Goal: Navigation & Orientation: Find specific page/section

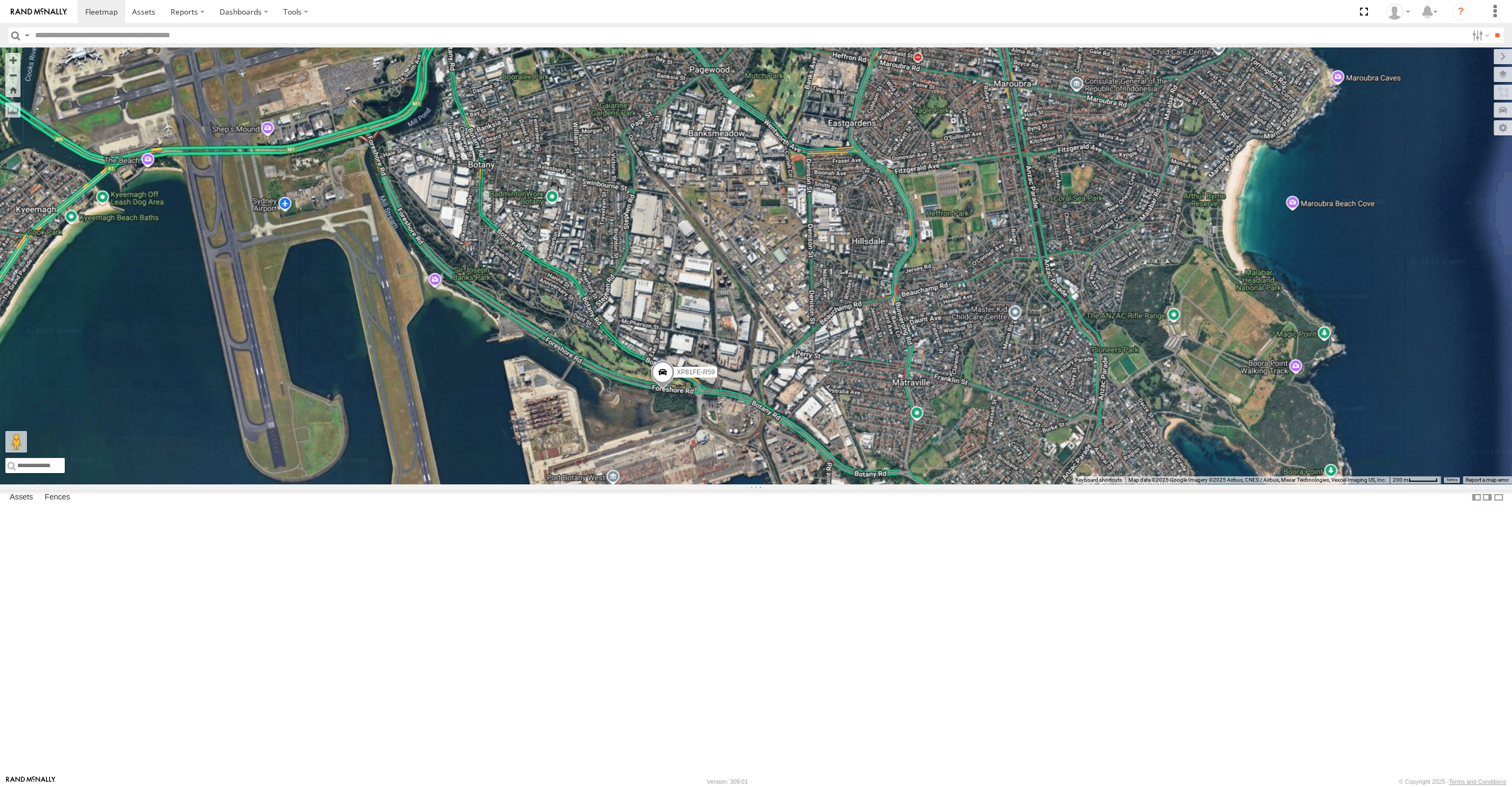
drag, startPoint x: 772, startPoint y: 604, endPoint x: 766, endPoint y: 561, distance: 43.4
click at [768, 484] on div "XSNDHU-R04 RJ5911-R79 XO74GU-R69 XP30JQ-R03 XP81FE-R59" at bounding box center [756, 266] width 1512 height 436
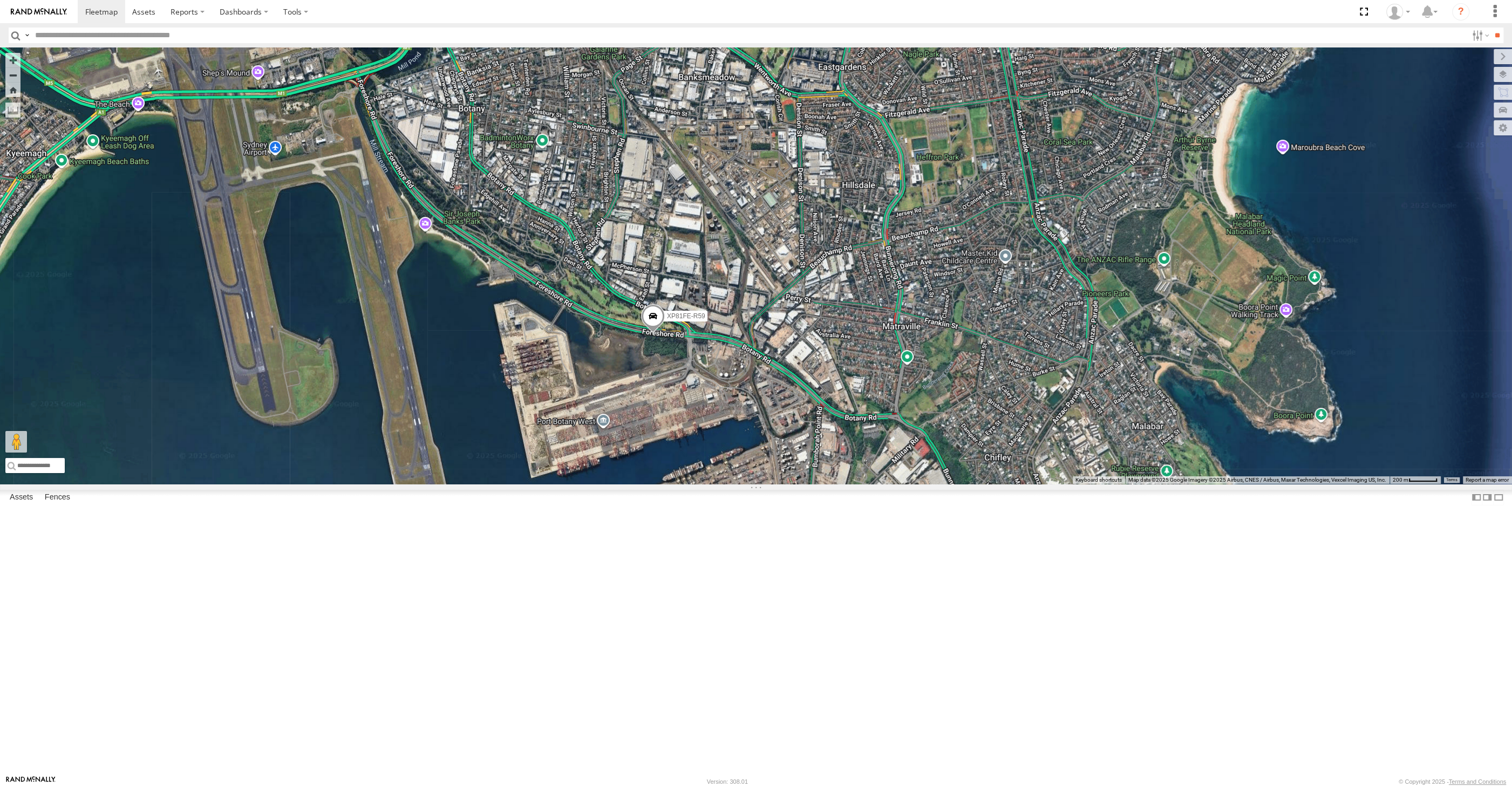
drag, startPoint x: 783, startPoint y: 620, endPoint x: 767, endPoint y: 586, distance: 37.6
click at [776, 484] on div "XSNDHU-R04 RJ5911-R79 XO74GU-R69 XP30JQ-R03 XP81FE-R59" at bounding box center [756, 266] width 1512 height 436
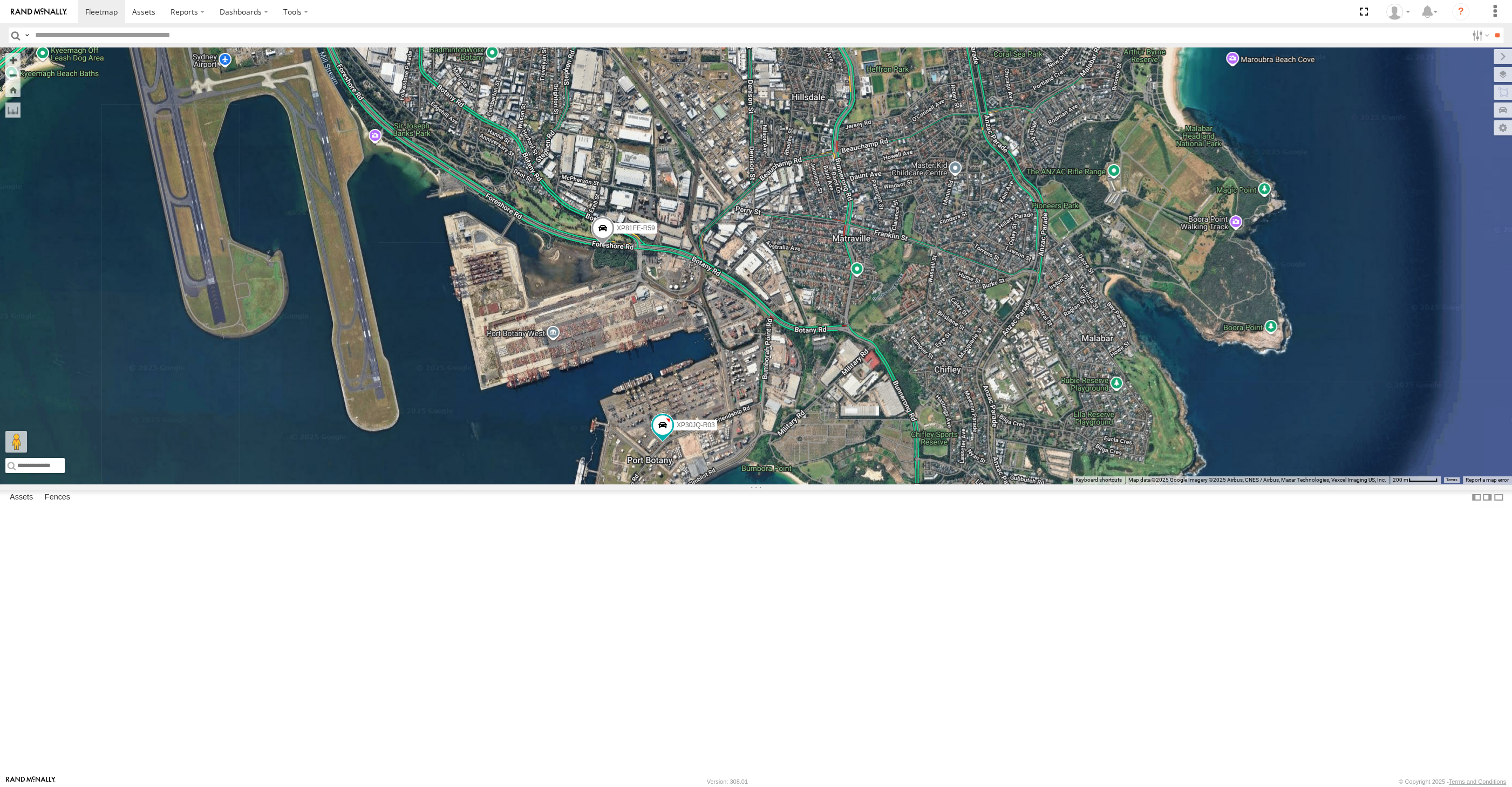
drag, startPoint x: 767, startPoint y: 586, endPoint x: 734, endPoint y: 548, distance: 50.3
click at [738, 484] on div "XSNDHU-R04 RJ5911-R79 XO74GU-R69 XP30JQ-R03 XP81FE-R59" at bounding box center [756, 266] width 1512 height 436
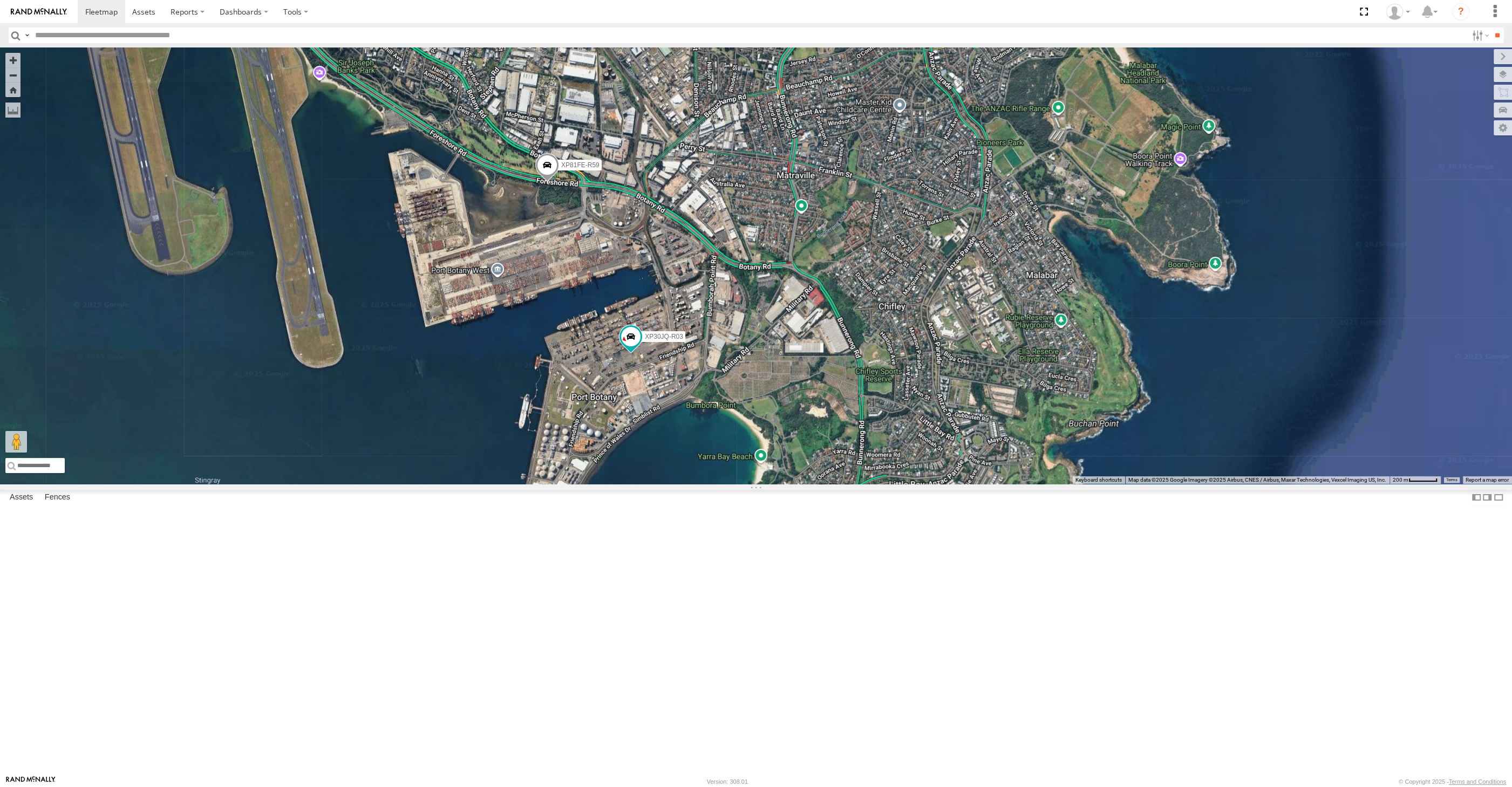
drag, startPoint x: 981, startPoint y: 680, endPoint x: 928, endPoint y: 635, distance: 69.5
click at [971, 484] on div "XSNDHU-R04 RJ5911-R79 XO74GU-R69 XP30JQ-R03 XP81FE-R59" at bounding box center [756, 266] width 1512 height 436
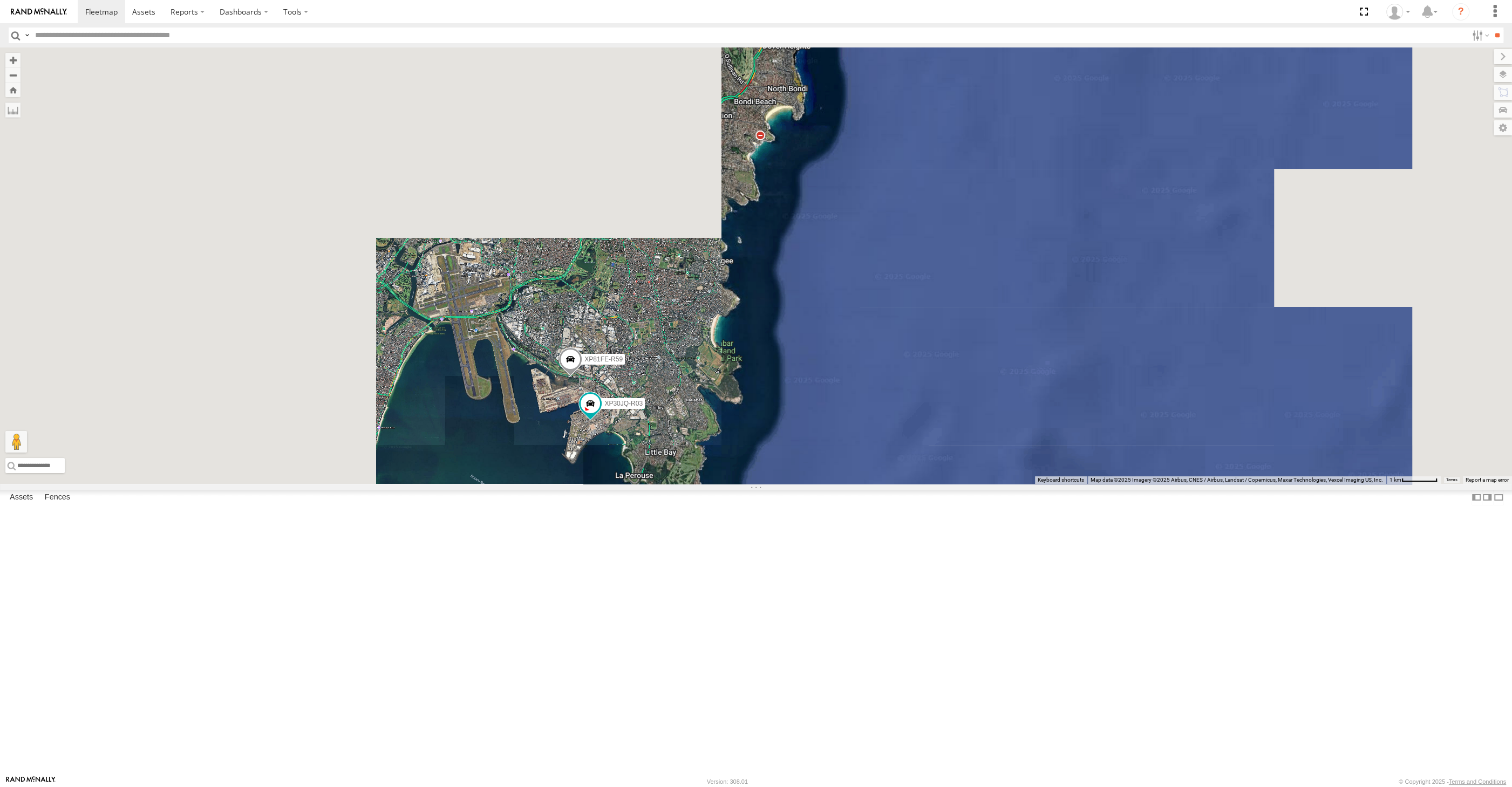
drag, startPoint x: 563, startPoint y: 623, endPoint x: 645, endPoint y: 622, distance: 82.0
click at [645, 484] on div "XSNDHU-R04 RJ5911-R79 XO74GU-R69 XP30JQ-R03 XP81FE-R59" at bounding box center [756, 266] width 1512 height 436
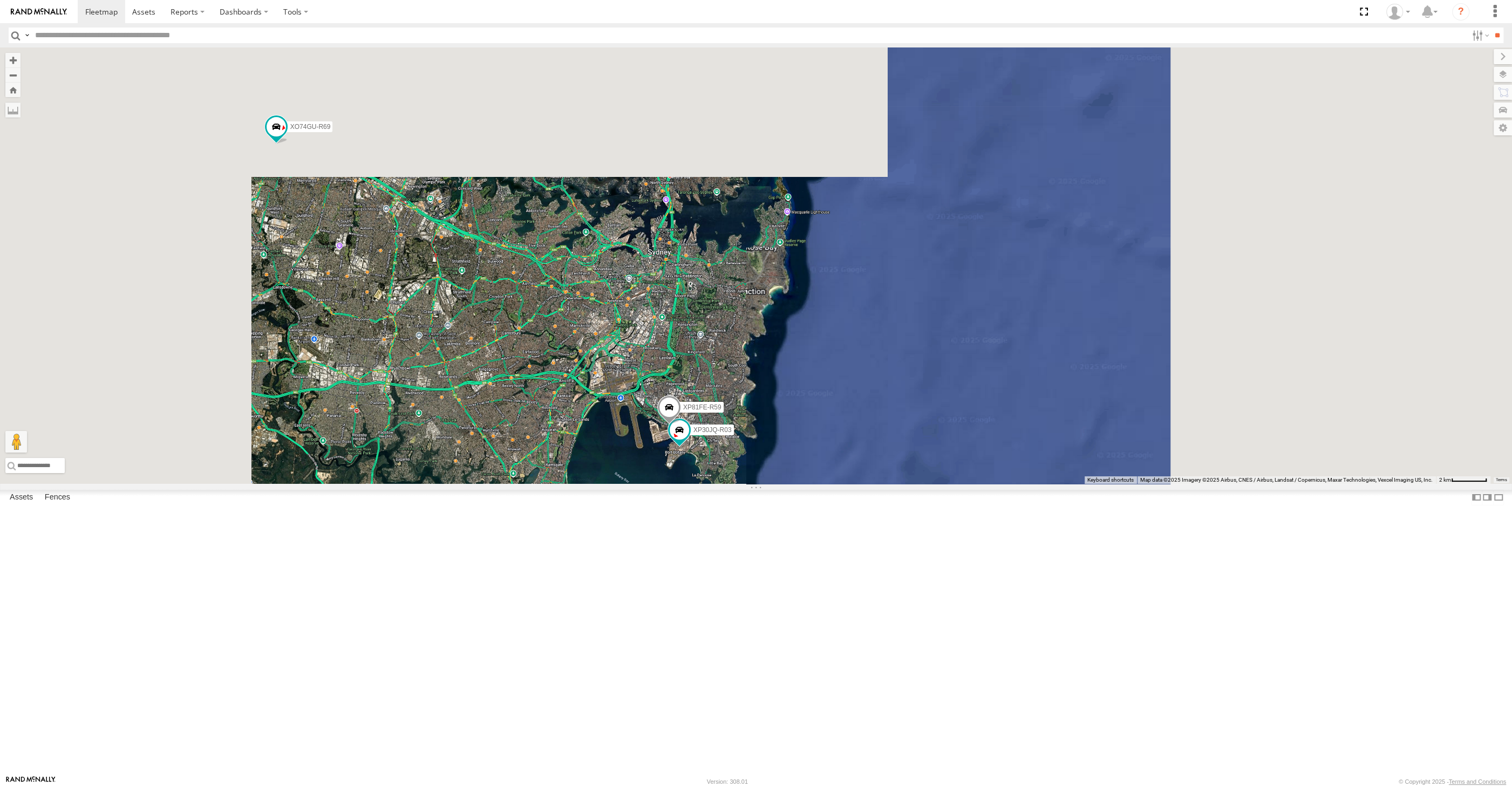
drag, startPoint x: 621, startPoint y: 625, endPoint x: 636, endPoint y: 627, distance: 15.1
click at [636, 484] on div "XSNDHU-R04 RJ5911-R79 XO74GU-R69 XP30JQ-R03 XP81FE-R59" at bounding box center [756, 266] width 1512 height 436
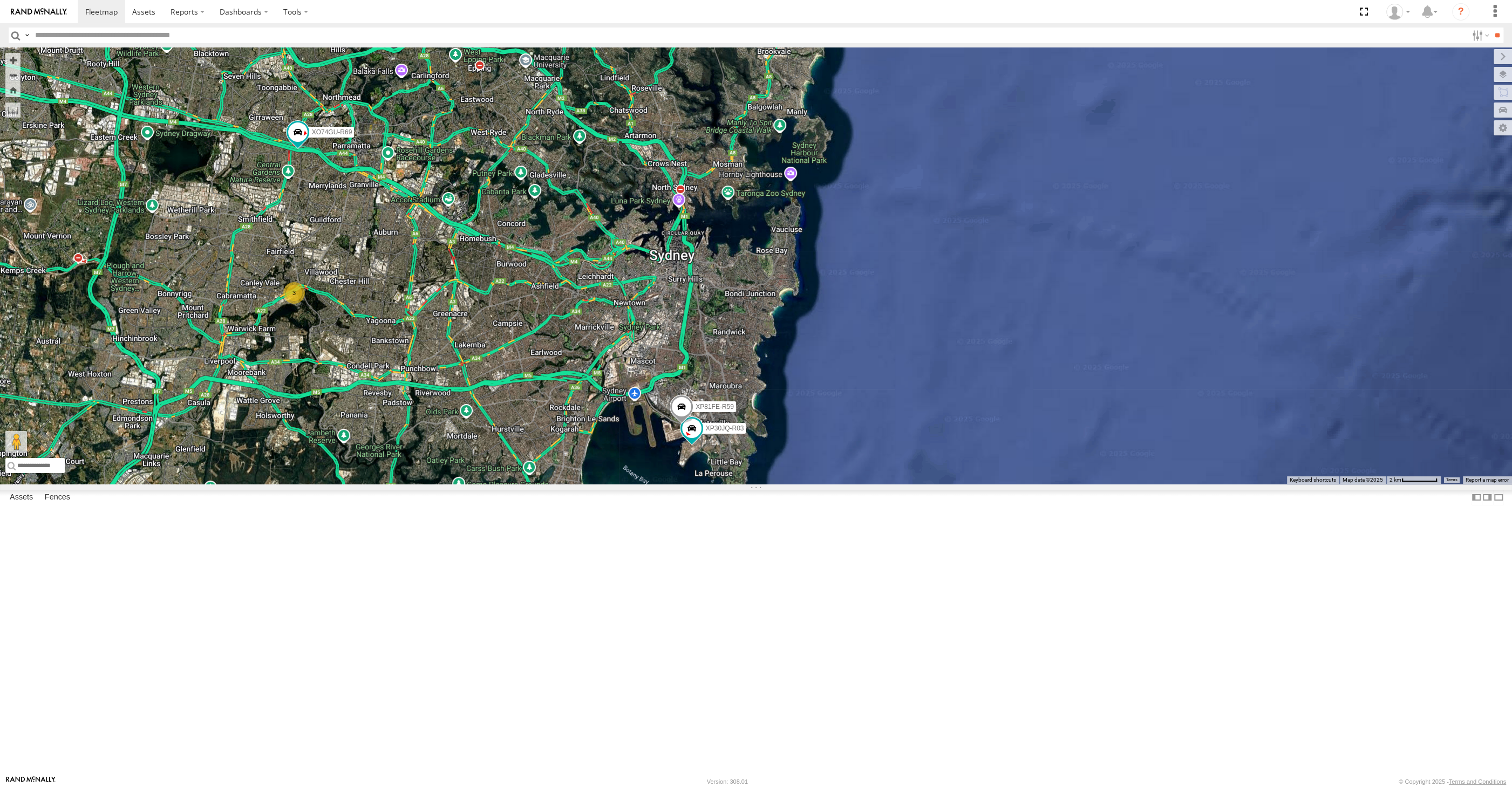
drag, startPoint x: 636, startPoint y: 627, endPoint x: 649, endPoint y: 623, distance: 13.6
click at [649, 484] on div "XSNDHU-R04 RJ5911-R79 XO74GU-R69 XP30JQ-R03 XP81FE-R59 3" at bounding box center [756, 266] width 1512 height 436
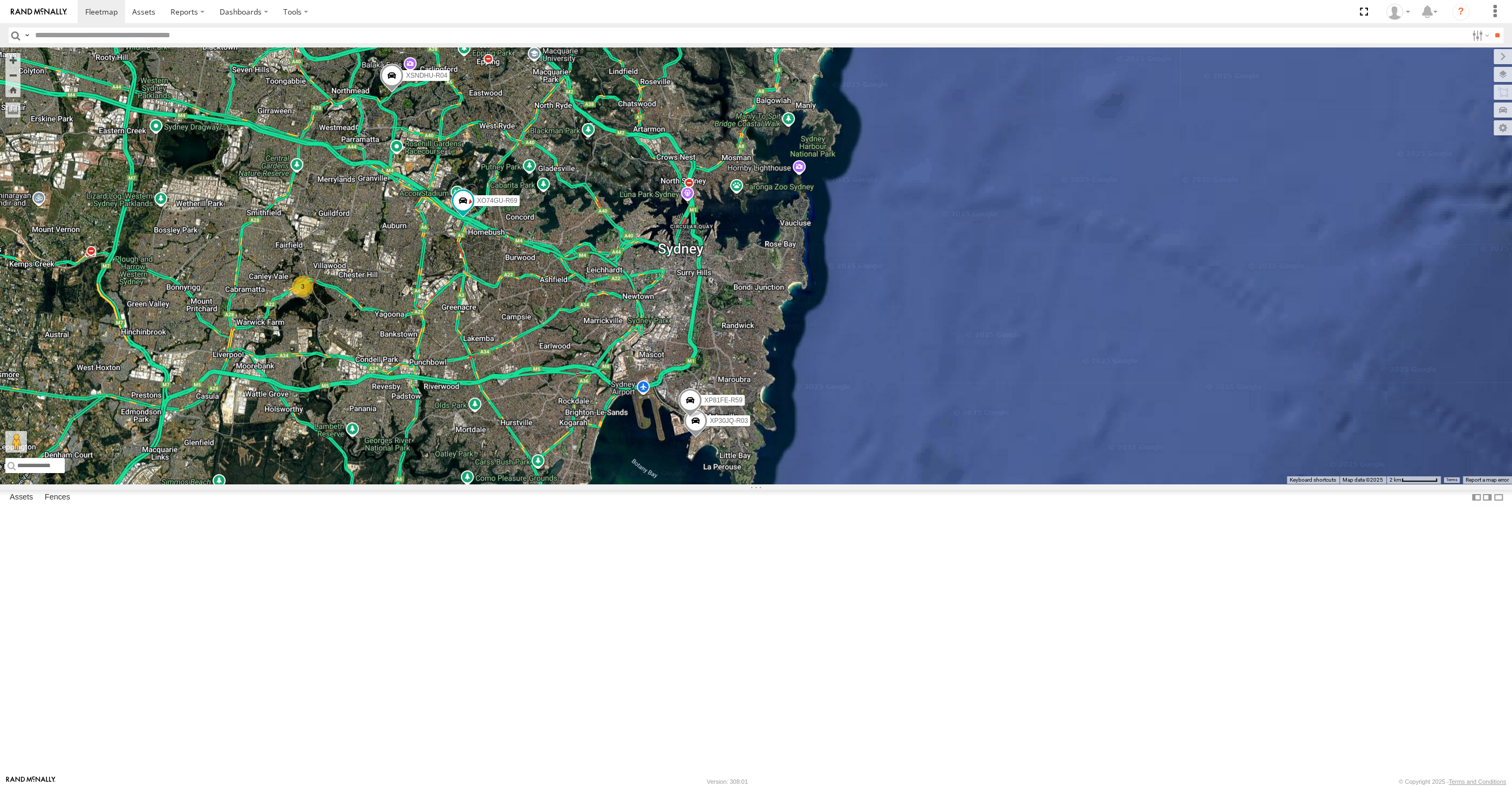
drag, startPoint x: 795, startPoint y: 499, endPoint x: 818, endPoint y: 479, distance: 30.5
click at [818, 479] on div "XP30JQ-R03 XSNDHU-R04 XP81FE-R59 XO74GU-R69 3" at bounding box center [756, 266] width 1512 height 436
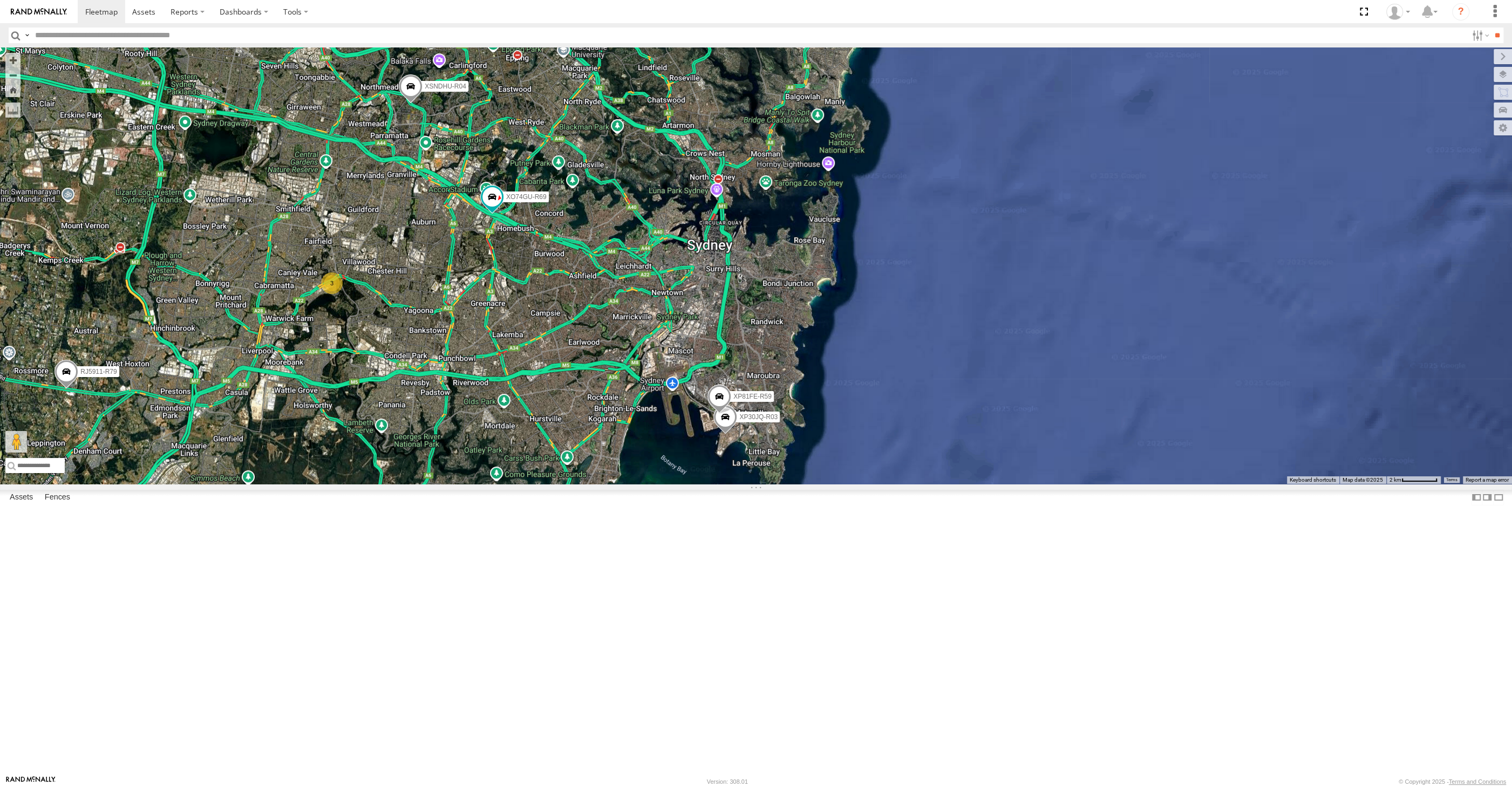
drag, startPoint x: 707, startPoint y: 557, endPoint x: 727, endPoint y: 569, distance: 23.3
click at [727, 434] on span at bounding box center [725, 420] width 24 height 29
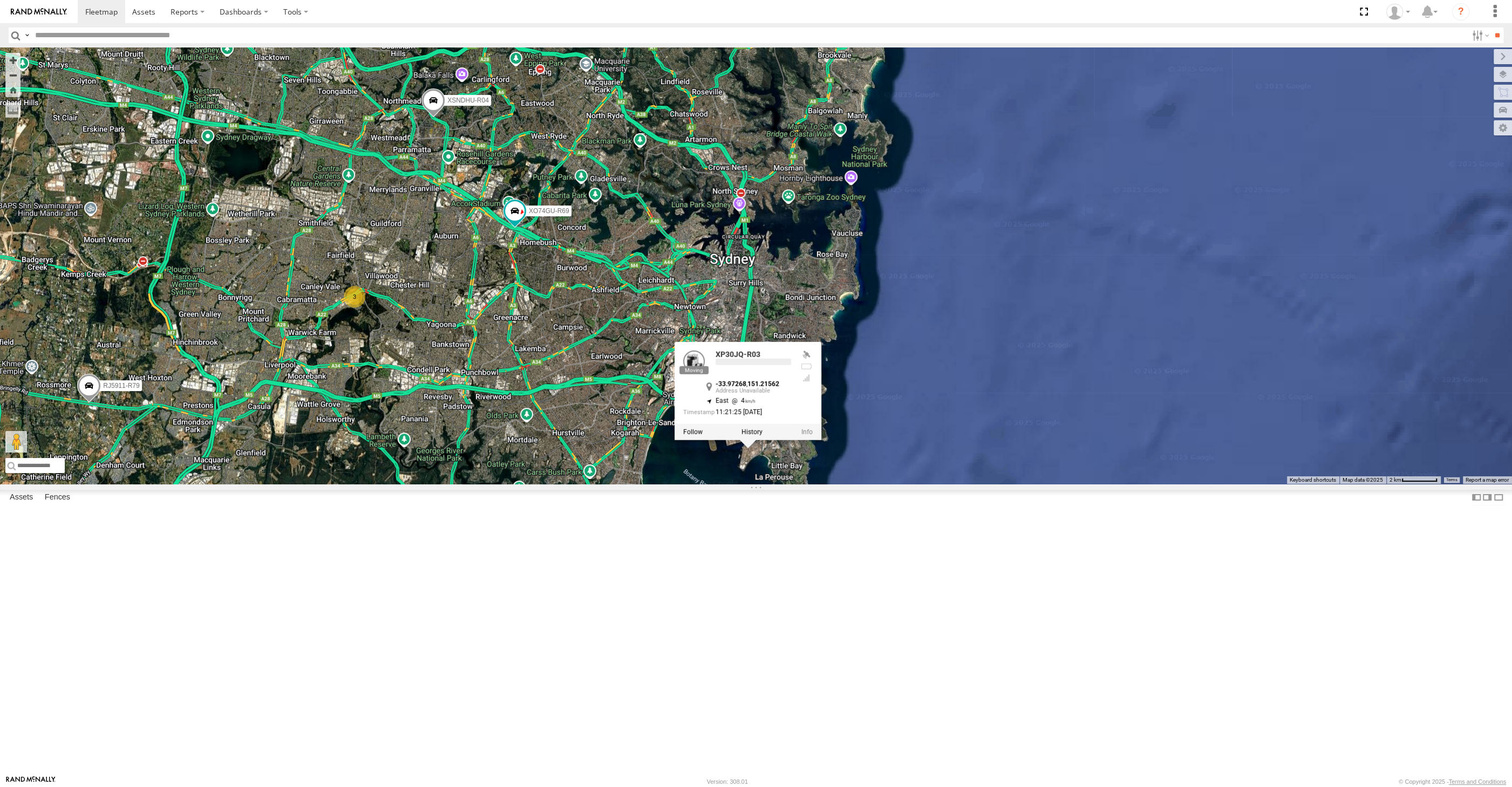
click at [630, 484] on div "XP30JQ-R03 XSNDHU-R04 XP81FE-R59 XO74GU-R69 3 RJ5911-R79 XP30JQ-R03 -33.97268 ,…" at bounding box center [756, 266] width 1512 height 436
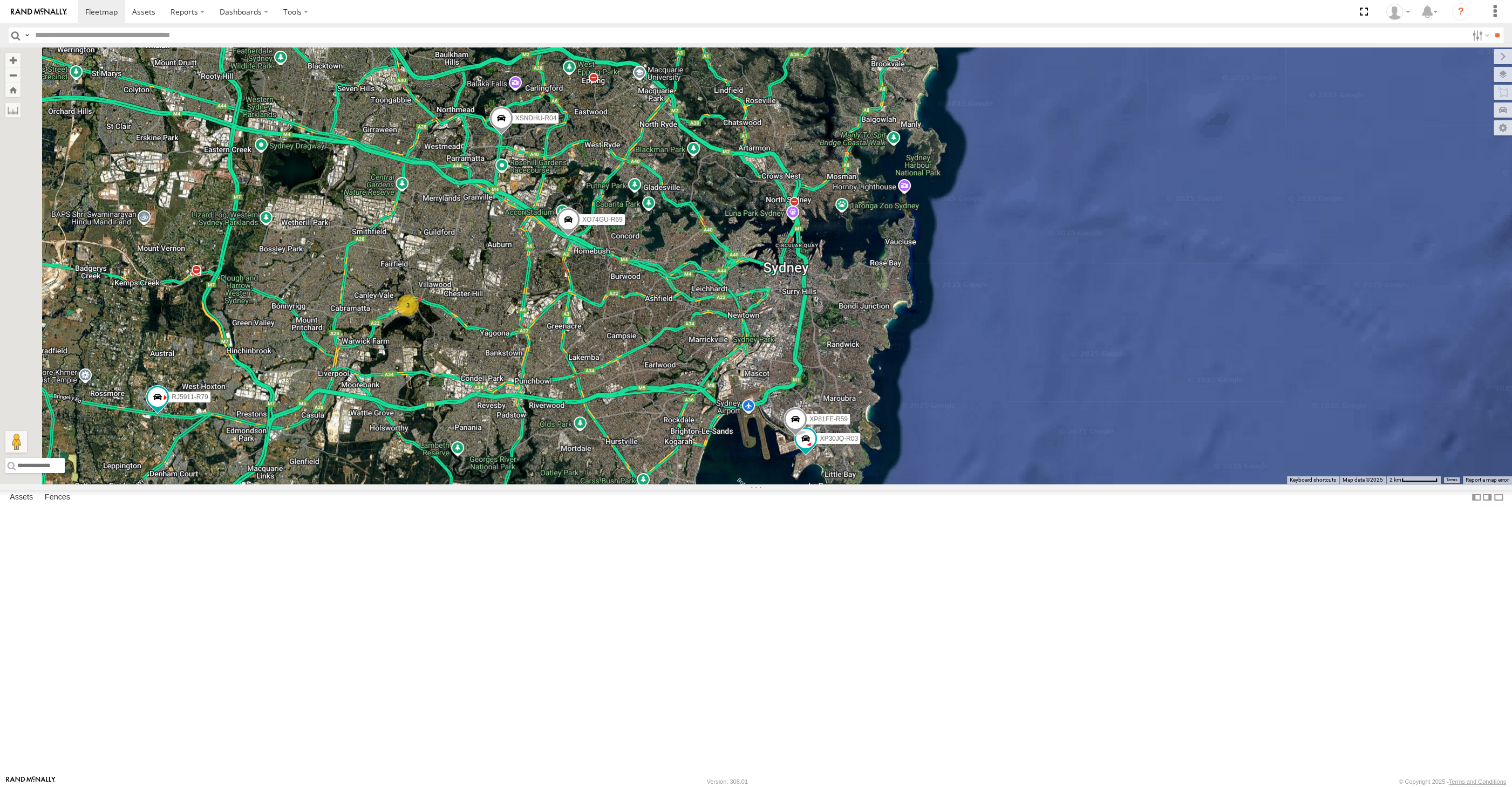
drag, startPoint x: 533, startPoint y: 476, endPoint x: 597, endPoint y: 487, distance: 64.9
click at [597, 484] on div "XP30JQ-R03 XSNDHU-R04 3 RJ5911-R79 XP81FE-R59 XO74GU-R69" at bounding box center [756, 266] width 1512 height 436
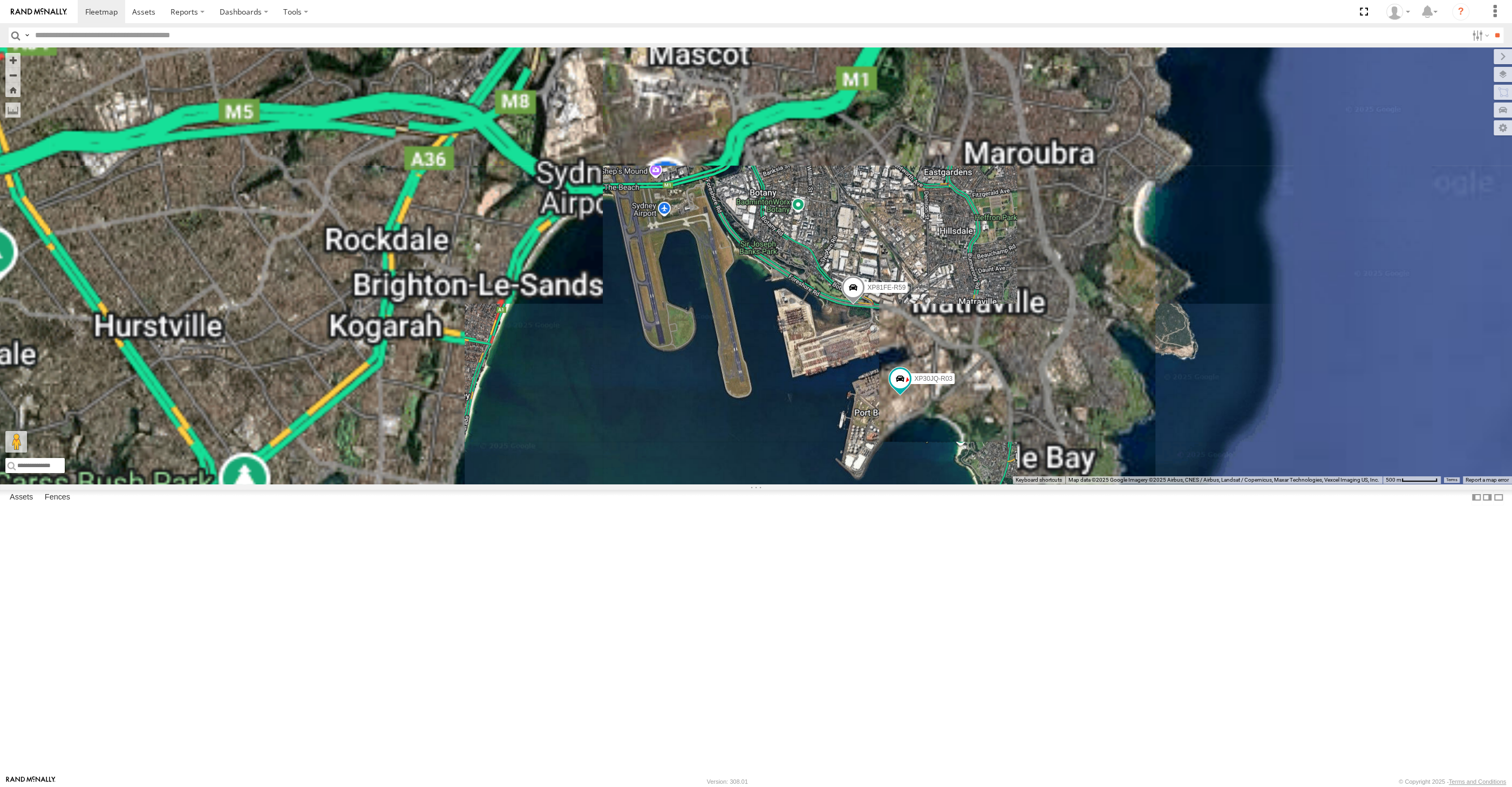
drag, startPoint x: 937, startPoint y: 582, endPoint x: 920, endPoint y: 566, distance: 23.3
click at [928, 484] on div "XP30JQ-R03 XSNDHU-R04 RJ5911-R79 XP81FE-R59 XO74GU-R69" at bounding box center [756, 266] width 1512 height 436
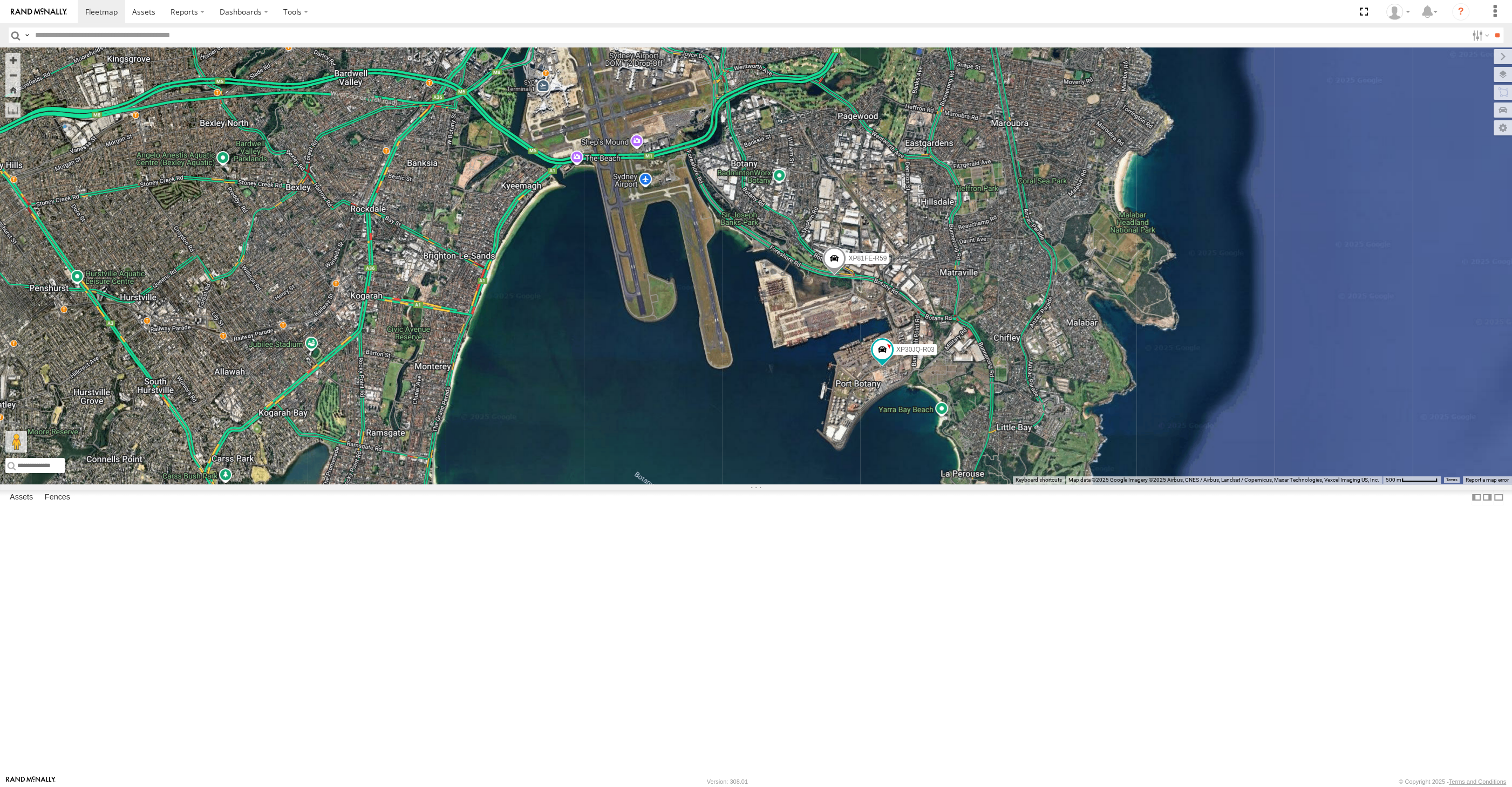
click at [837, 276] on span at bounding box center [834, 261] width 24 height 29
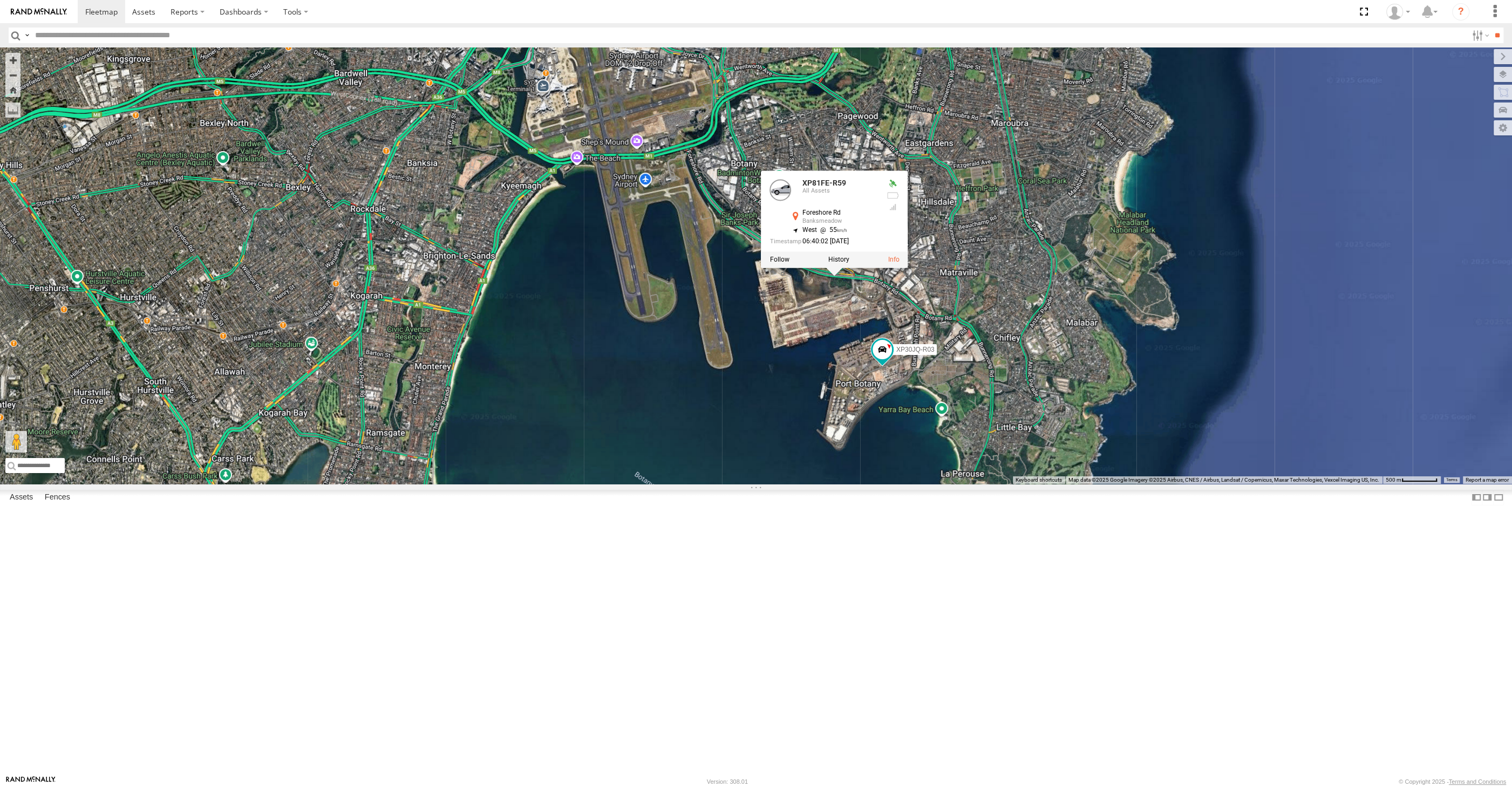
drag, startPoint x: 789, startPoint y: 560, endPoint x: 809, endPoint y: 556, distance: 20.4
click at [809, 484] on div "XP30JQ-R03 XSNDHU-R04 RJ5911-R79 XP81FE-R59 XO74GU-R69 XP81FE-R59 All Assets Fo…" at bounding box center [756, 266] width 1512 height 436
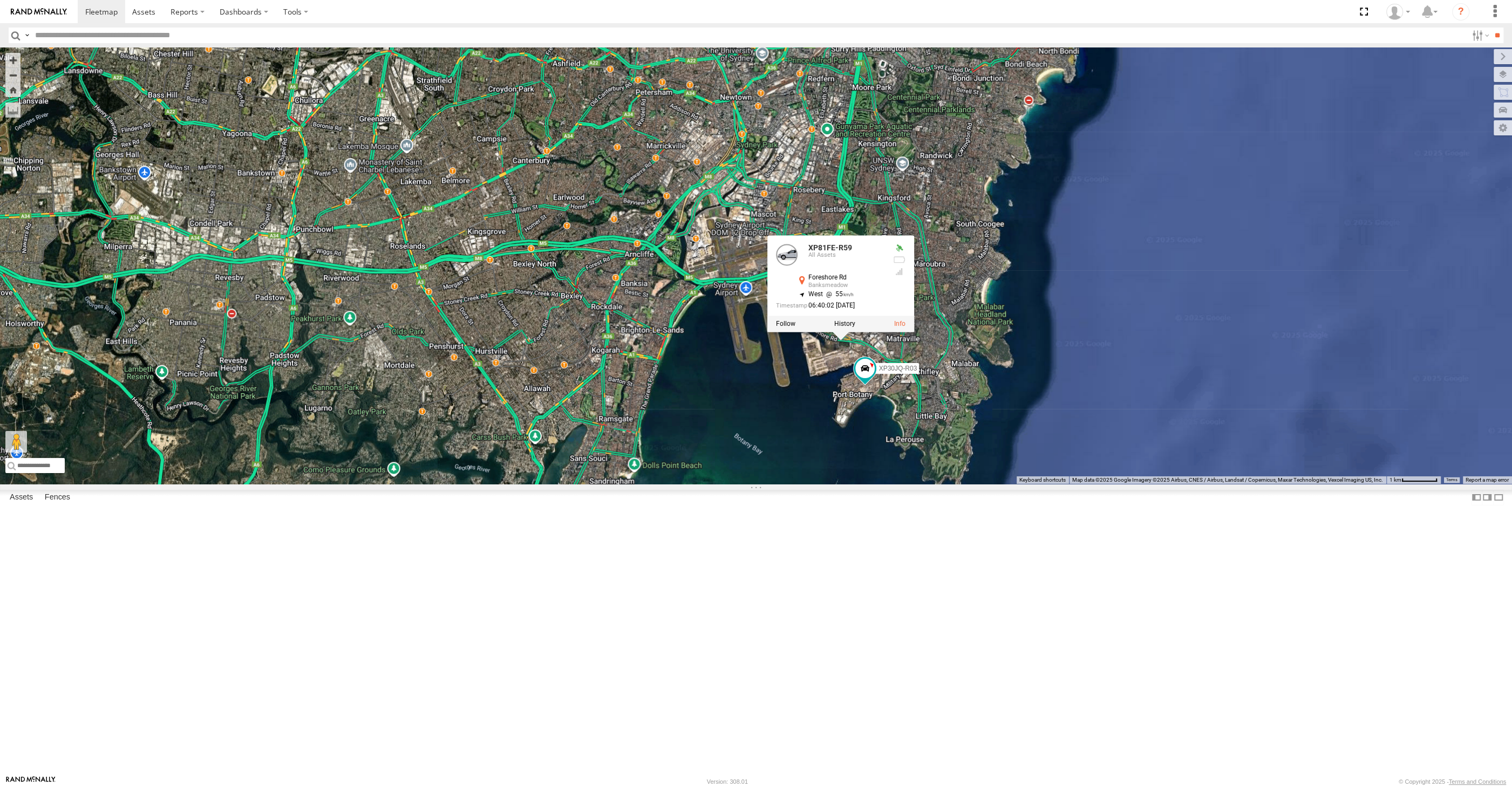
click at [786, 484] on div "XP30JQ-R03 XSNDHU-R04 RJ5911-R79 XP81FE-R59 XO74GU-R69 XP81FE-R59 All Assets Fo…" at bounding box center [756, 266] width 1512 height 436
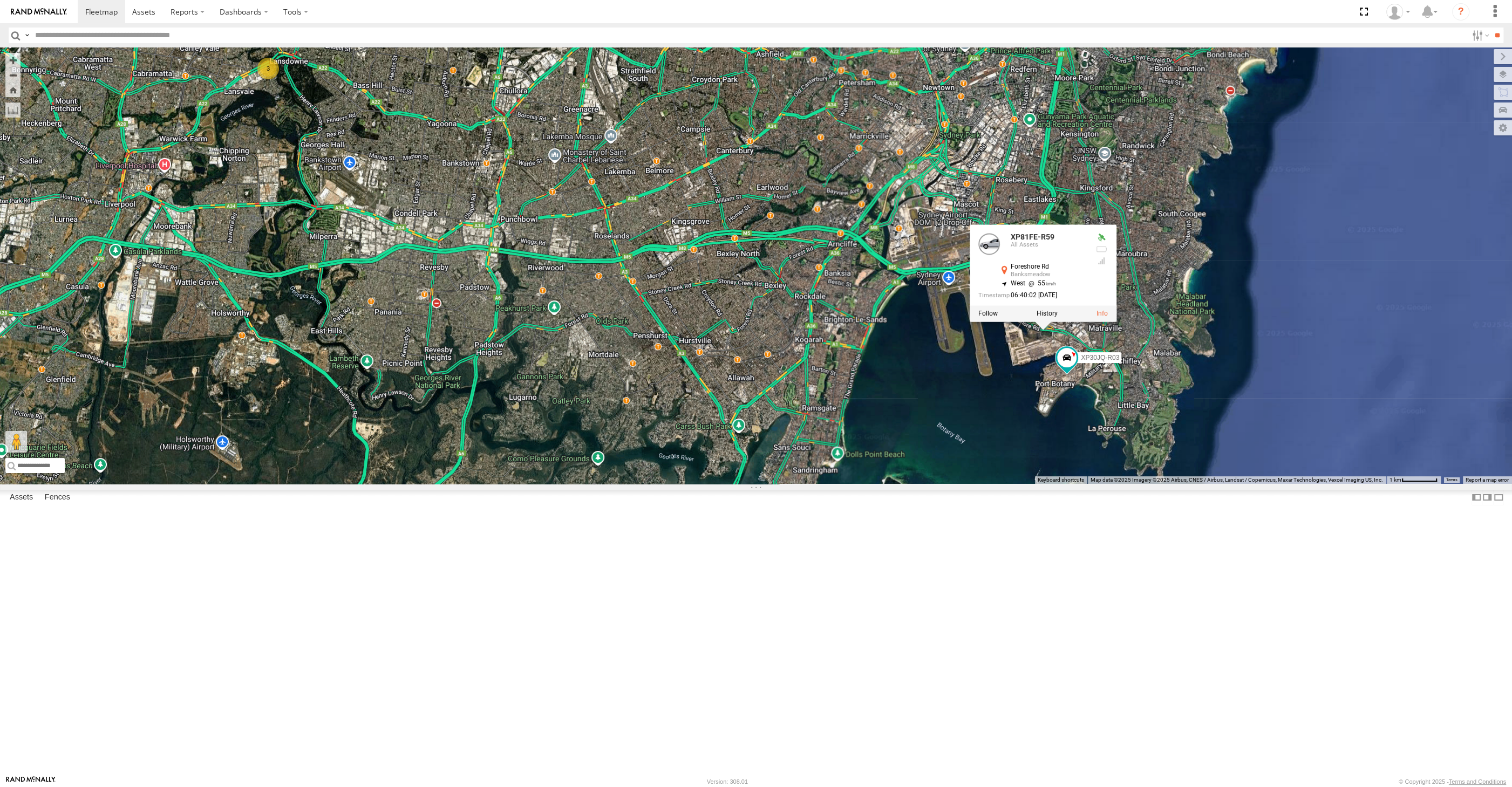
drag, startPoint x: 782, startPoint y: 586, endPoint x: 800, endPoint y: 596, distance: 20.6
click at [798, 484] on div "XP30JQ-R03 XSNDHU-R04 RJ5911-R79 XP81FE-R59 XO74GU-R69 XP81FE-R59 All Assets Fo…" at bounding box center [756, 266] width 1512 height 436
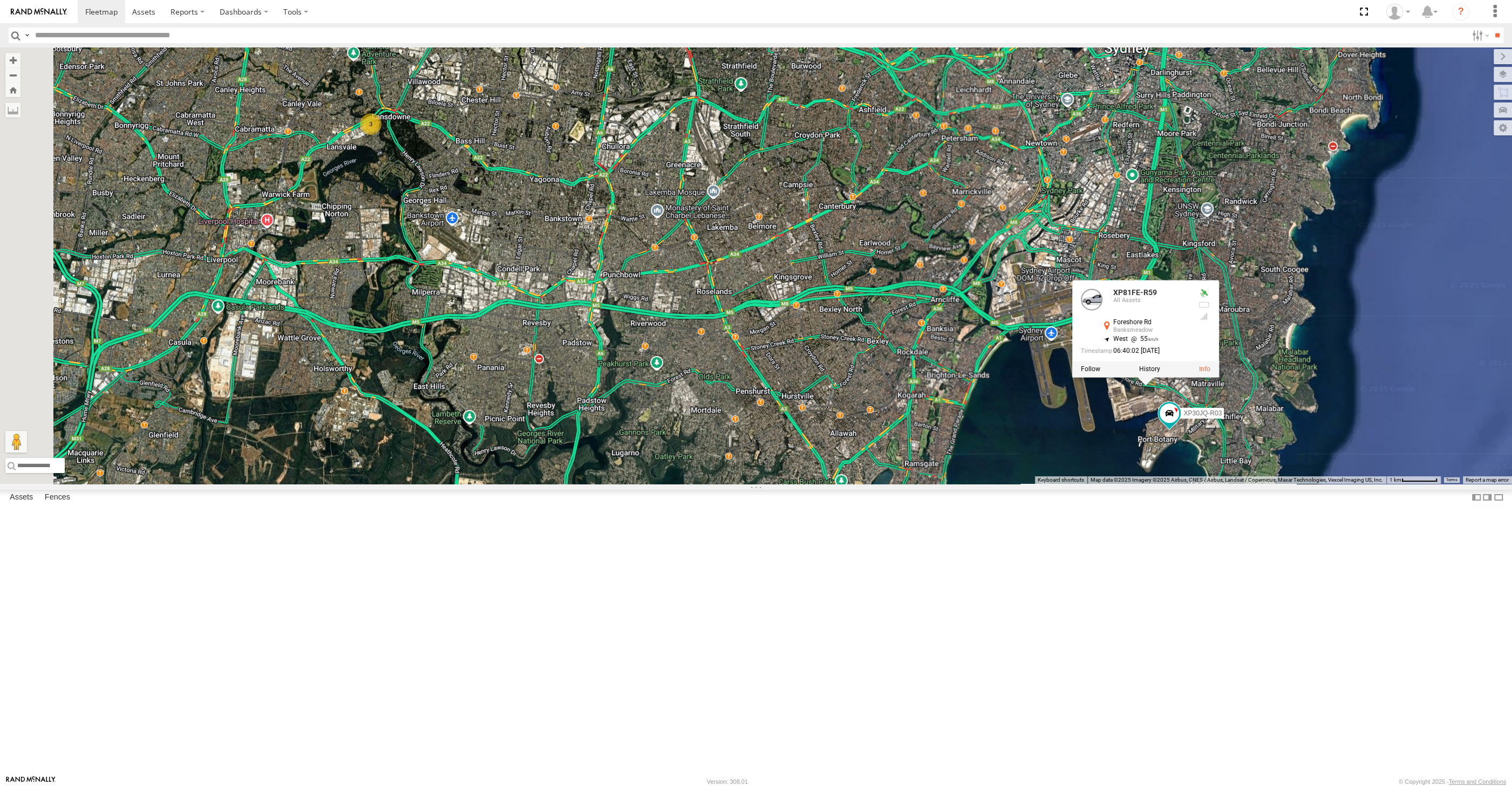
drag, startPoint x: 773, startPoint y: 564, endPoint x: 867, endPoint y: 614, distance: 106.5
click at [867, 484] on div "XP30JQ-R03 XSNDHU-R04 RJ5911-R79 XP81FE-R59 XO74GU-R69 XP81FE-R59 All Assets Fo…" at bounding box center [756, 266] width 1512 height 436
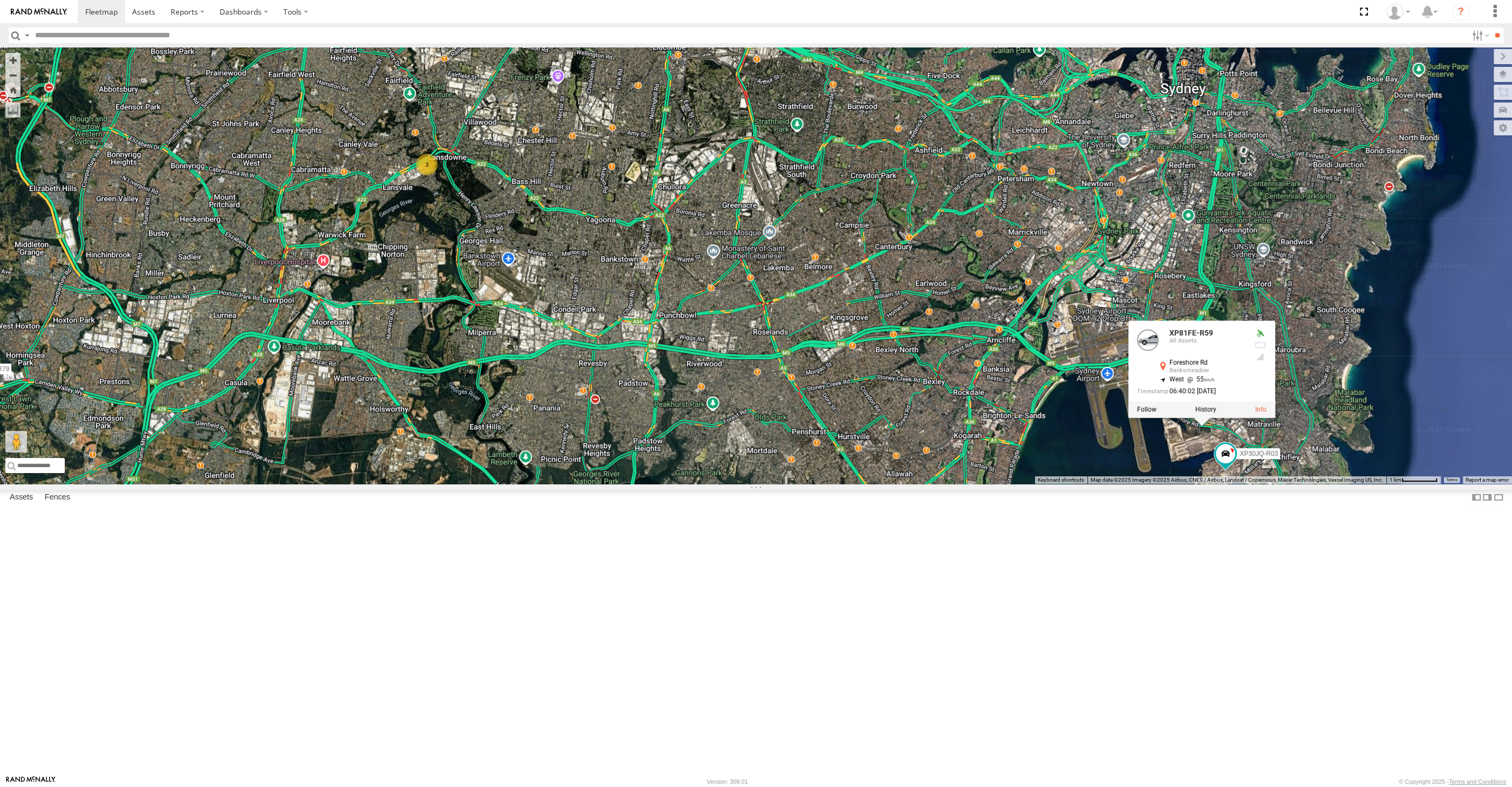
drag, startPoint x: 856, startPoint y: 573, endPoint x: 868, endPoint y: 591, distance: 21.6
click at [865, 484] on div "XP30JQ-R03 XSNDHU-R04 RJ5911-R79 XP81FE-R59 XO74GU-R69 XP81FE-R59 All Assets Fo…" at bounding box center [756, 266] width 1512 height 436
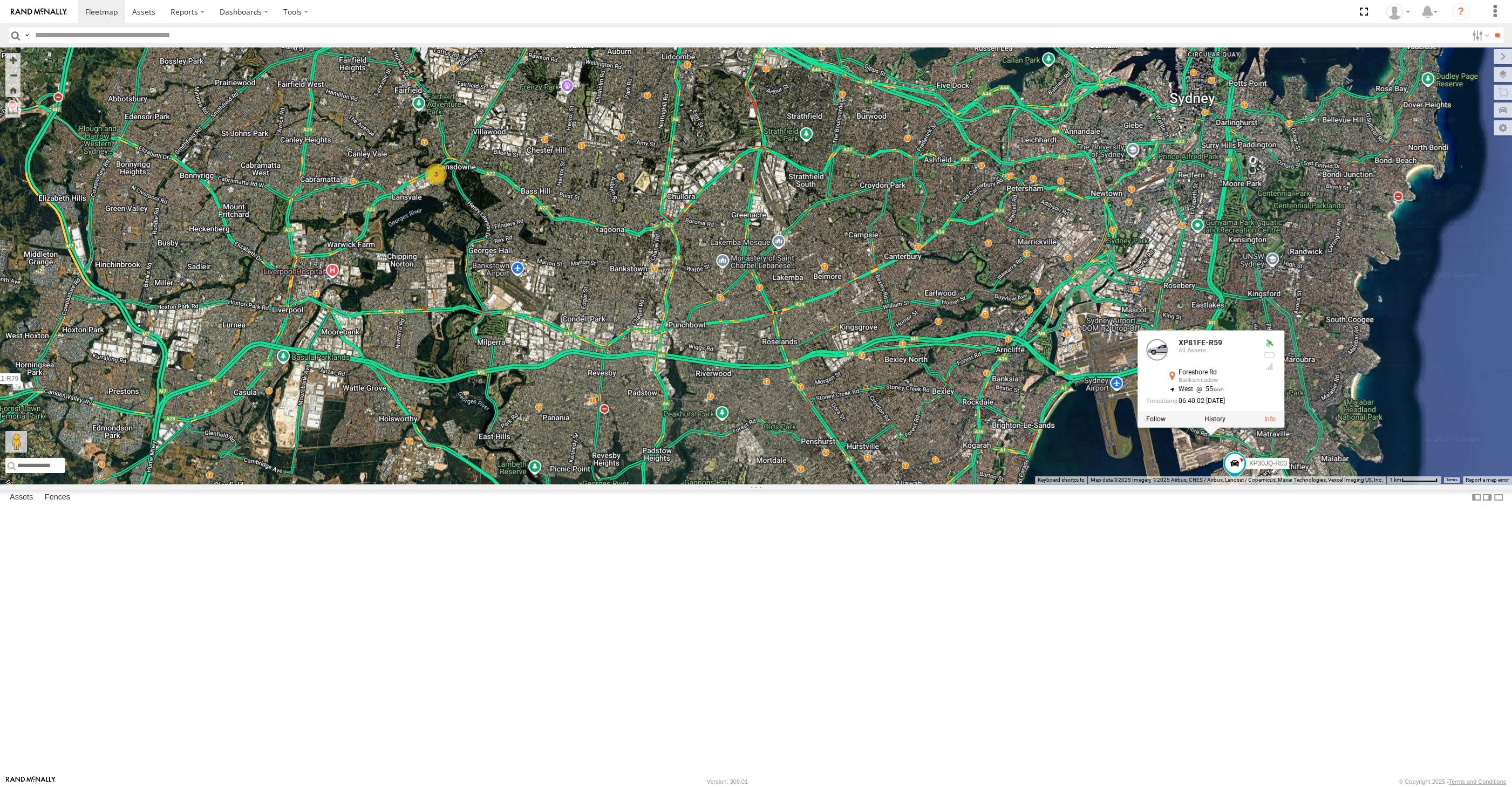
drag, startPoint x: 870, startPoint y: 585, endPoint x: 863, endPoint y: 598, distance: 14.8
click at [863, 484] on div "XP30JQ-R03 XSNDHU-R04 RJ5911-R79 XP81FE-R59 XO74GU-R69 XP81FE-R59 All Assets Fo…" at bounding box center [756, 266] width 1512 height 436
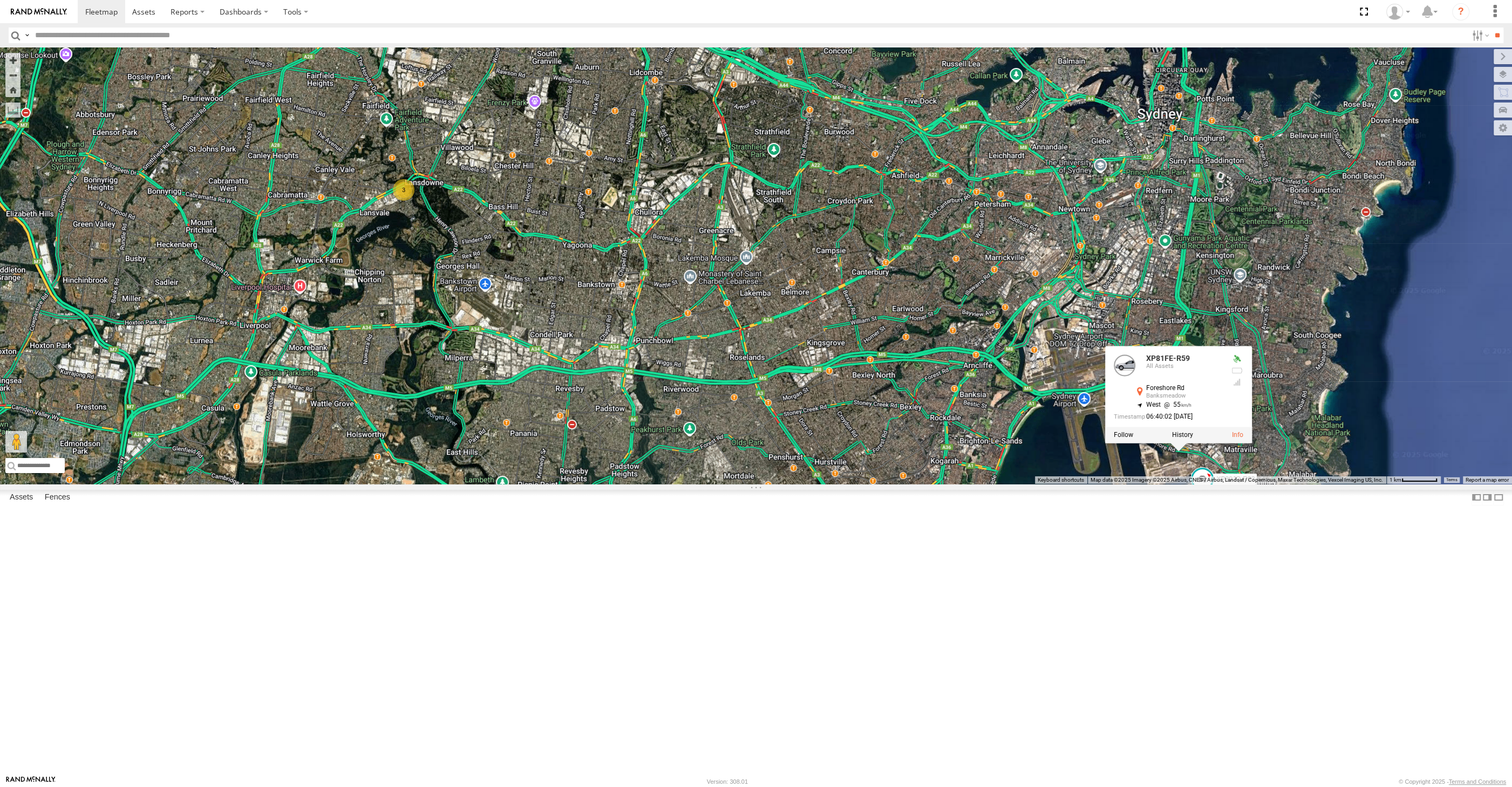
click at [859, 484] on div "XP30JQ-R03 XSNDHU-R04 RJ5911-R79 XP81FE-R59 XO74GU-R69 XP81FE-R59 All Assets Fo…" at bounding box center [756, 266] width 1512 height 436
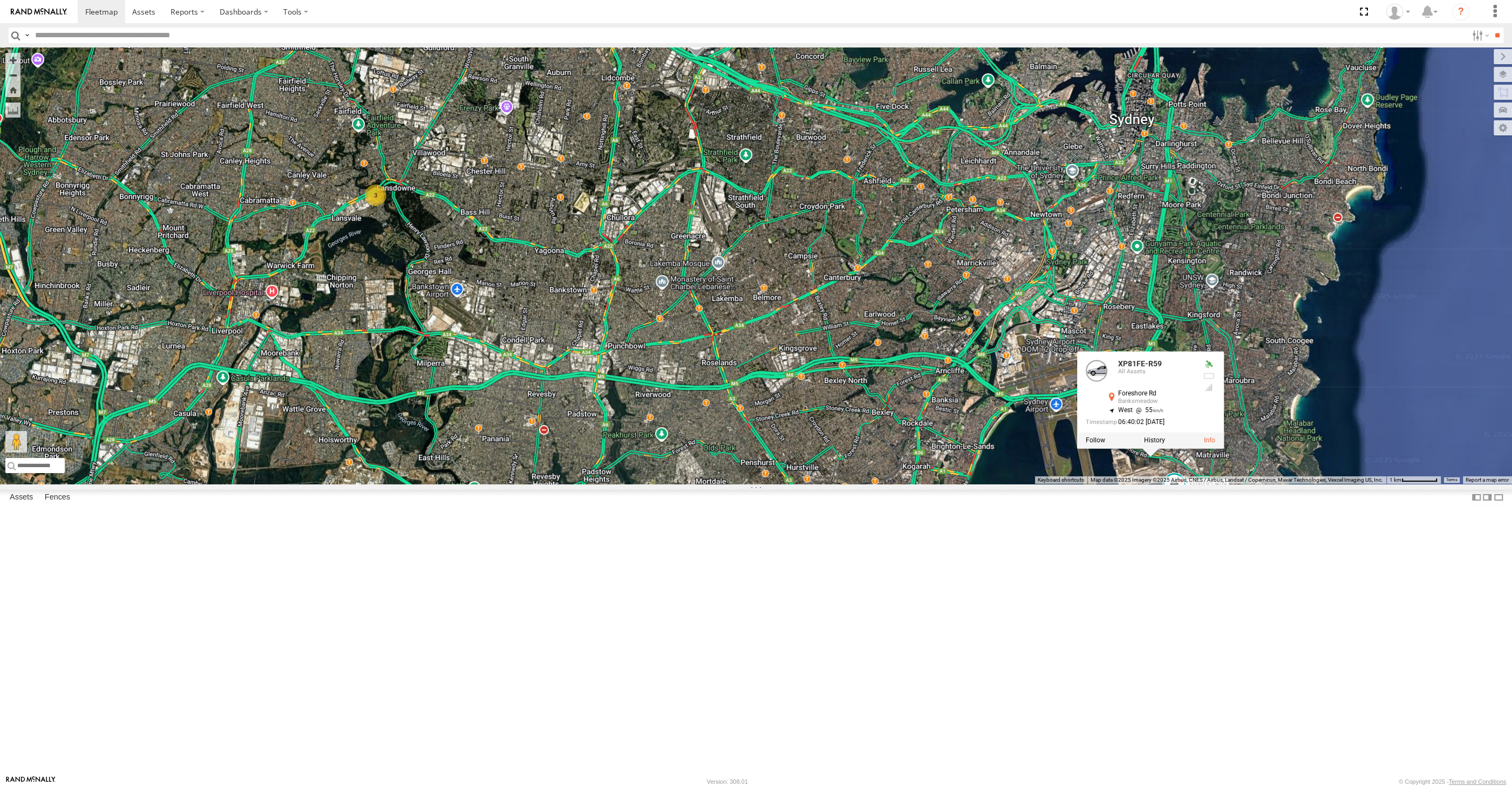
drag, startPoint x: 886, startPoint y: 612, endPoint x: 853, endPoint y: 615, distance: 33.1
click at [853, 484] on div "XP30JQ-R03 XSNDHU-R04 RJ5911-R79 XP81FE-R59 XO74GU-R69 XP81FE-R59 All Assets Fo…" at bounding box center [756, 266] width 1512 height 436
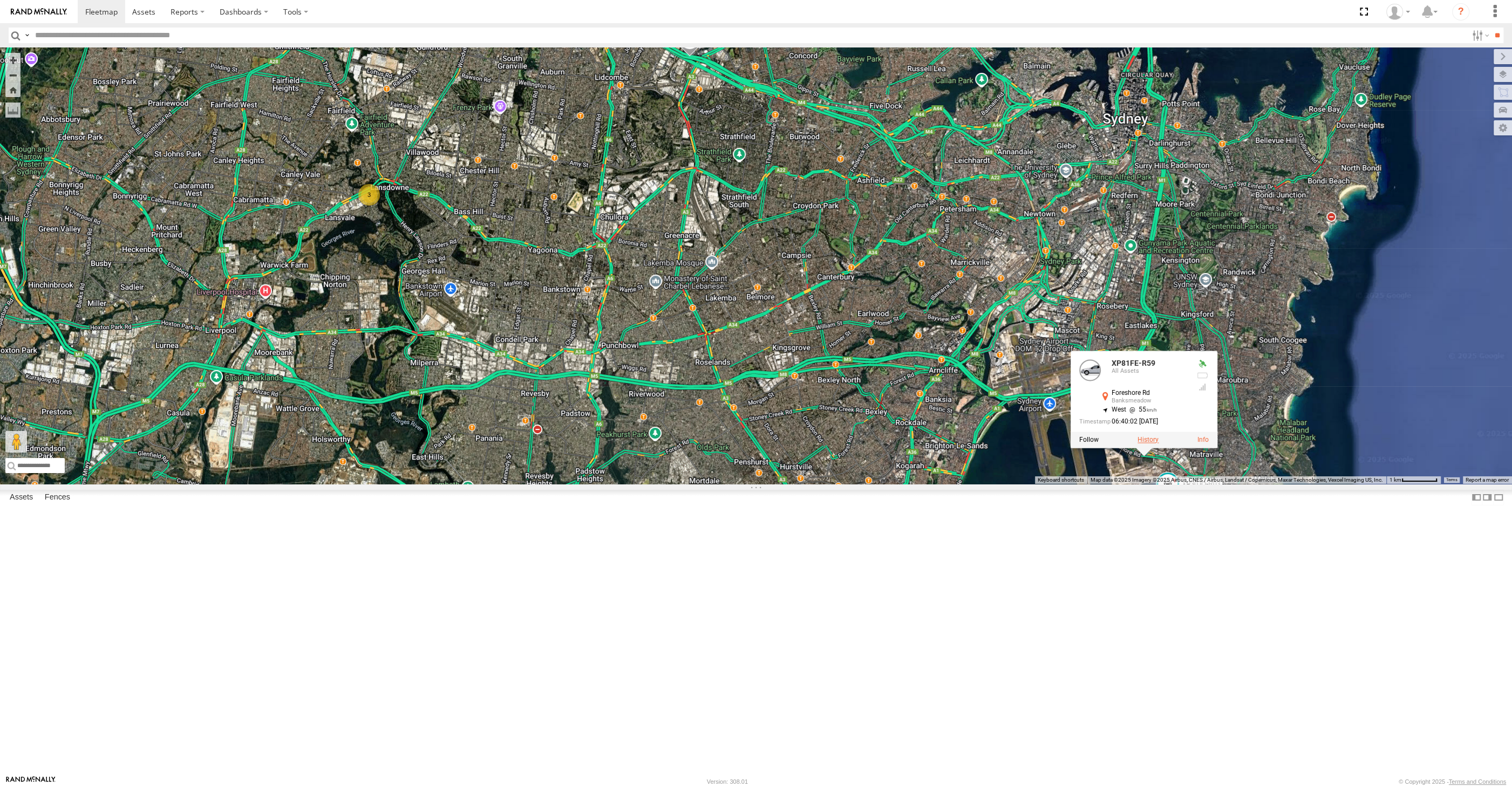
click at [1149, 443] on label at bounding box center [1147, 440] width 21 height 7
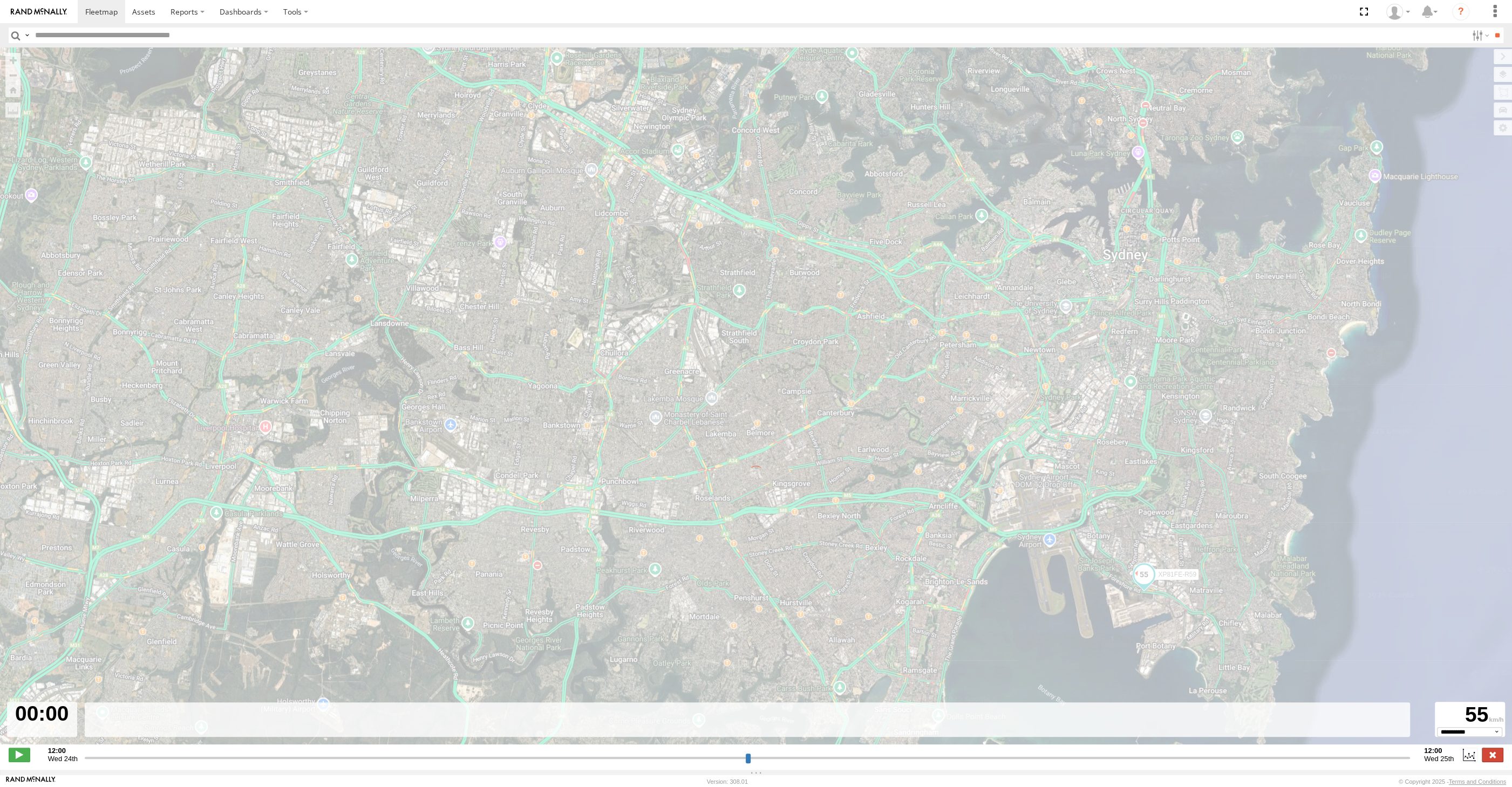
click at [1498, 755] on label at bounding box center [1493, 754] width 22 height 14
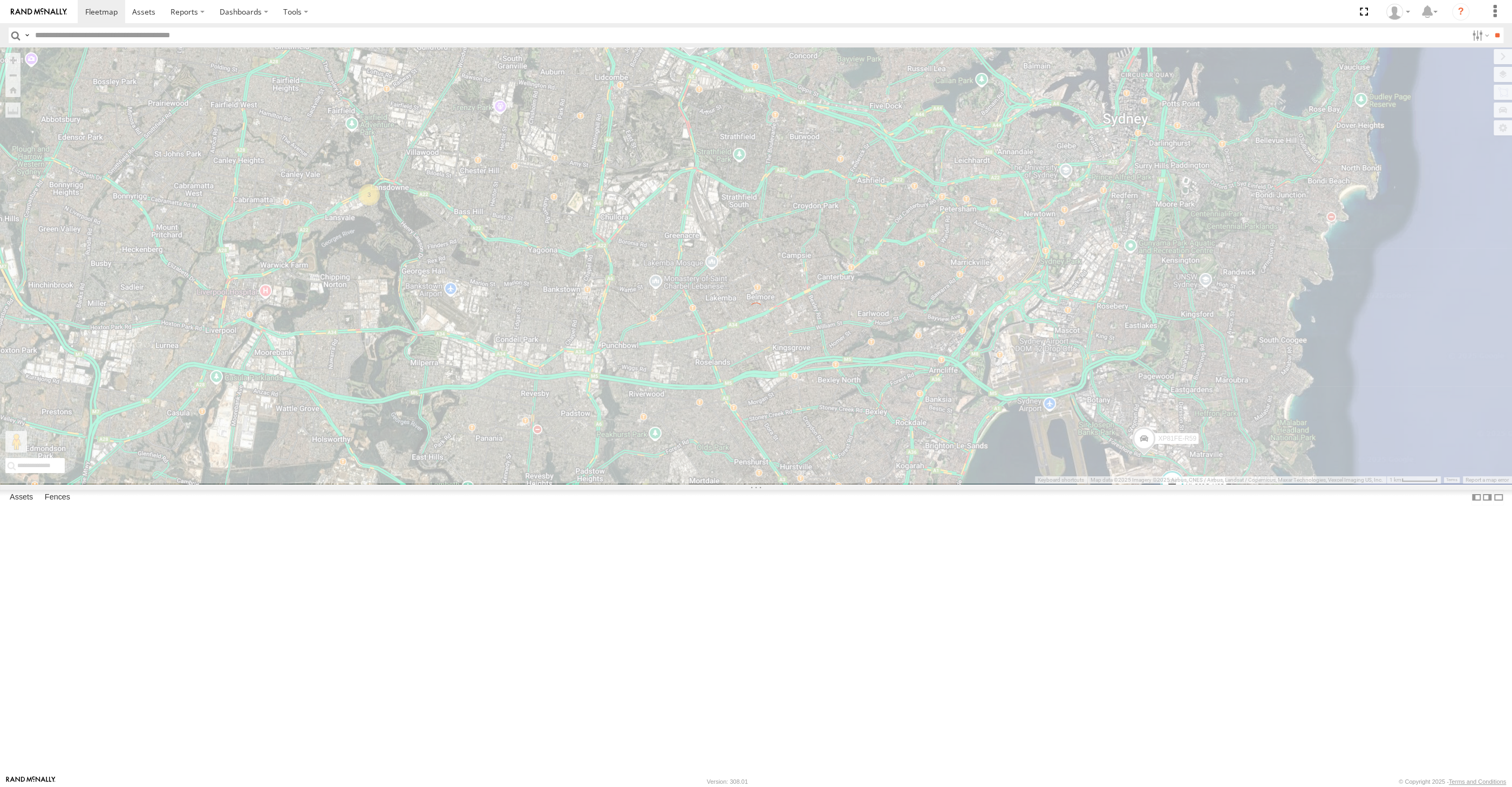
click at [1253, 484] on div "← Move left → Move right ↑ Move up ↓ Move down + Zoom in - Zoom out Home Jump l…" at bounding box center [756, 266] width 1512 height 436
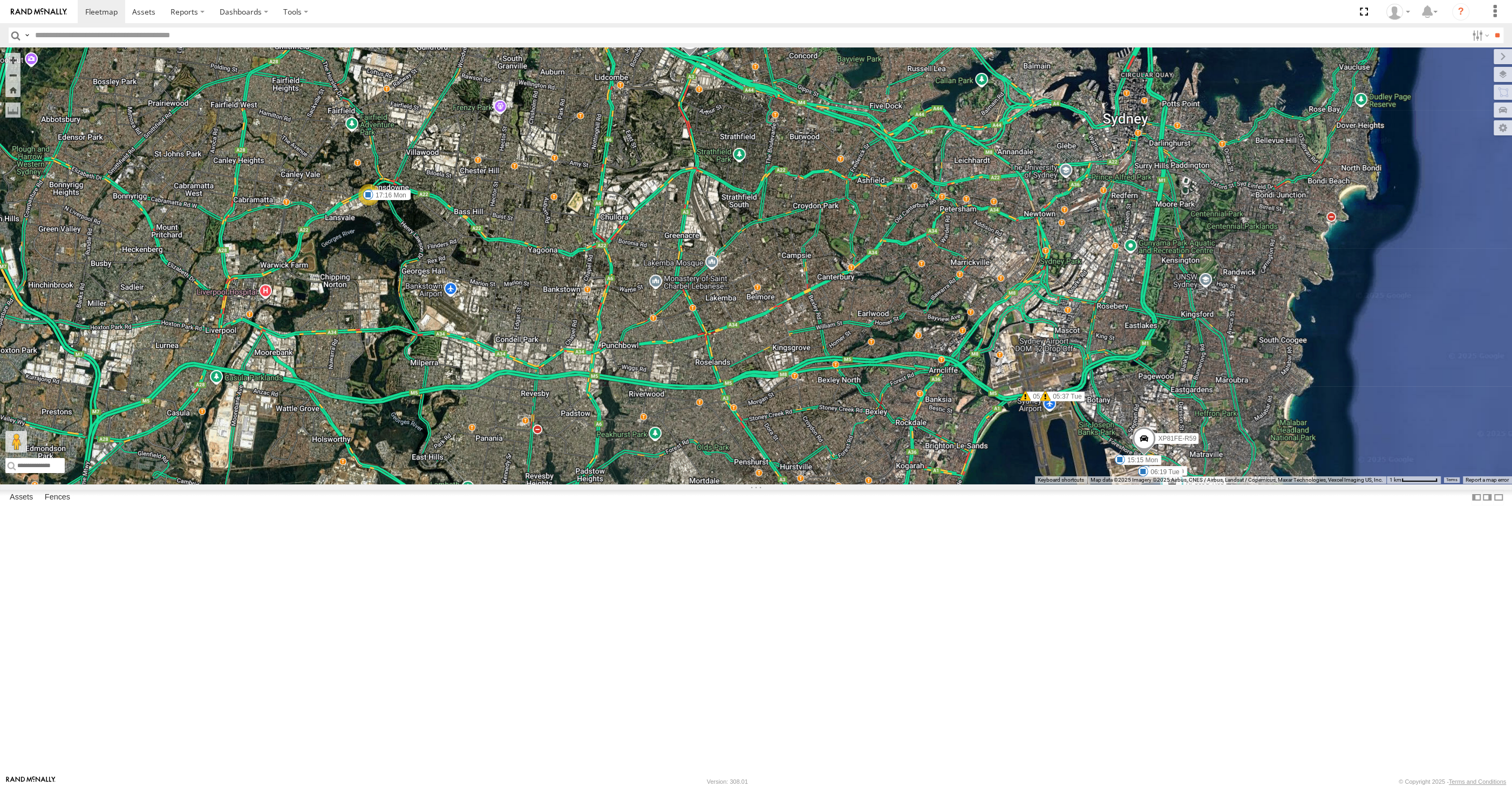
click at [1210, 484] on div "XP30JQ-R03 XP81FE-R59 XO74GU-R69 3 06:50 Mon 10:02 Mon 11:11 Mon 15:15 Mon 17:1…" at bounding box center [756, 266] width 1512 height 436
click at [1145, 456] on span at bounding box center [1144, 442] width 24 height 29
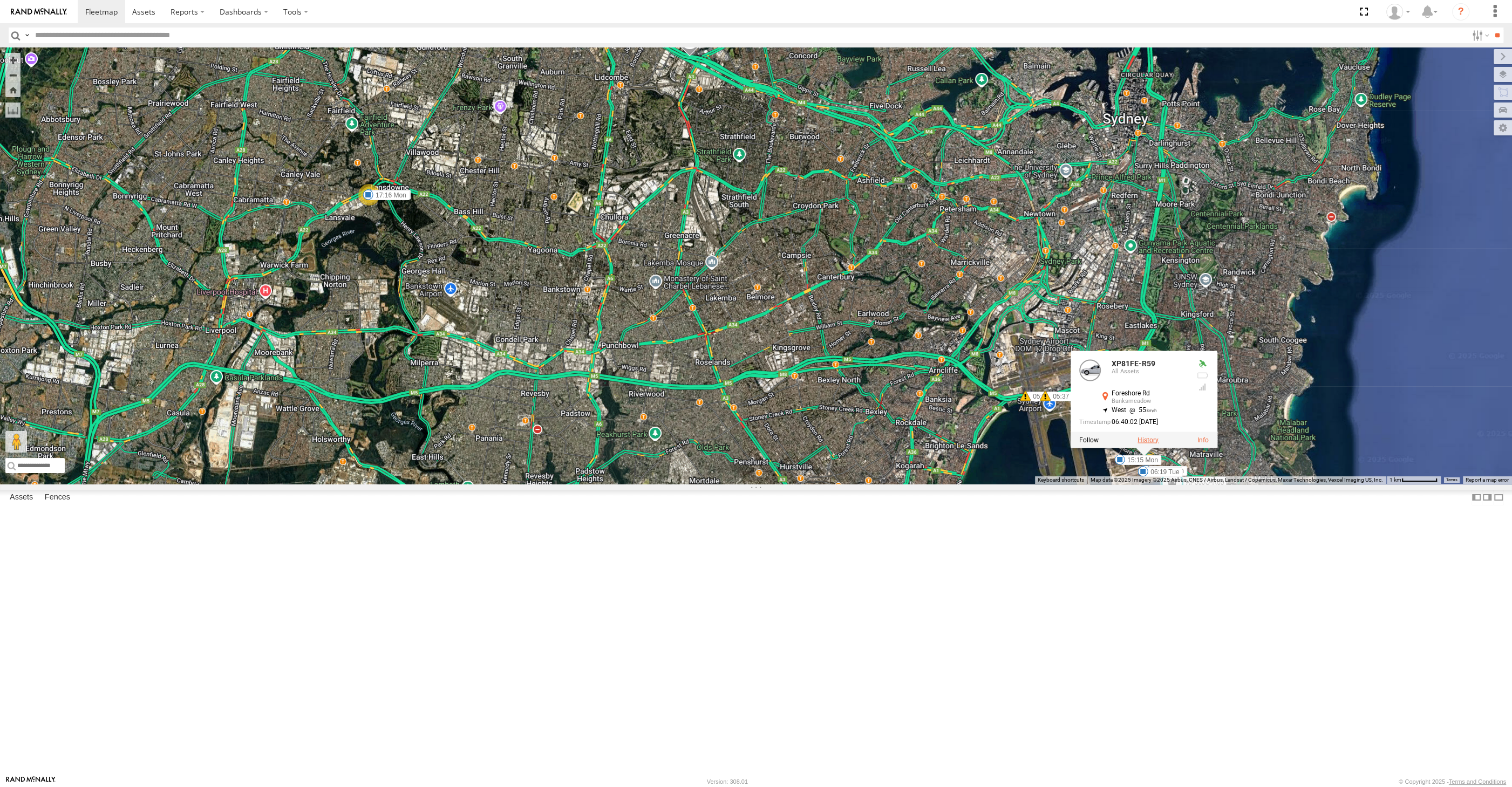
click at [1147, 443] on label at bounding box center [1147, 440] width 21 height 7
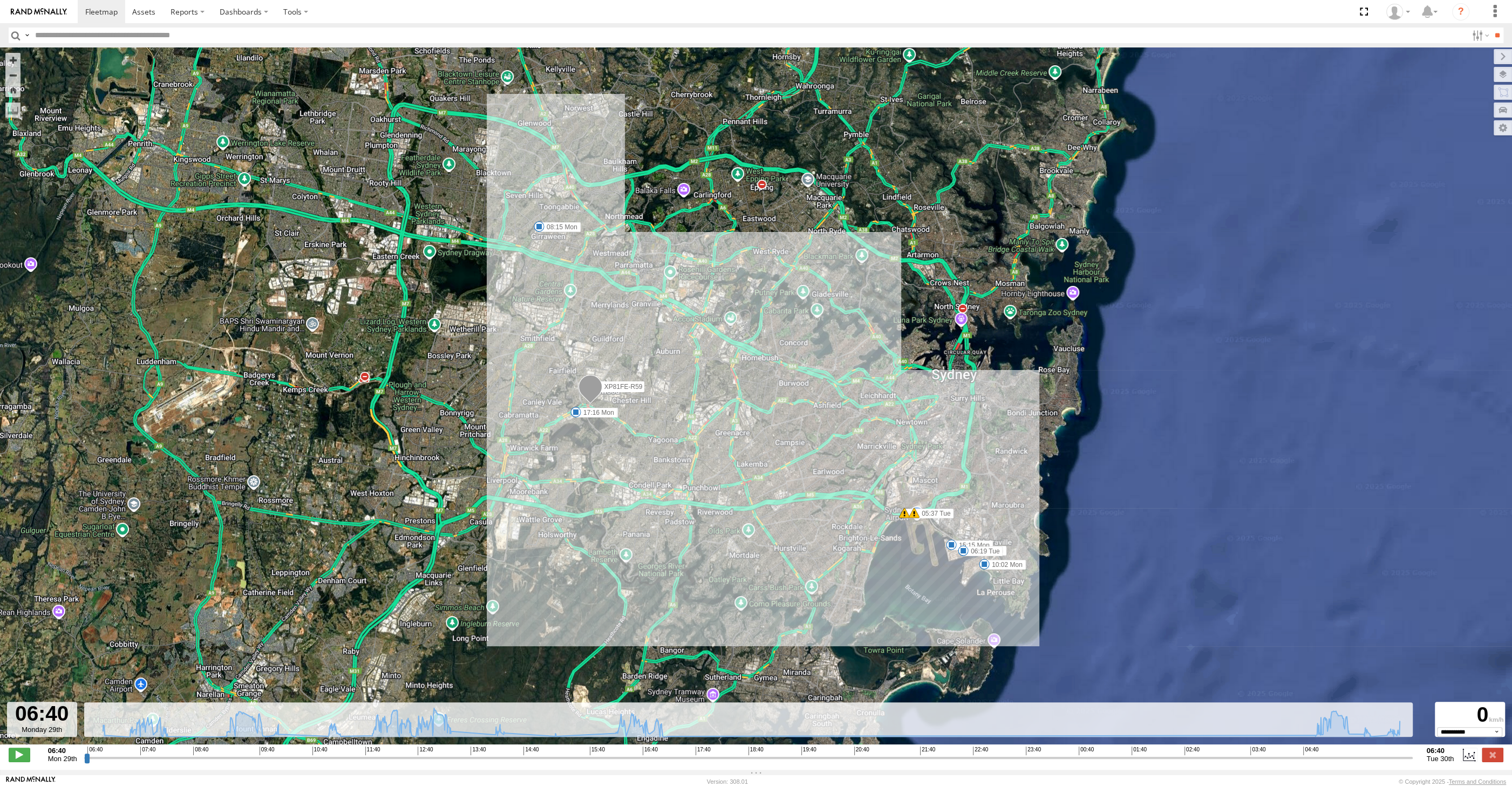
click at [509, 759] on input "range" at bounding box center [749, 757] width 1329 height 10
click at [551, 755] on input "range" at bounding box center [749, 757] width 1329 height 10
click at [592, 757] on input "range" at bounding box center [749, 757] width 1329 height 10
click at [639, 755] on input "range" at bounding box center [749, 757] width 1329 height 10
click at [715, 754] on input "range" at bounding box center [749, 757] width 1329 height 10
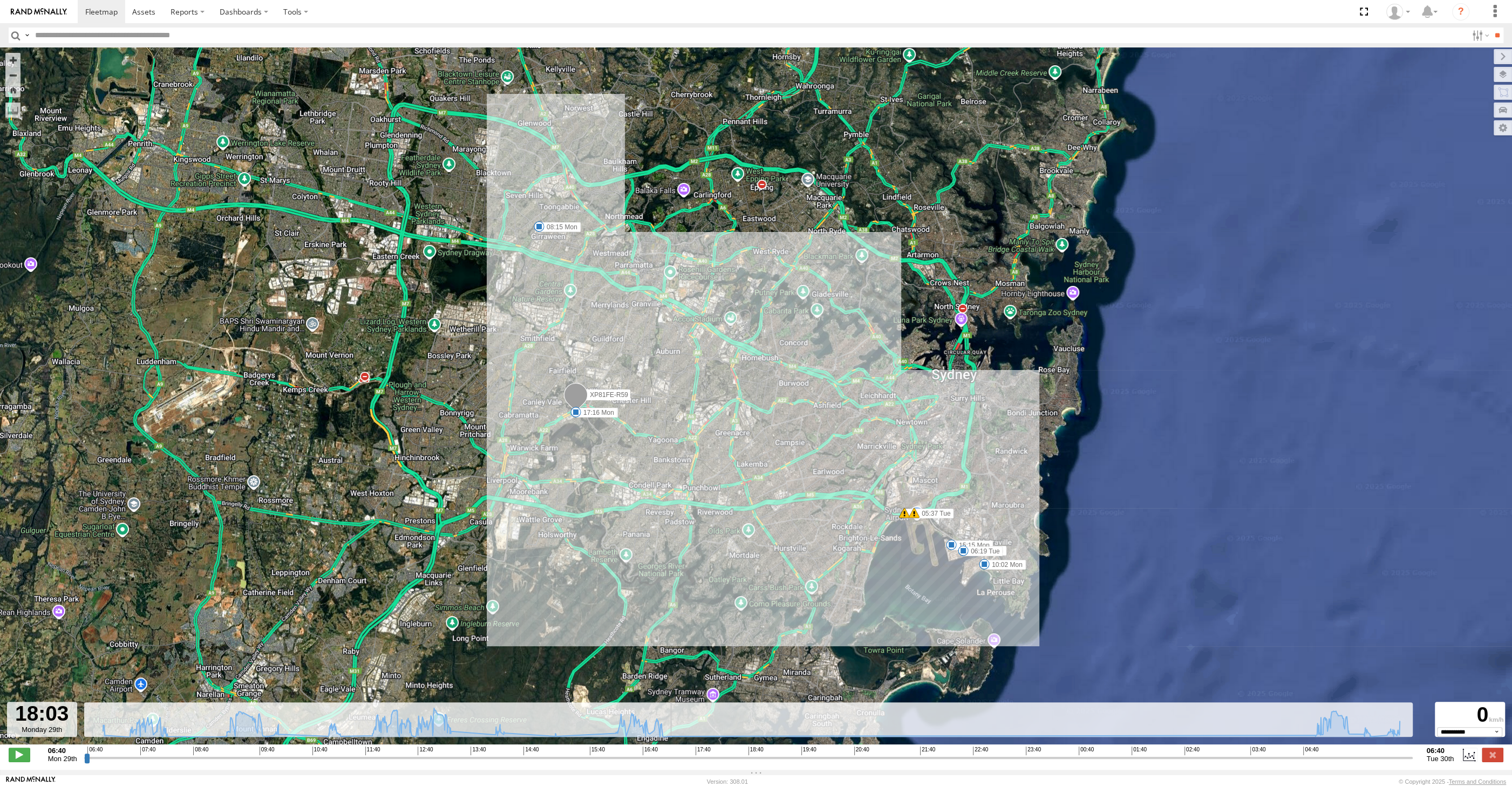
click at [767, 756] on input "range" at bounding box center [749, 757] width 1329 height 10
click at [882, 750] on div "06:40 07:40 08:40 09:40 10:40 11:40 12:40 13:40 14:40 15:40 16:40 17:40 18:40 1…" at bounding box center [748, 750] width 1321 height 7
click at [1013, 749] on div "06:40 07:40 08:40 09:40 10:40 11:40 12:40 13:40 14:40 15:40 16:40 17:40 18:40 1…" at bounding box center [748, 750] width 1321 height 7
click at [1222, 758] on input "range" at bounding box center [749, 757] width 1329 height 10
click at [1303, 759] on input "range" at bounding box center [749, 757] width 1329 height 10
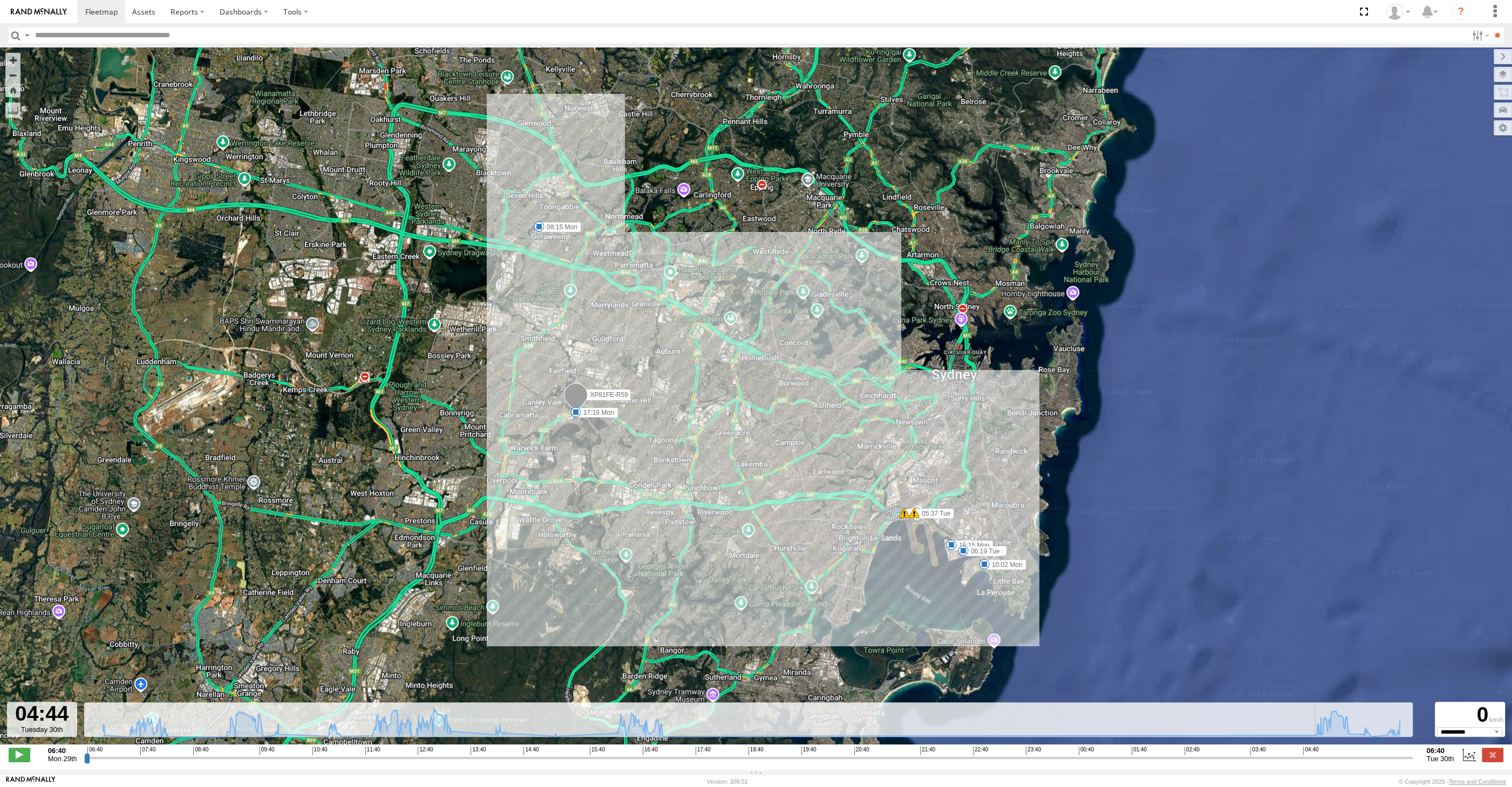
click at [1319, 759] on input "range" at bounding box center [749, 757] width 1329 height 10
click at [1332, 760] on input "range" at bounding box center [749, 757] width 1329 height 10
click at [1348, 760] on input "range" at bounding box center [749, 757] width 1329 height 10
click at [1368, 760] on input "range" at bounding box center [749, 757] width 1329 height 10
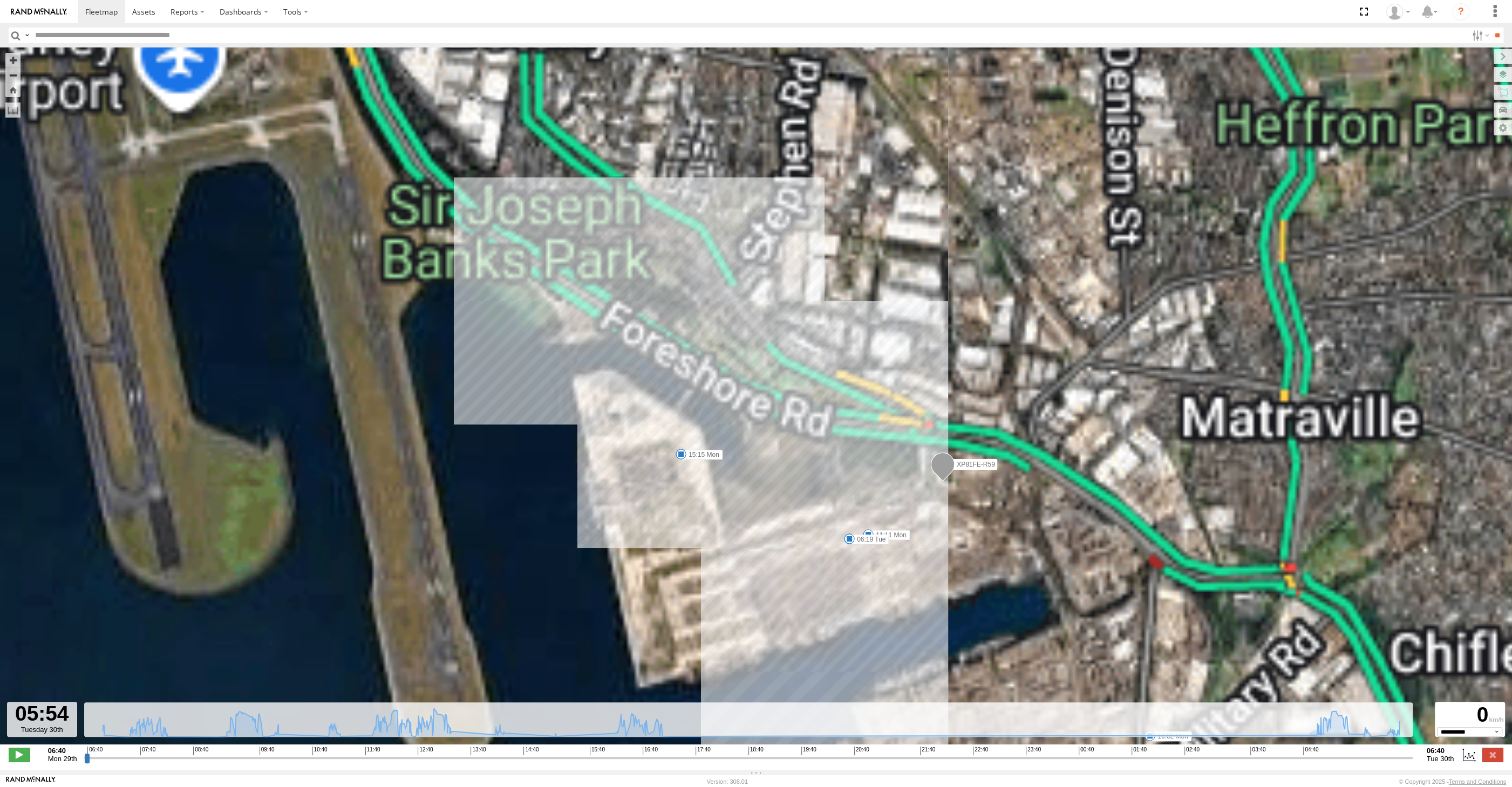
drag, startPoint x: 1022, startPoint y: 470, endPoint x: 992, endPoint y: 445, distance: 39.1
click at [1007, 456] on div "06:50 Mon 10:02 Mon 11:11 Mon 15:15 Mon 17:16 Mon 05:37 Tue 05:37 Tue 06:10 Tue…" at bounding box center [756, 401] width 1512 height 708
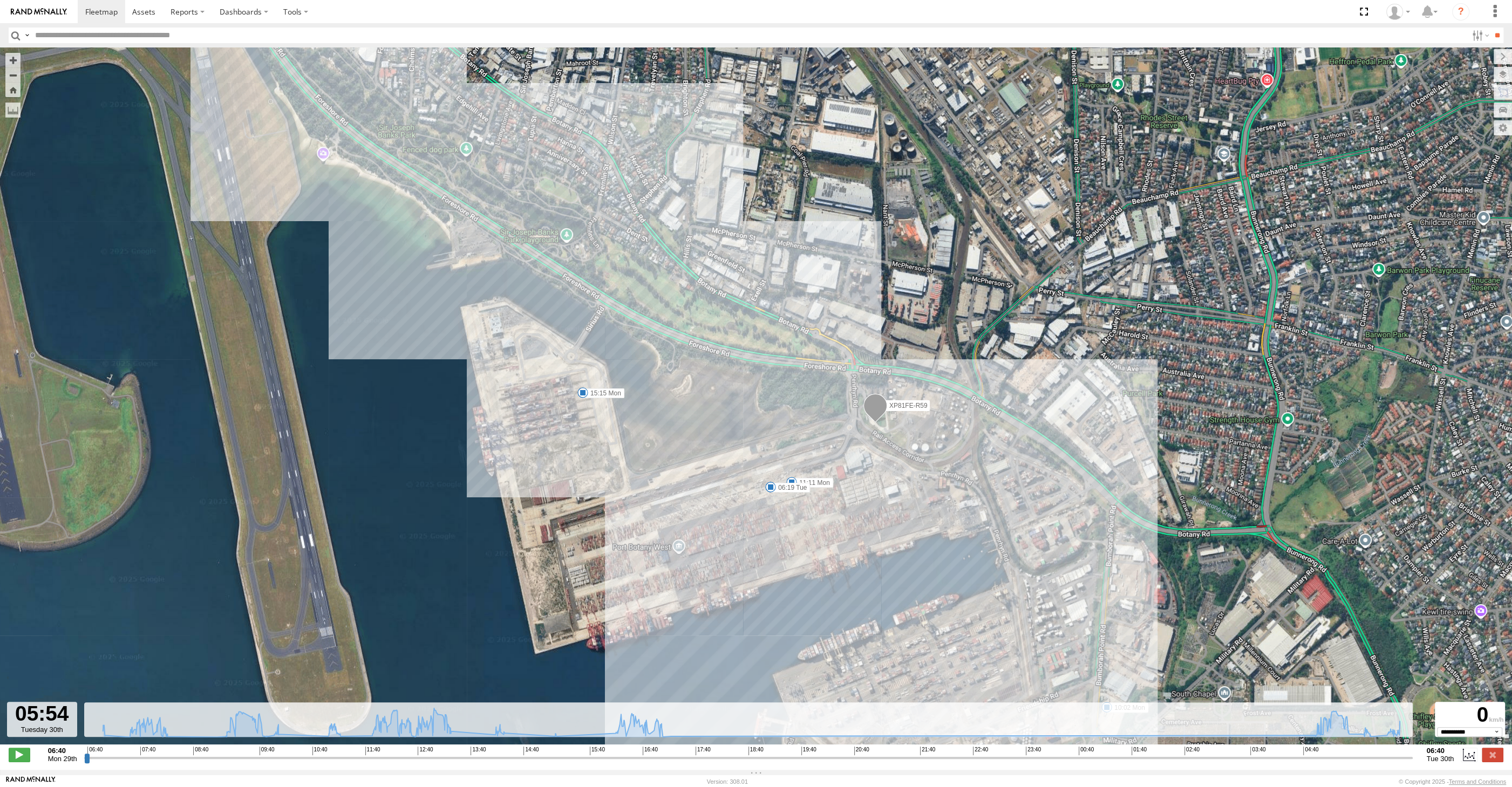
click at [1377, 760] on input "range" at bounding box center [749, 757] width 1329 height 10
click at [1386, 758] on input "range" at bounding box center [749, 757] width 1329 height 10
click at [1402, 758] on input "range" at bounding box center [749, 757] width 1329 height 10
drag, startPoint x: 1404, startPoint y: 759, endPoint x: 1419, endPoint y: 758, distance: 15.0
click at [1412, 758] on input "range" at bounding box center [749, 757] width 1329 height 10
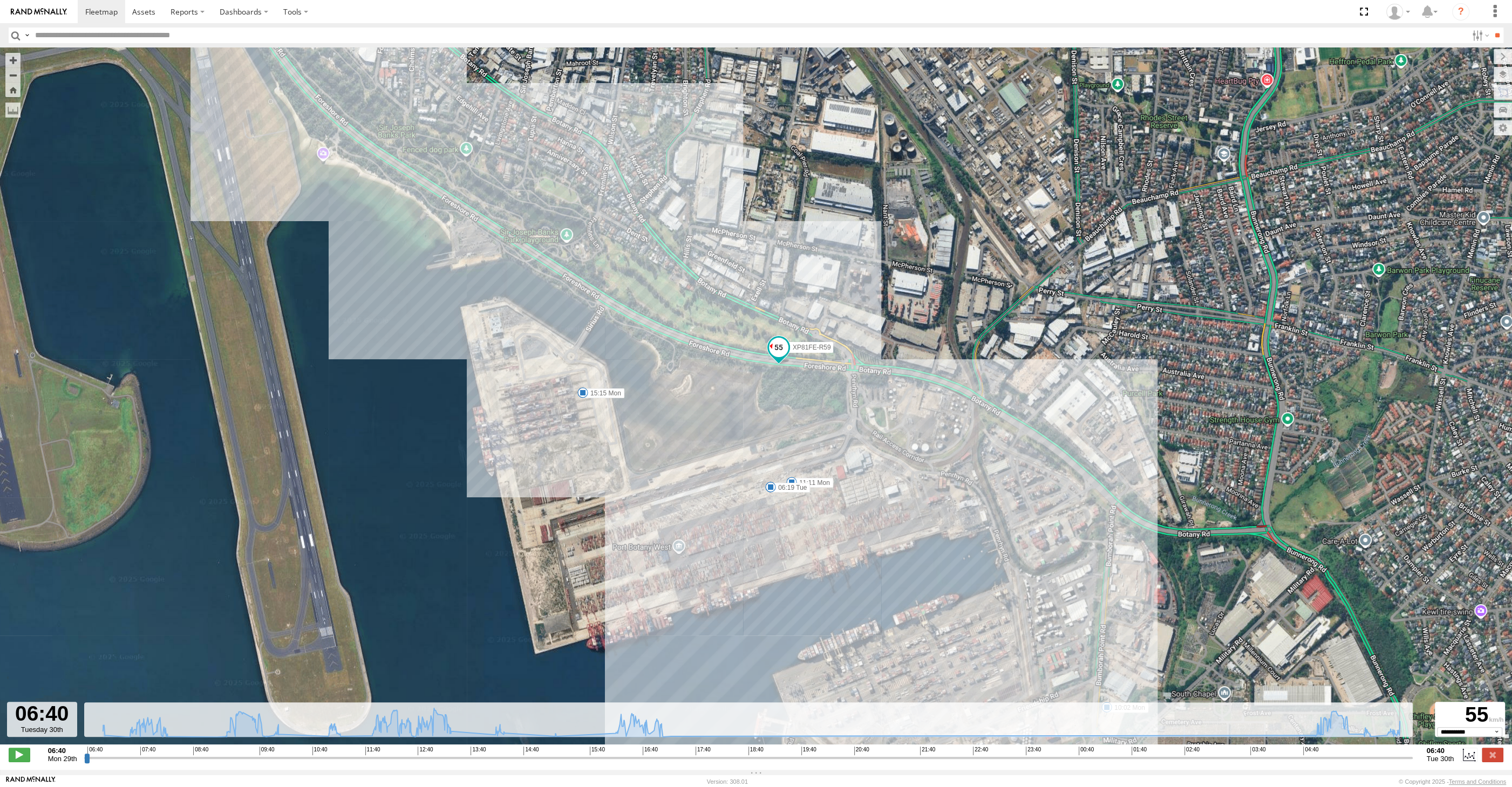
click at [1405, 759] on input "range" at bounding box center [749, 757] width 1329 height 10
click at [1395, 759] on input "range" at bounding box center [749, 757] width 1329 height 10
click at [1394, 760] on input "range" at bounding box center [749, 757] width 1329 height 10
click at [1399, 758] on input "range" at bounding box center [749, 757] width 1329 height 10
click at [1408, 758] on input "range" at bounding box center [749, 757] width 1329 height 10
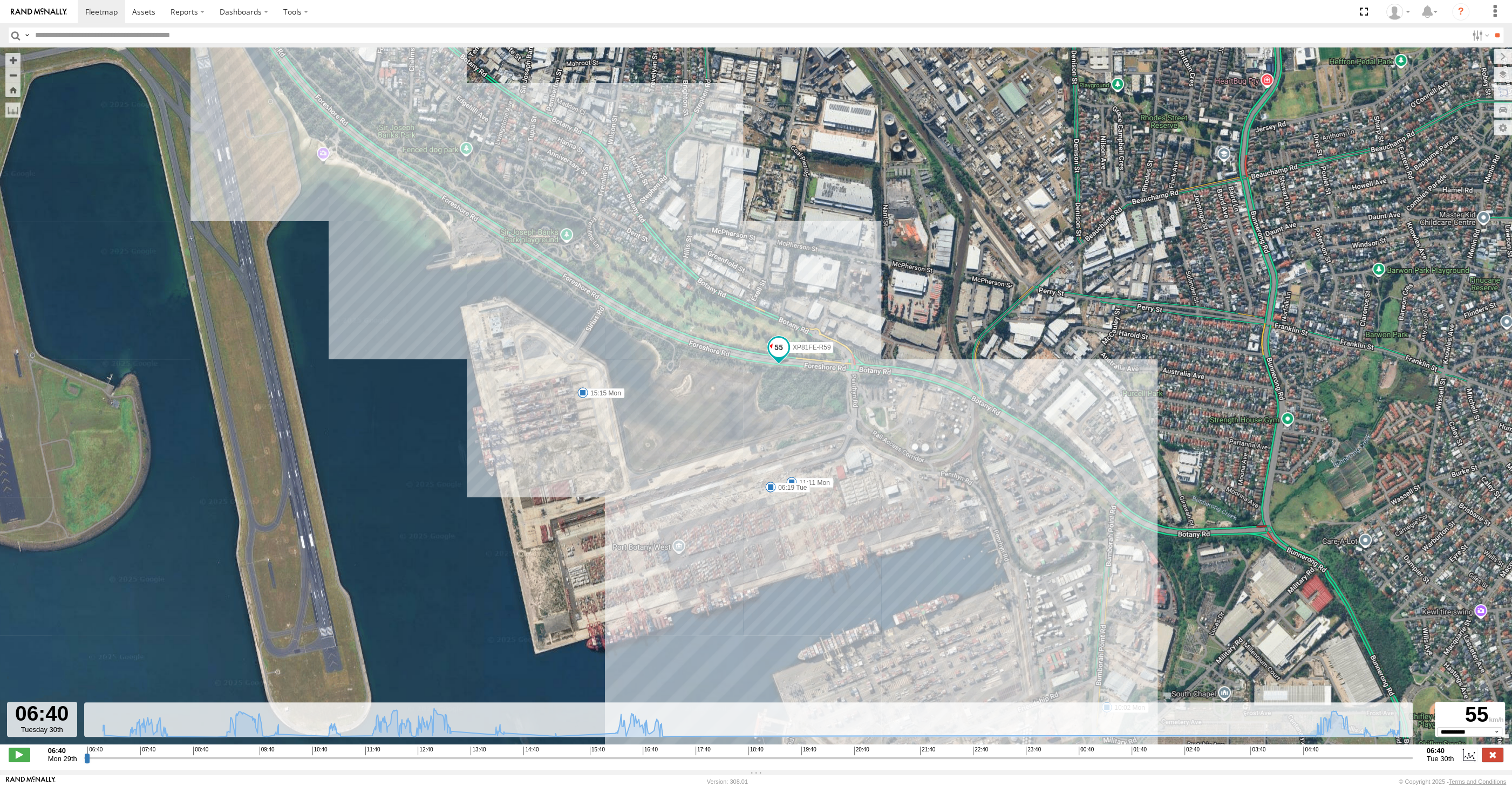
drag, startPoint x: 1408, startPoint y: 758, endPoint x: 1486, endPoint y: 760, distance: 78.0
type input "**********"
click at [1412, 759] on input "range" at bounding box center [749, 757] width 1329 height 10
click at [1493, 749] on label at bounding box center [1493, 754] width 22 height 14
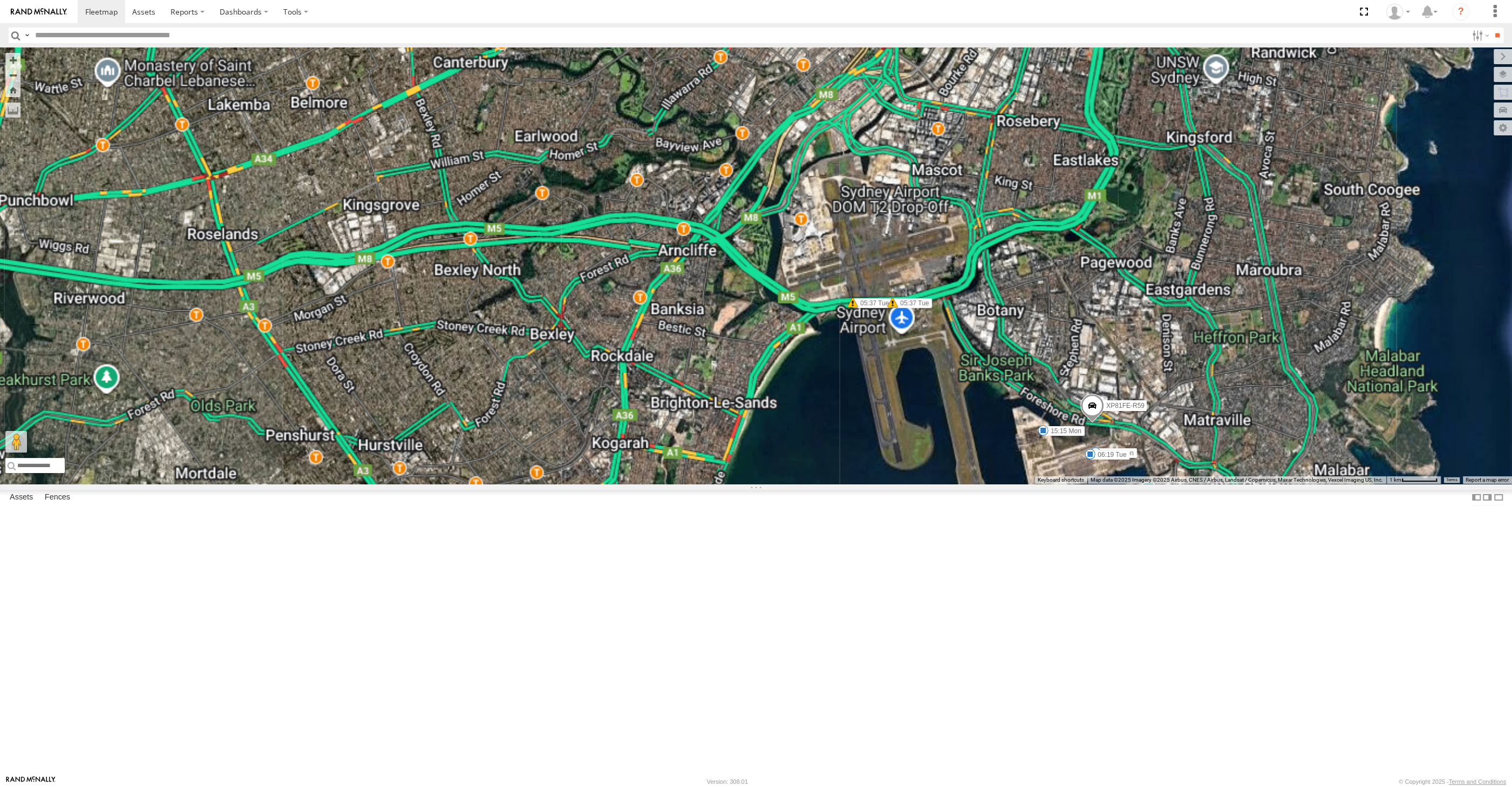
click at [1043, 484] on div "06:50 Mon 10:02 Mon 11:11 Mon 15:15 Mon 17:16 Mon 05:37 Tue 05:37 Tue 06:10 Tue…" at bounding box center [756, 266] width 1512 height 436
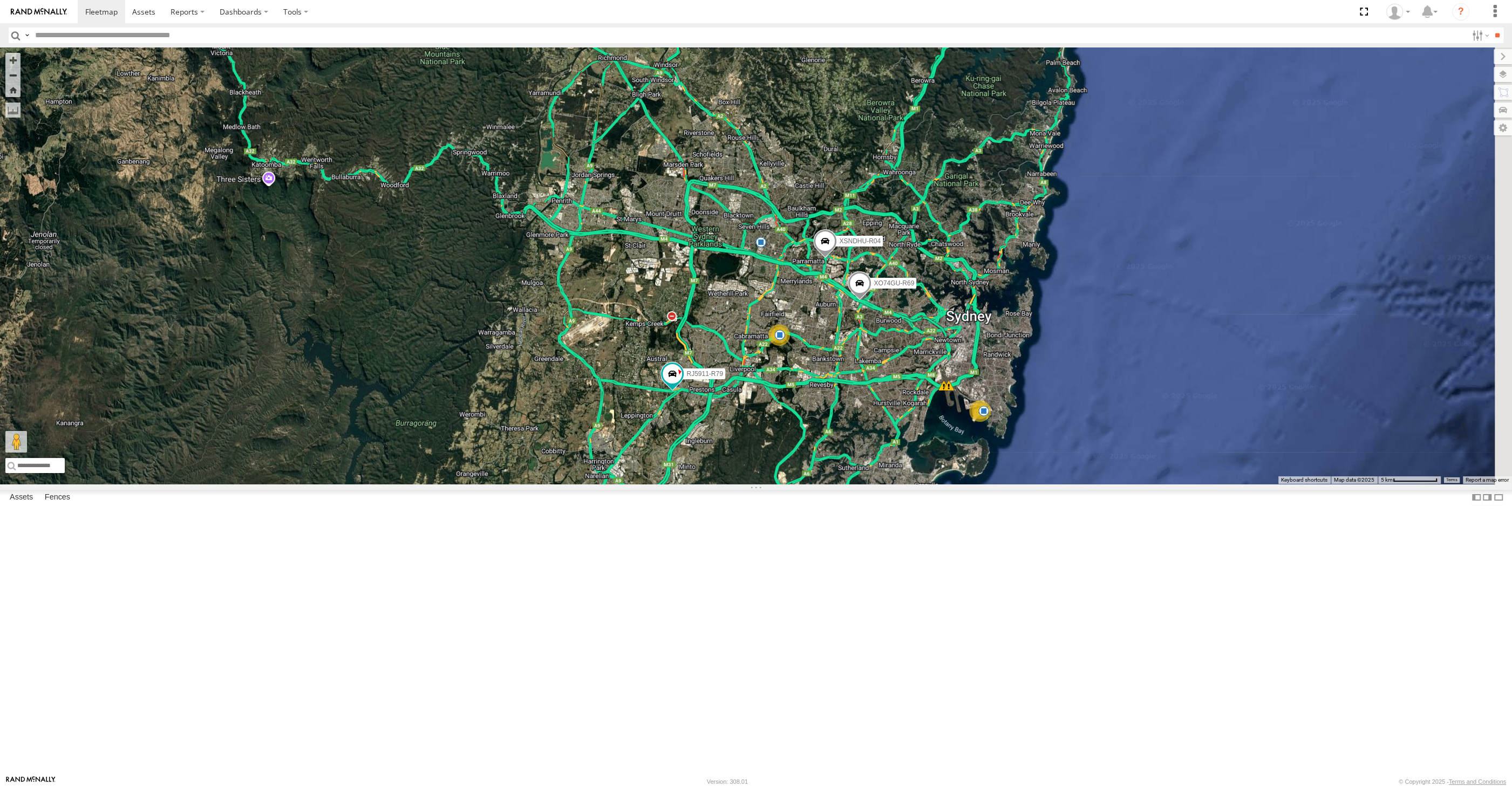
drag, startPoint x: 937, startPoint y: 540, endPoint x: 763, endPoint y: 509, distance: 176.7
click at [763, 484] on div "06:50 Mon 17:16 Mon 05:37 Tue 05:37 Tue 08:00 Mon 08:15 Mon XSNDHU-R04 XO74GU-R…" at bounding box center [756, 266] width 1512 height 436
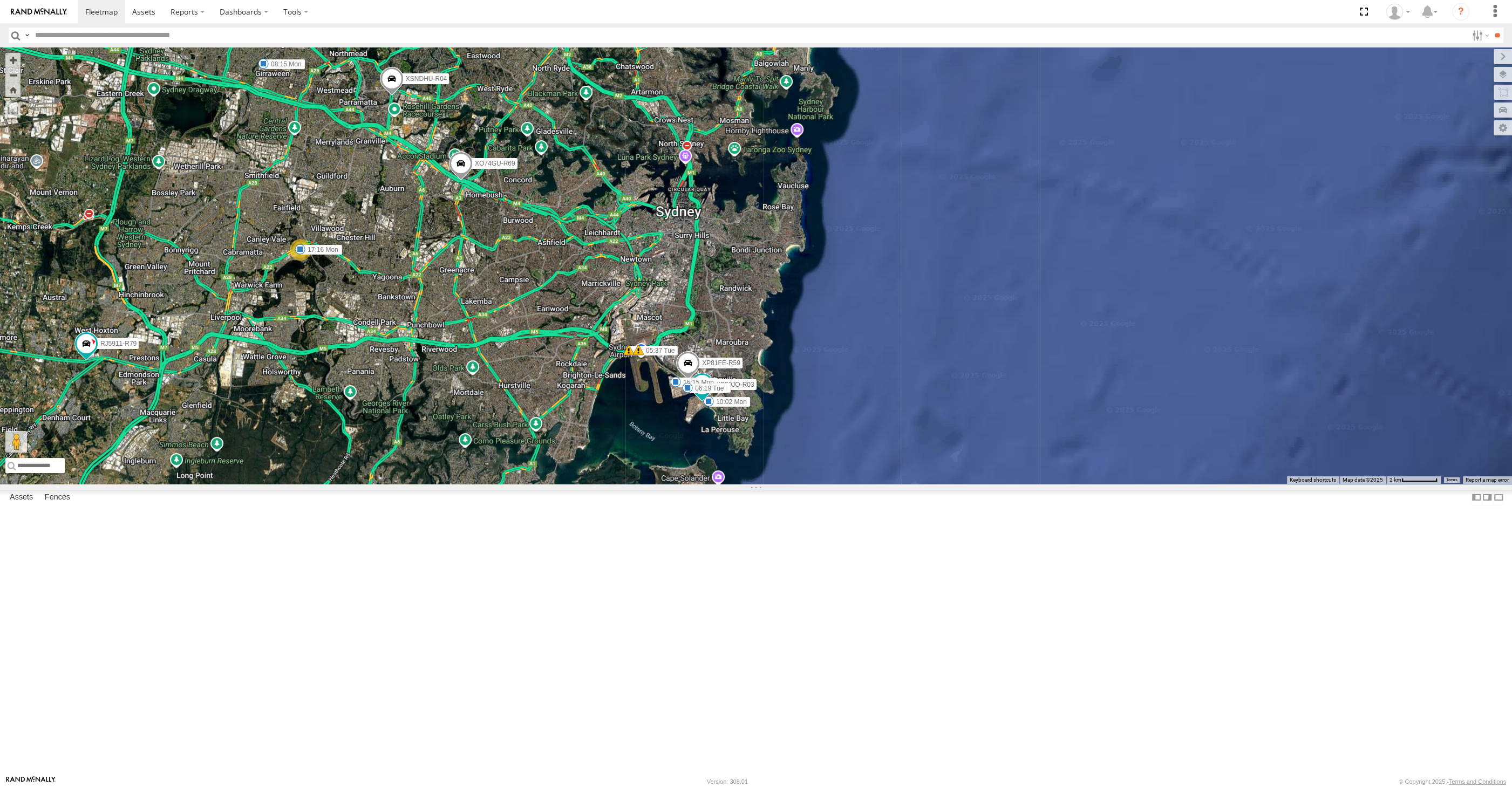
drag, startPoint x: 704, startPoint y: 461, endPoint x: 840, endPoint y: 451, distance: 136.4
click at [840, 451] on div "06:50 Mon 17:16 Mon 05:37 Tue 05:37 Tue 08:00 Mon 08:15 Mon XSNDHU-R04 XO74GU-R…" at bounding box center [756, 266] width 1512 height 436
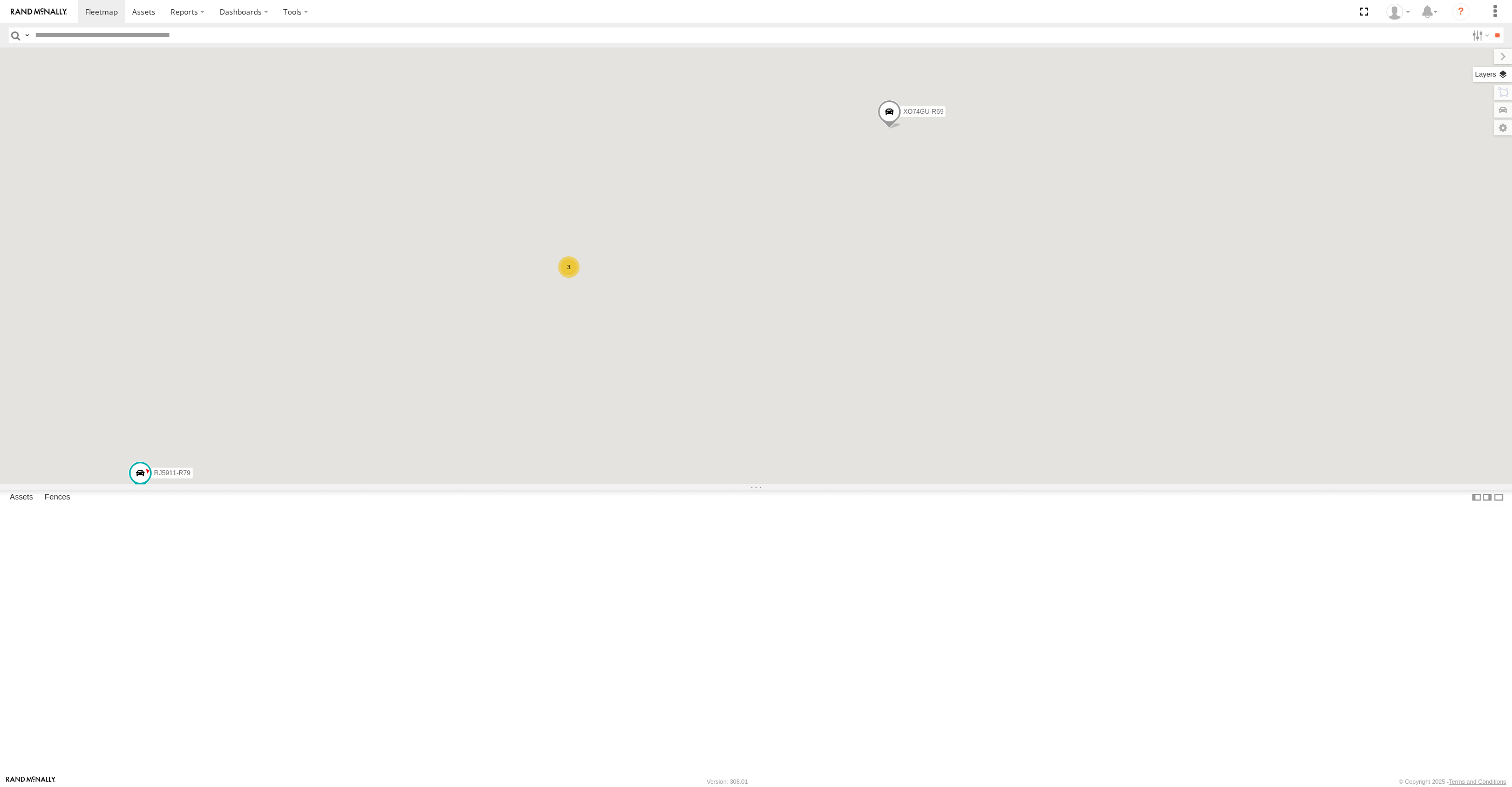
click at [1502, 73] on label at bounding box center [1492, 74] width 39 height 15
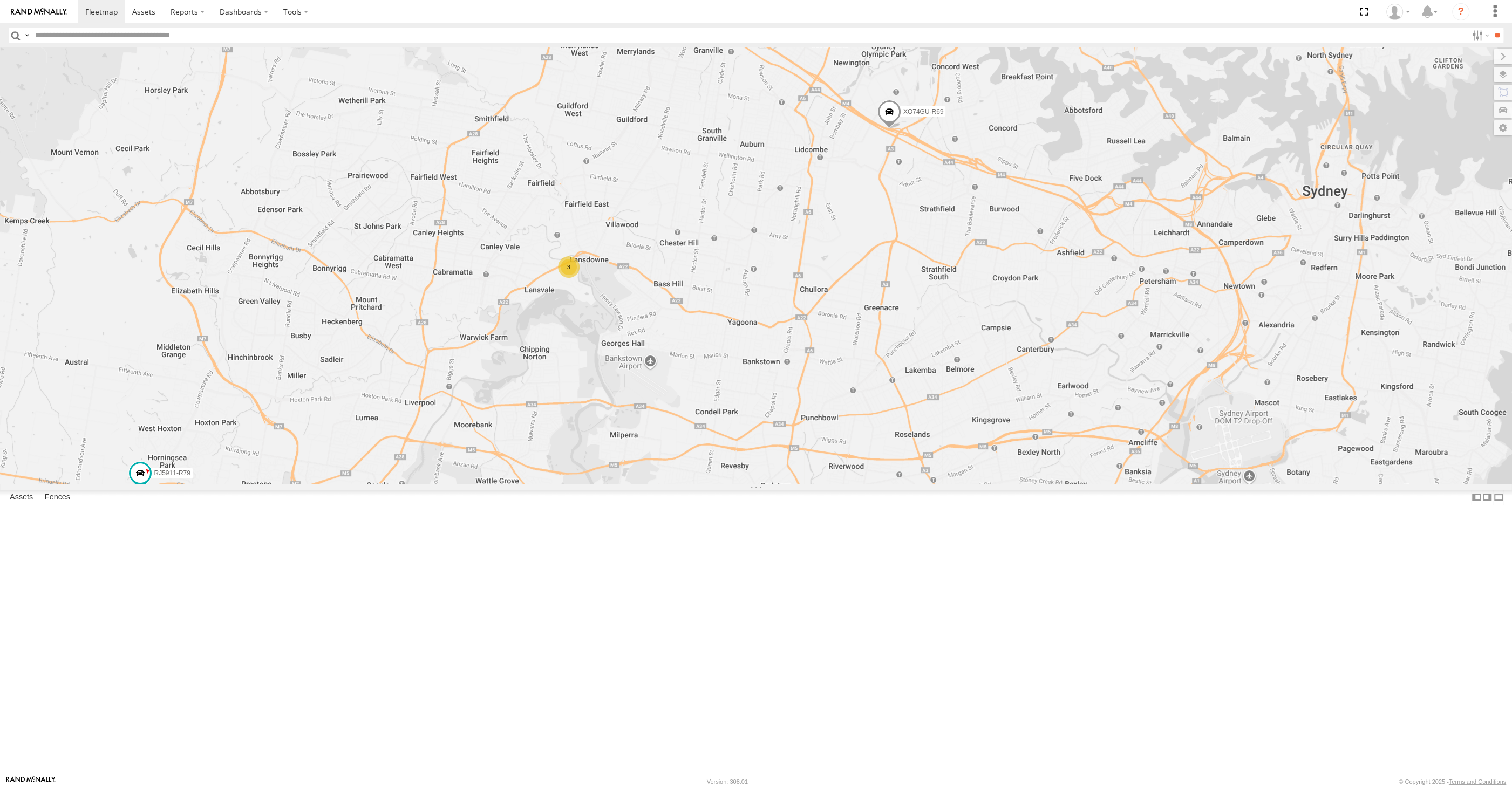
click at [0, 0] on span "Satellite + Roadmap" at bounding box center [0, 0] width 0 height 0
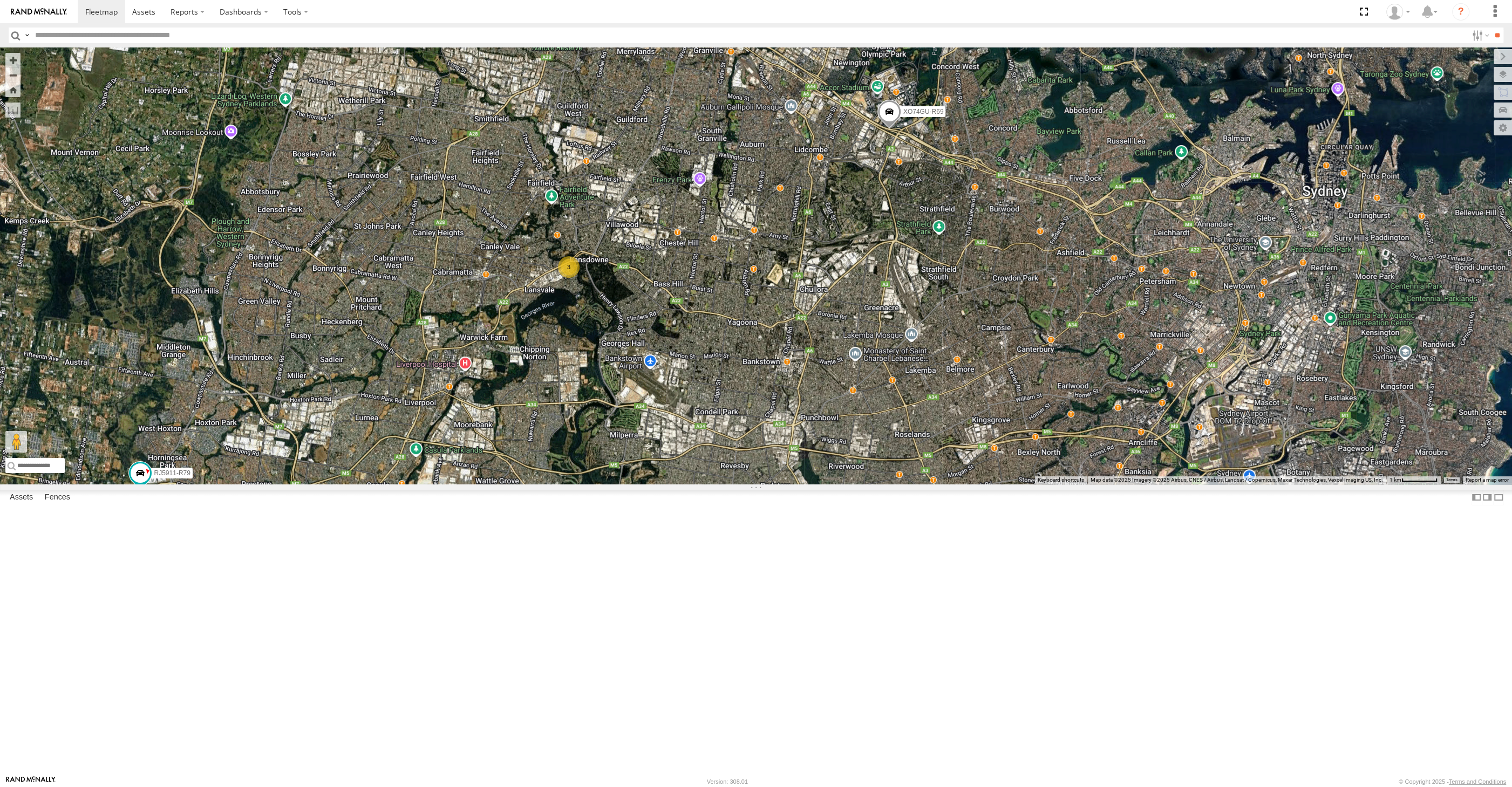
click at [0, 0] on span "Traffic" at bounding box center [0, 0] width 0 height 0
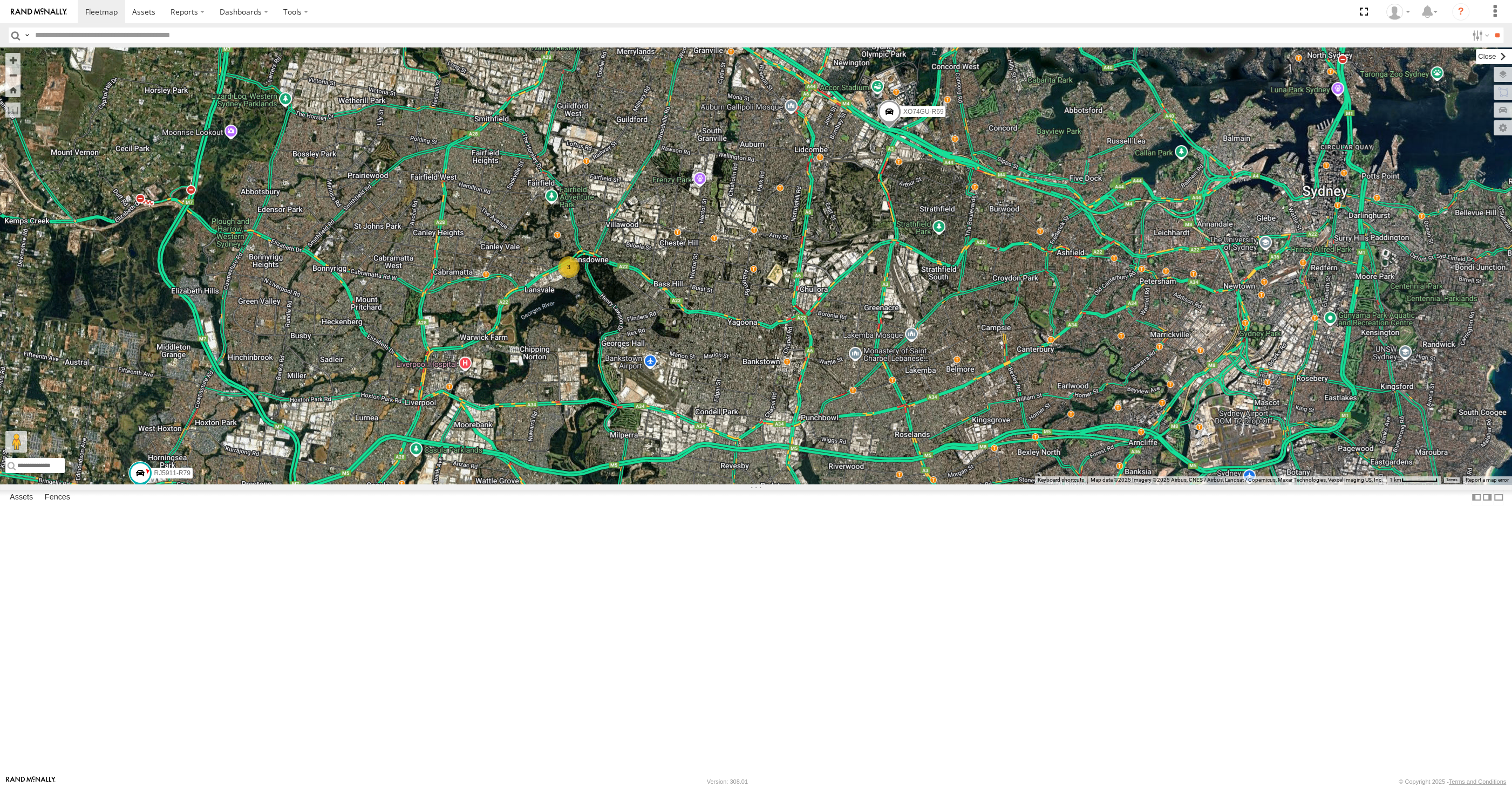
click at [1475, 54] on label at bounding box center [1493, 57] width 36 height 15
drag, startPoint x: 889, startPoint y: 605, endPoint x: 882, endPoint y: 592, distance: 14.8
click at [888, 484] on div "XP30JQ-R03 XSNDHU-R04 3 RJ5911-R79 XP81FE-R59 XO74GU-R69" at bounding box center [756, 266] width 1512 height 436
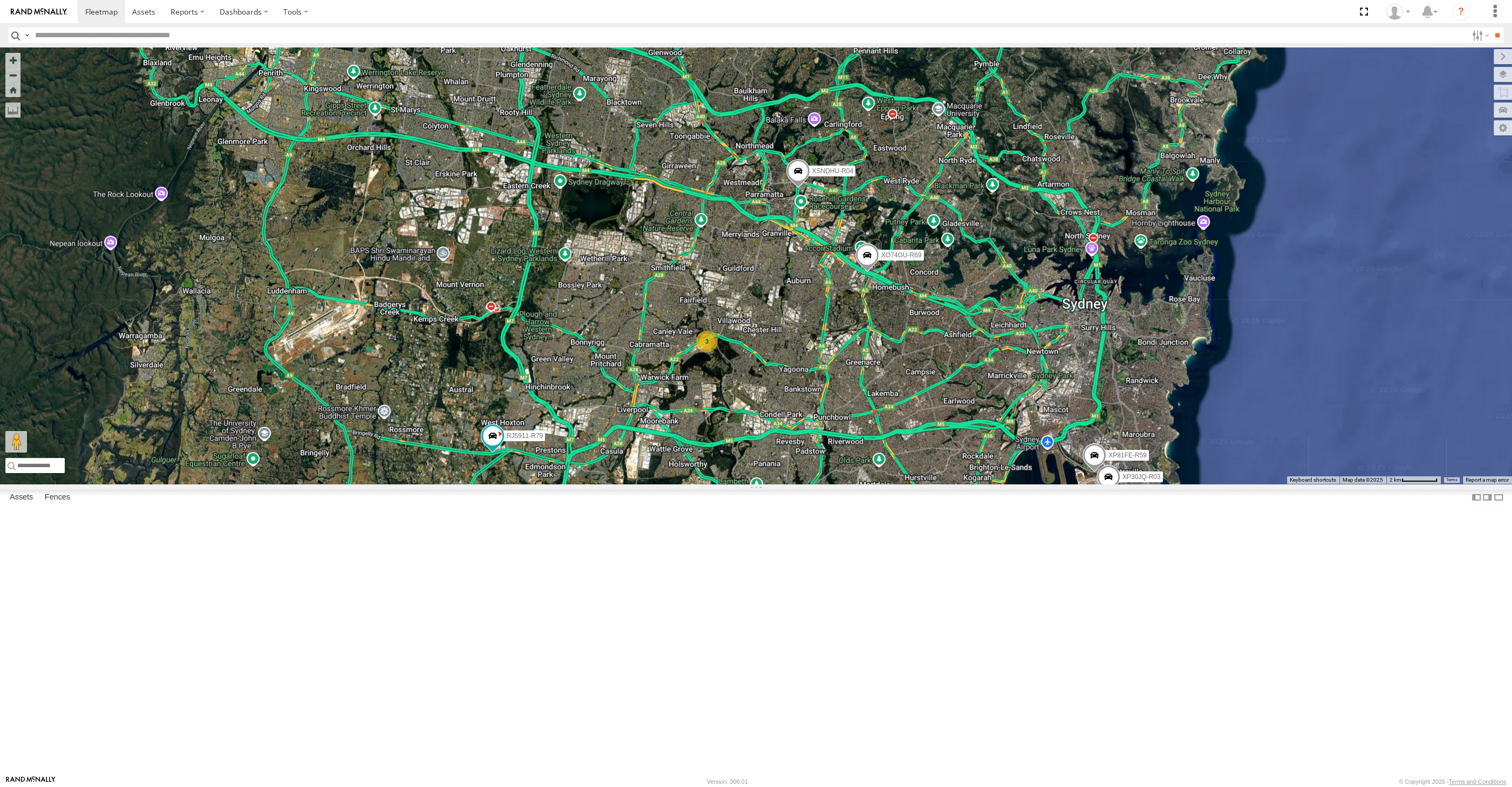
drag, startPoint x: 945, startPoint y: 607, endPoint x: 941, endPoint y: 601, distance: 7.2
click at [942, 484] on div "XP30JQ-R03 XSNDHU-R04 RJ5911-R79 XP81FE-R59 XO74GU-R69 3" at bounding box center [756, 266] width 1512 height 436
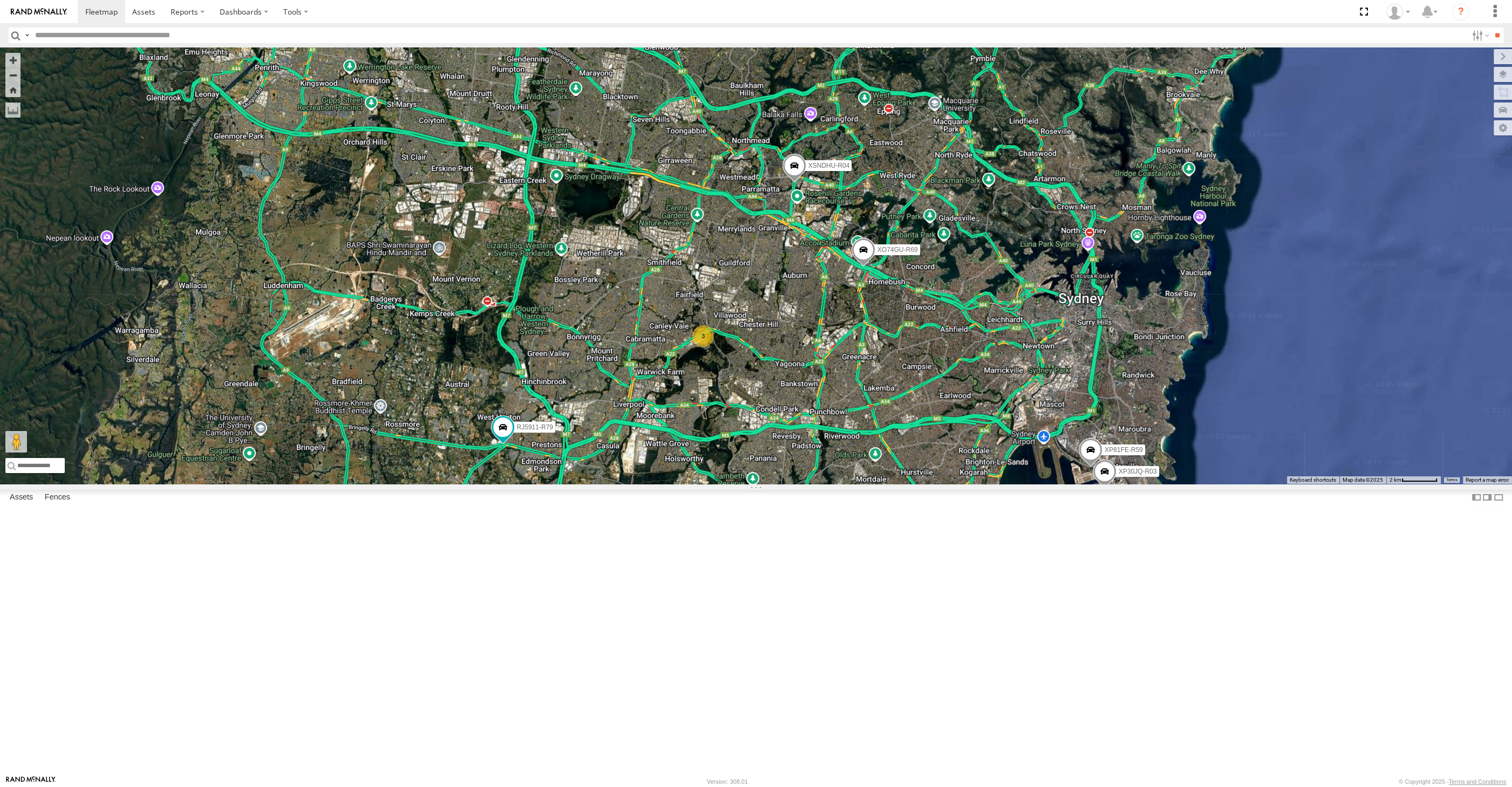
click at [1091, 484] on div "XP30JQ-R03 XSNDHU-R04 RJ5911-R79 XP81FE-R59 XO74GU-R69 3" at bounding box center [756, 266] width 1512 height 436
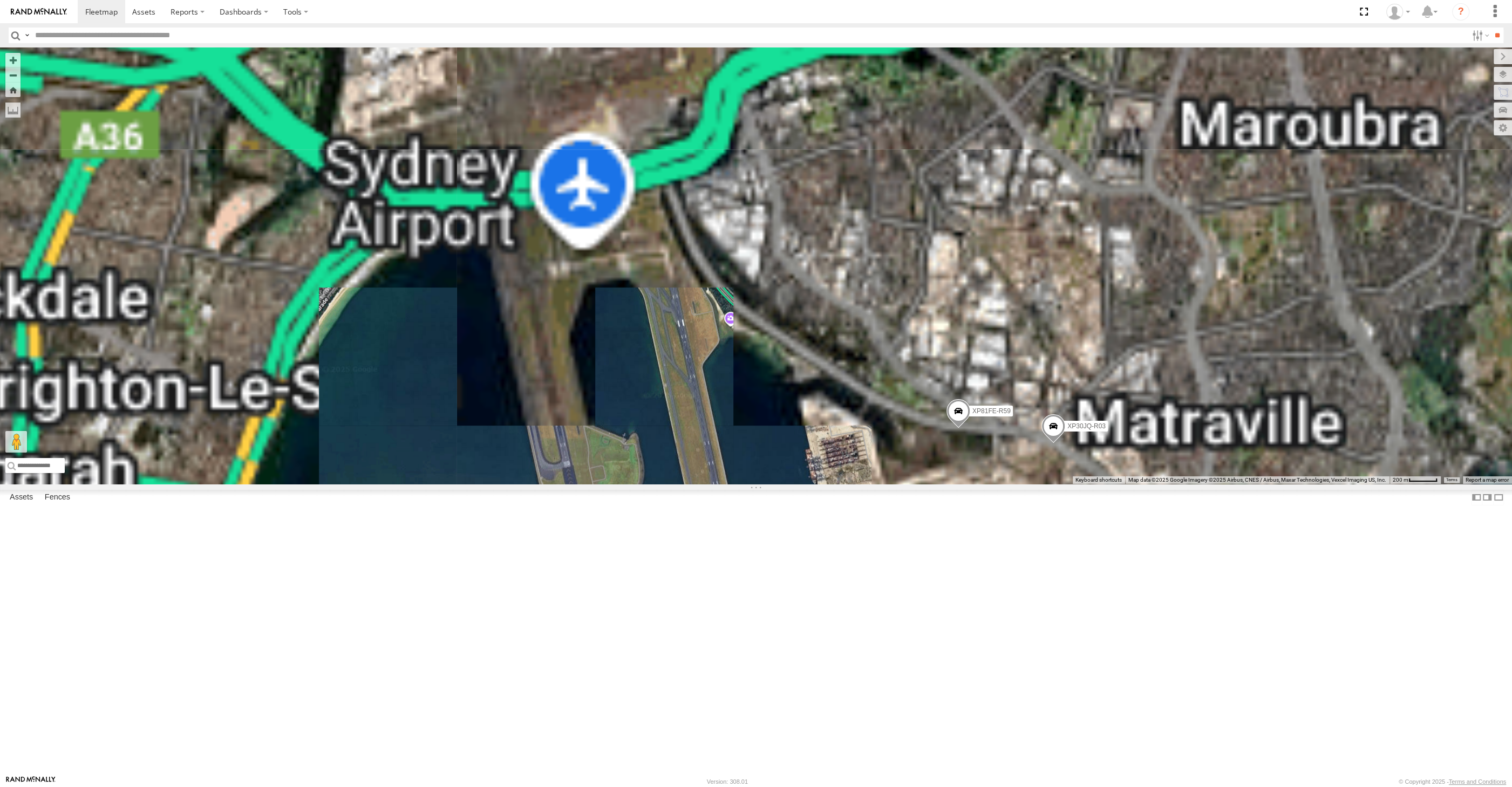
drag, startPoint x: 1106, startPoint y: 625, endPoint x: 1083, endPoint y: 573, distance: 56.9
click at [1089, 484] on div "XP30JQ-R03 XSNDHU-R04 RJ5911-R79 XP81FE-R59 XO74GU-R69" at bounding box center [756, 266] width 1512 height 436
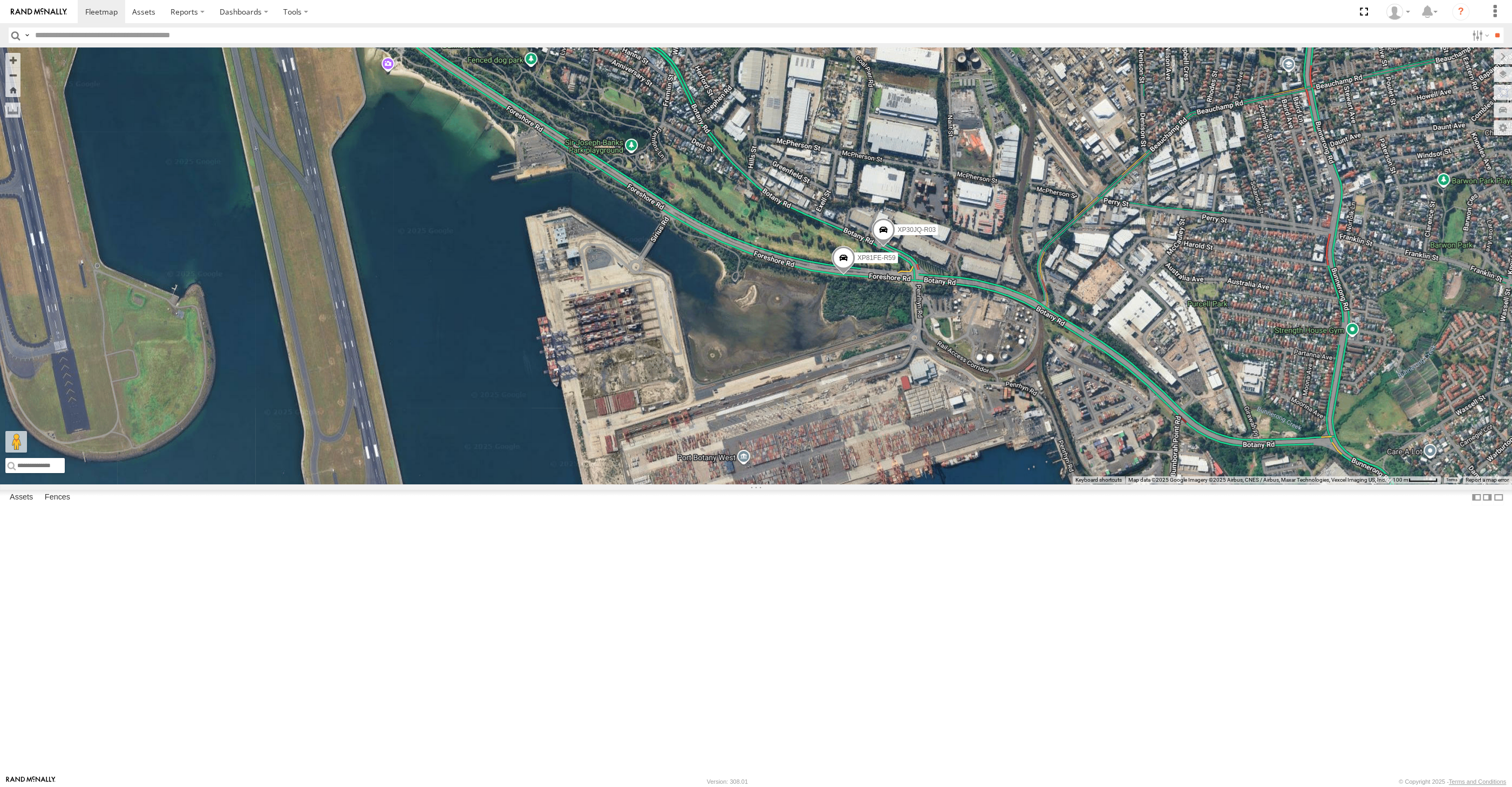
click at [878, 247] on span at bounding box center [883, 233] width 24 height 29
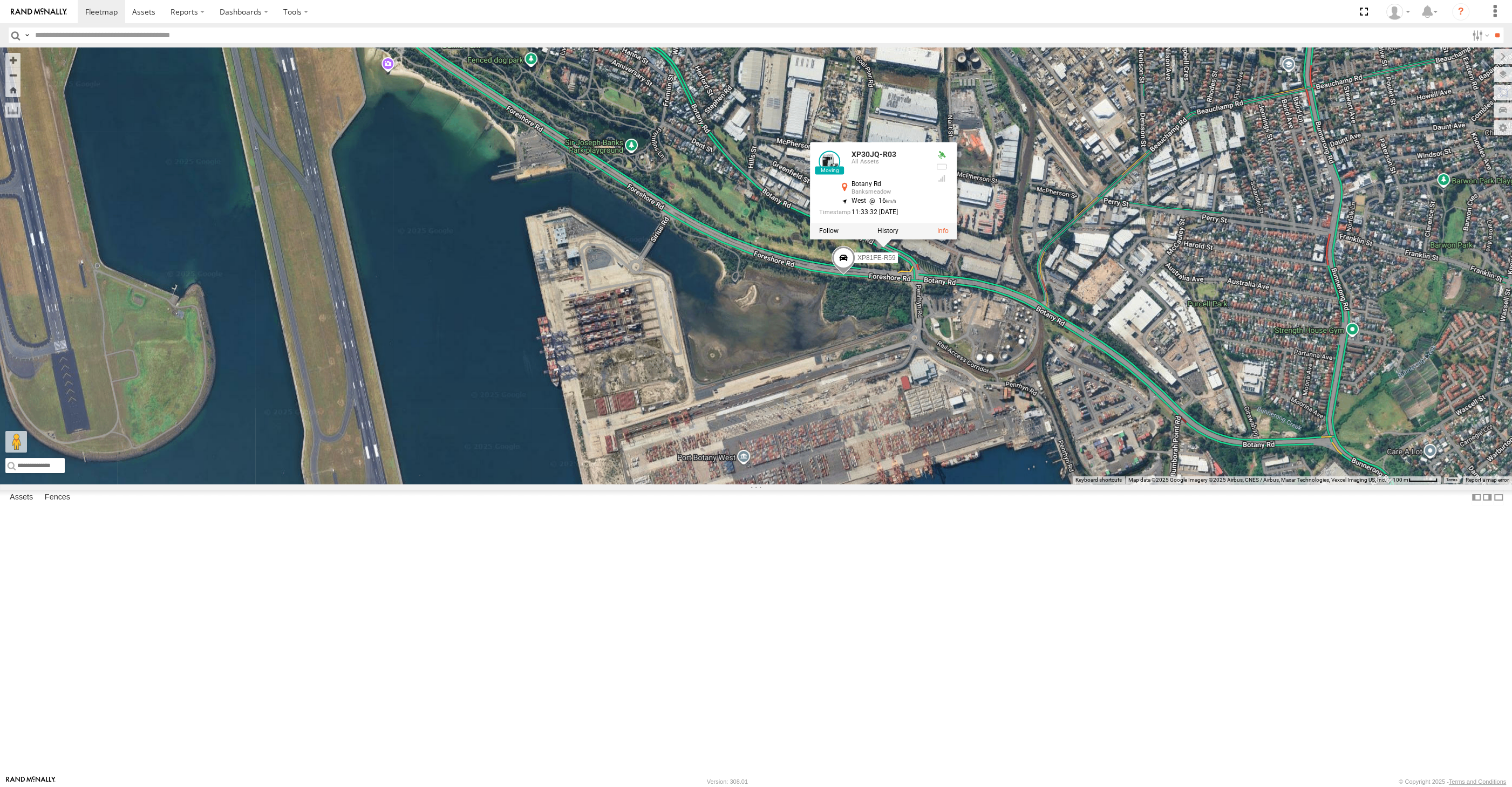
click at [950, 411] on div "XP30JQ-R03 XP81FE-R59 XP30JQ-R03 All Assets Botany Rd Banksmeadow -33.96084 , 1…" at bounding box center [756, 266] width 1512 height 436
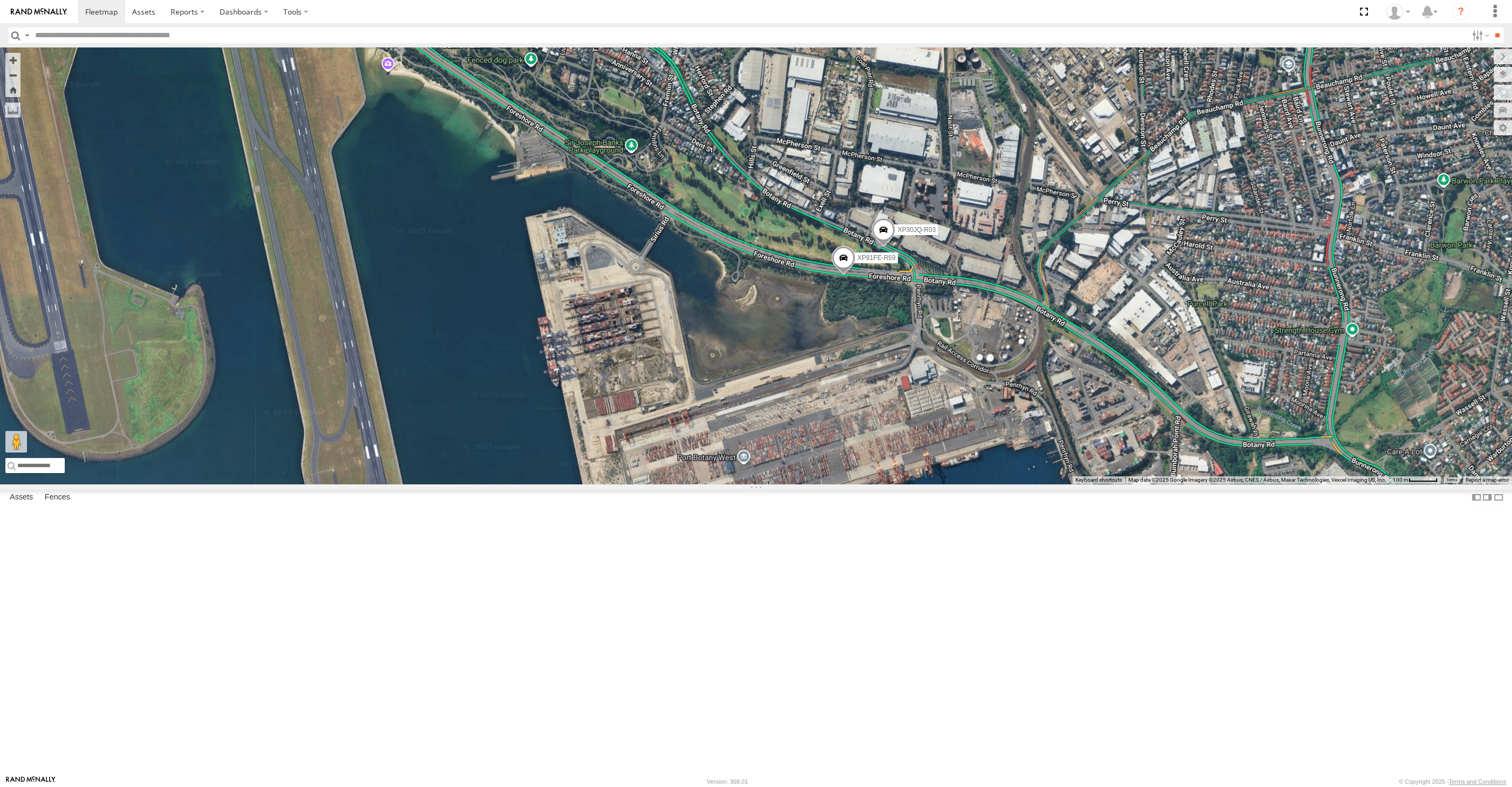
drag, startPoint x: 957, startPoint y: 461, endPoint x: 966, endPoint y: 474, distance: 15.8
click at [966, 474] on div "XP30JQ-R03 XP81FE-R59" at bounding box center [756, 266] width 1512 height 436
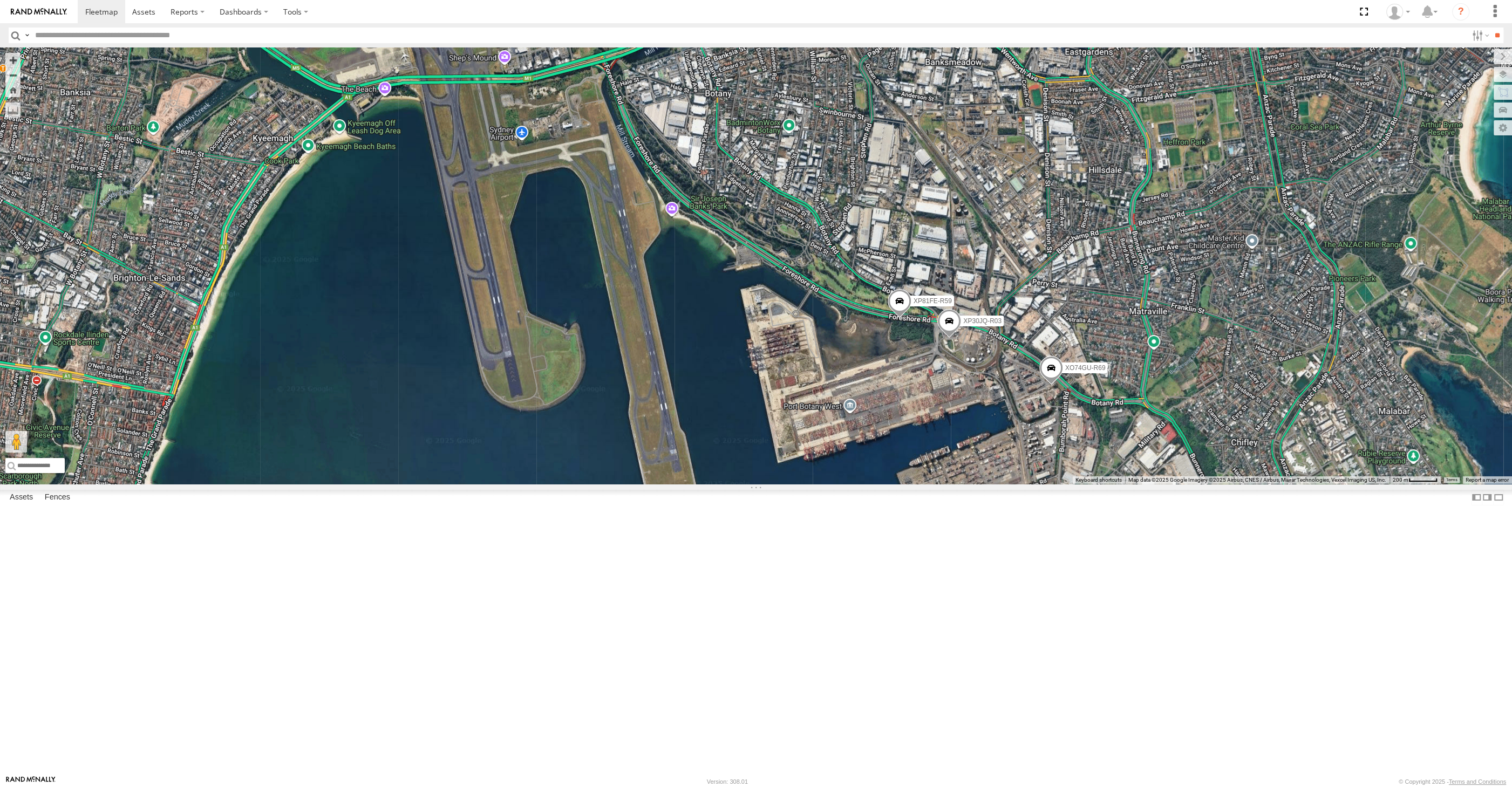
drag, startPoint x: 796, startPoint y: 721, endPoint x: 876, endPoint y: 693, distance: 84.8
click at [831, 484] on div "XP30JQ-R03 XP81FE-R59 XO74GU-R69" at bounding box center [756, 266] width 1512 height 436
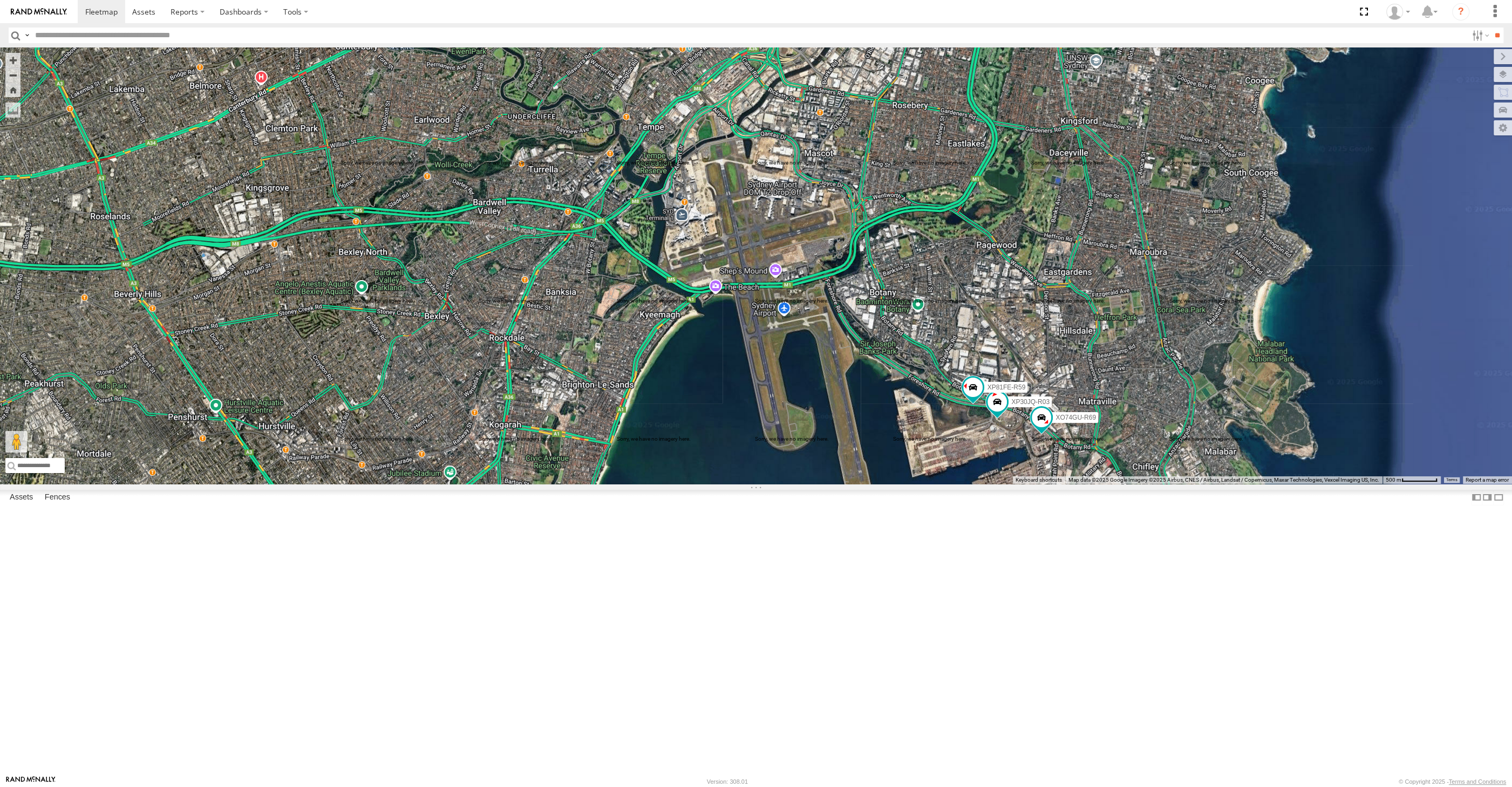
drag, startPoint x: 725, startPoint y: 585, endPoint x: 794, endPoint y: 574, distance: 69.9
click at [791, 484] on div "XP30JQ-R03 XP81FE-R59 XO74GU-R69" at bounding box center [756, 266] width 1512 height 436
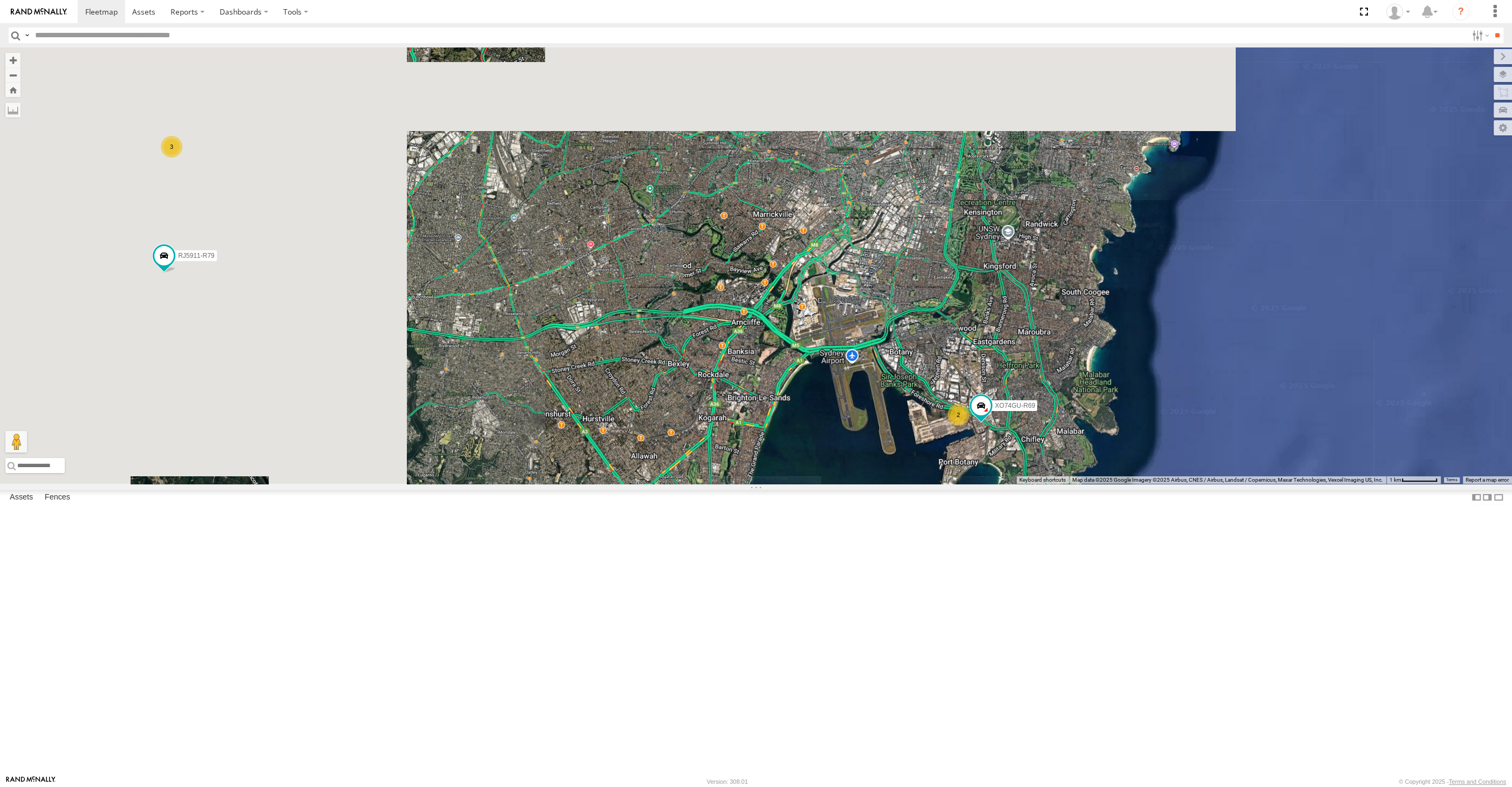
drag, startPoint x: 679, startPoint y: 581, endPoint x: 780, endPoint y: 582, distance: 101.0
click at [759, 484] on div "XO74GU-R69 2 XSNDHU-R04 3 RJ5911-R79" at bounding box center [756, 266] width 1512 height 436
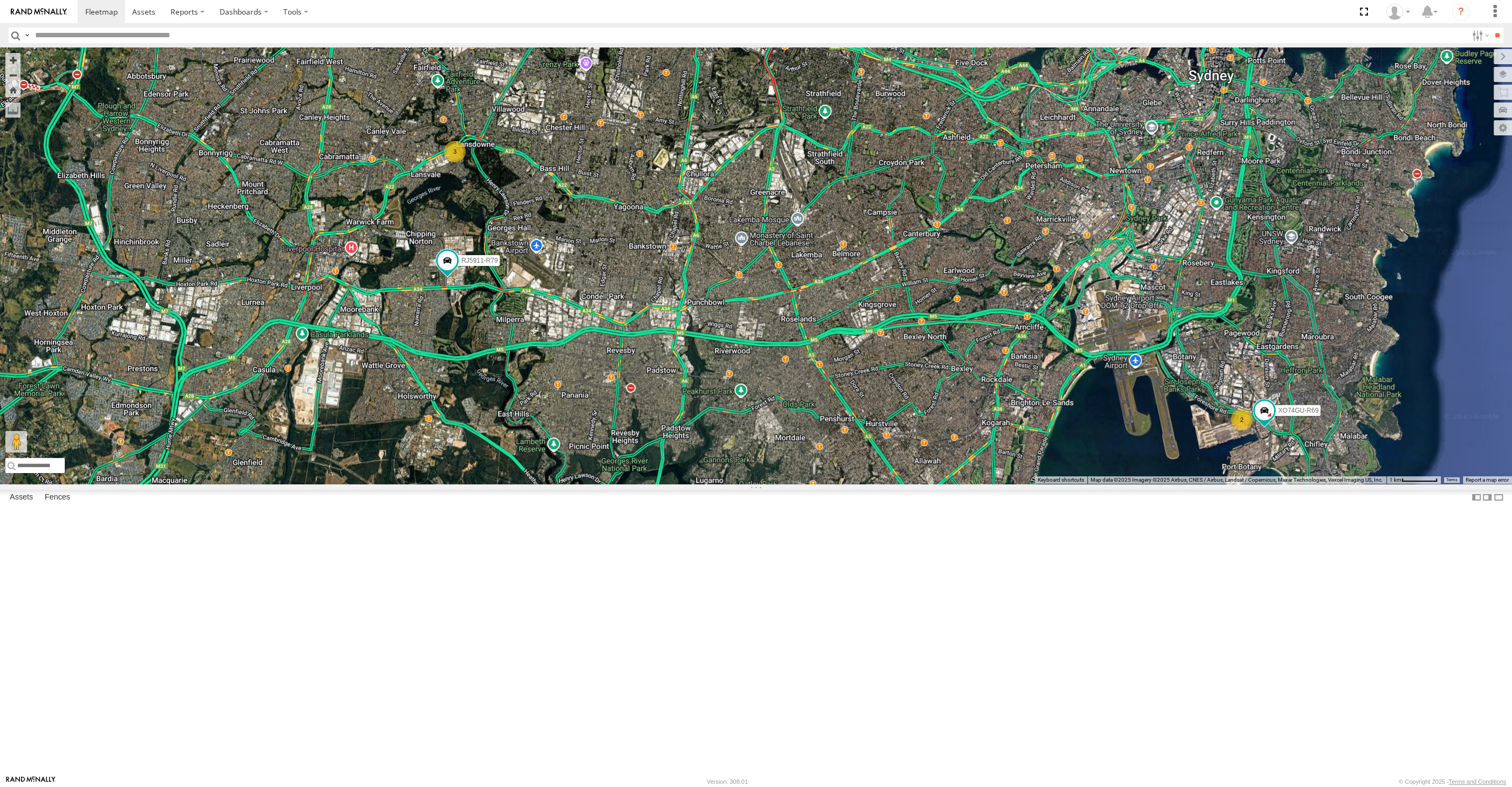
drag, startPoint x: 813, startPoint y: 557, endPoint x: 827, endPoint y: 585, distance: 31.3
click at [827, 484] on div "XO74GU-R69 2 XSNDHU-R04 3 RJ5911-R79" at bounding box center [756, 266] width 1512 height 436
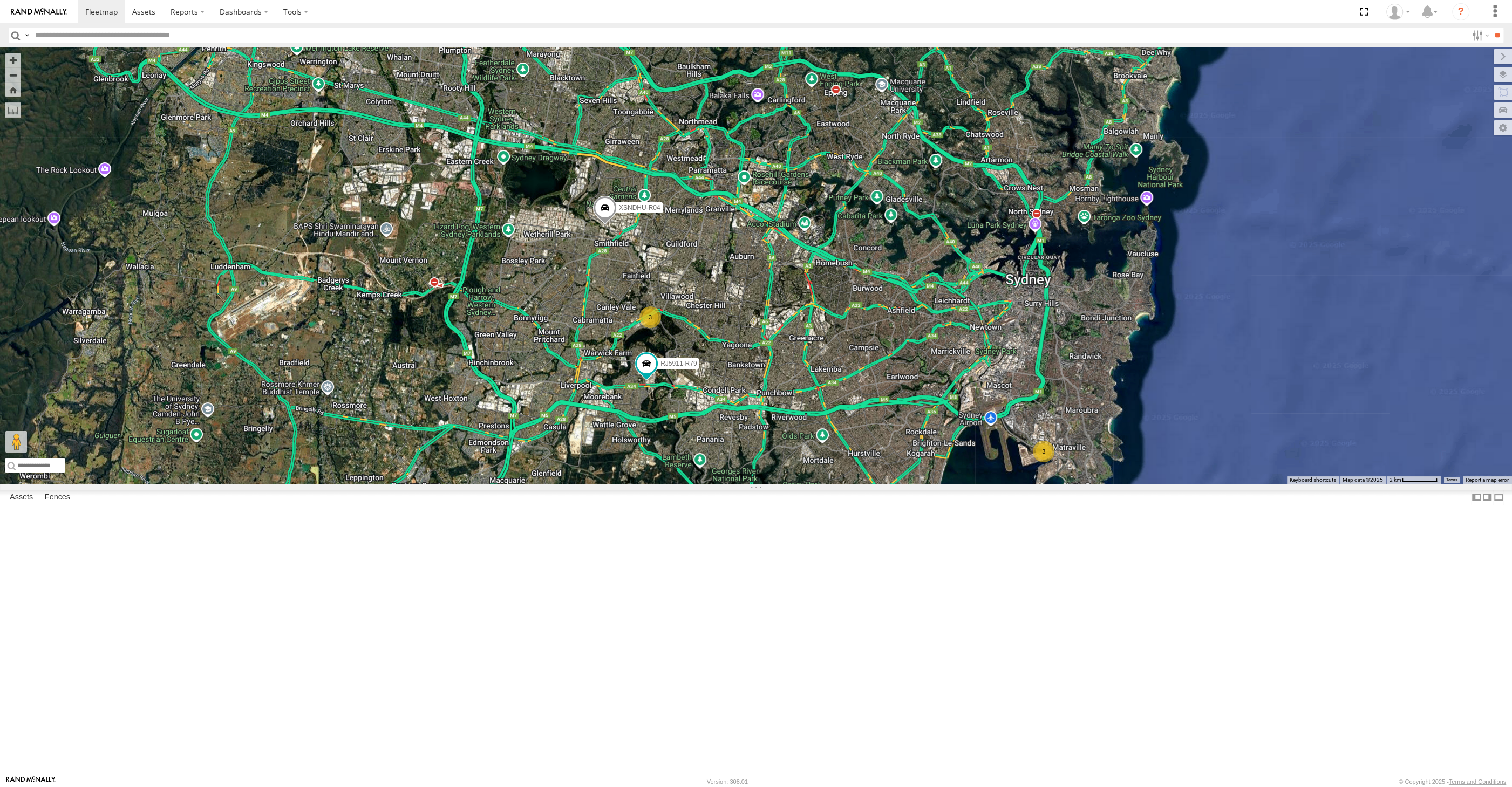
click at [827, 484] on div "XSNDHU-R04 RJ5911-R79 3 3" at bounding box center [756, 266] width 1512 height 436
drag, startPoint x: 846, startPoint y: 579, endPoint x: 794, endPoint y: 570, distance: 52.8
click at [794, 484] on div "XSNDHU-R04 RJ5911-R79 3 3" at bounding box center [756, 266] width 1512 height 436
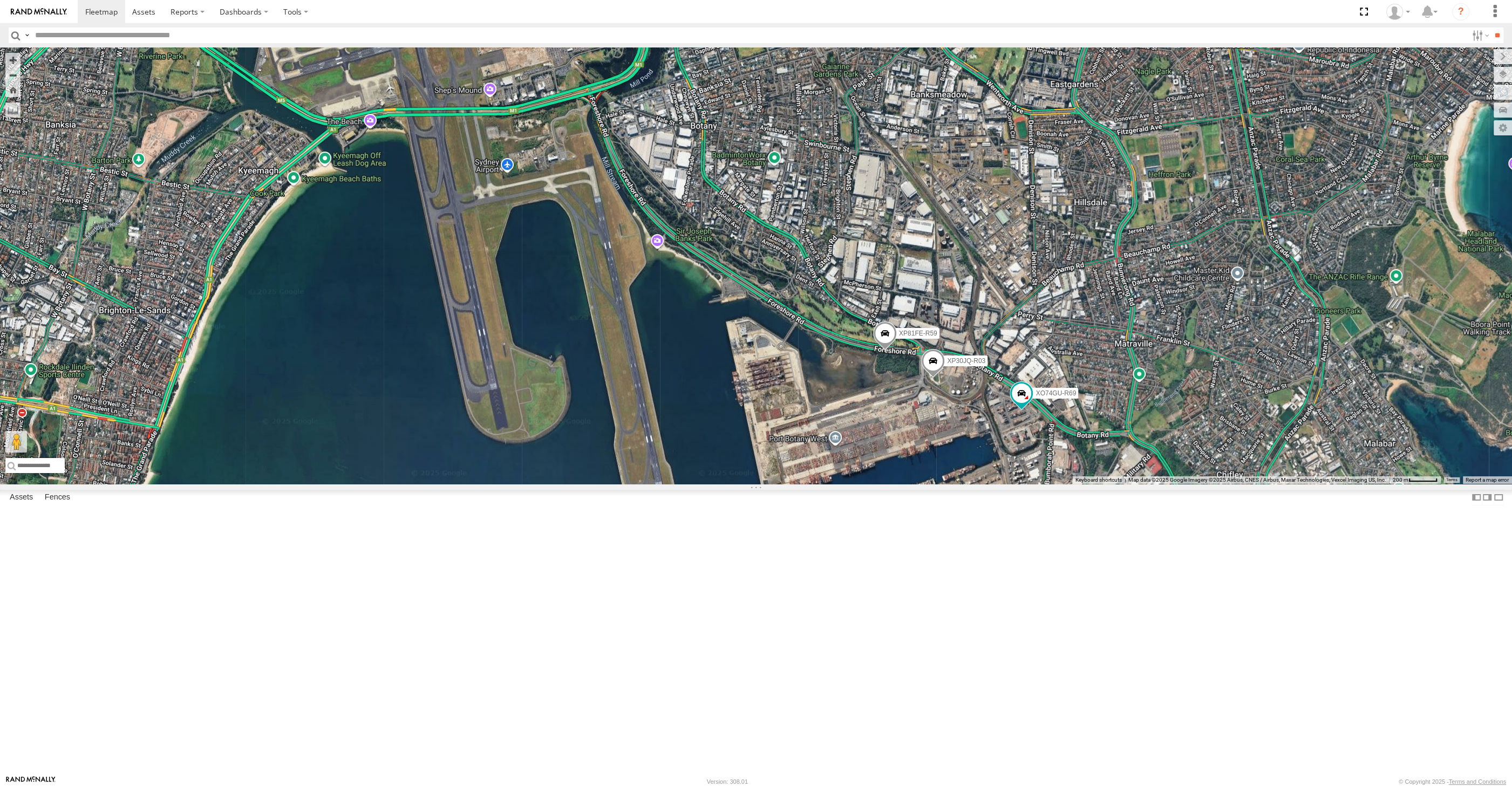
drag, startPoint x: 657, startPoint y: 592, endPoint x: 750, endPoint y: 596, distance: 93.1
click at [737, 484] on div "XP30JQ-R03 XP81FE-R59 XO74GU-R69" at bounding box center [756, 266] width 1512 height 436
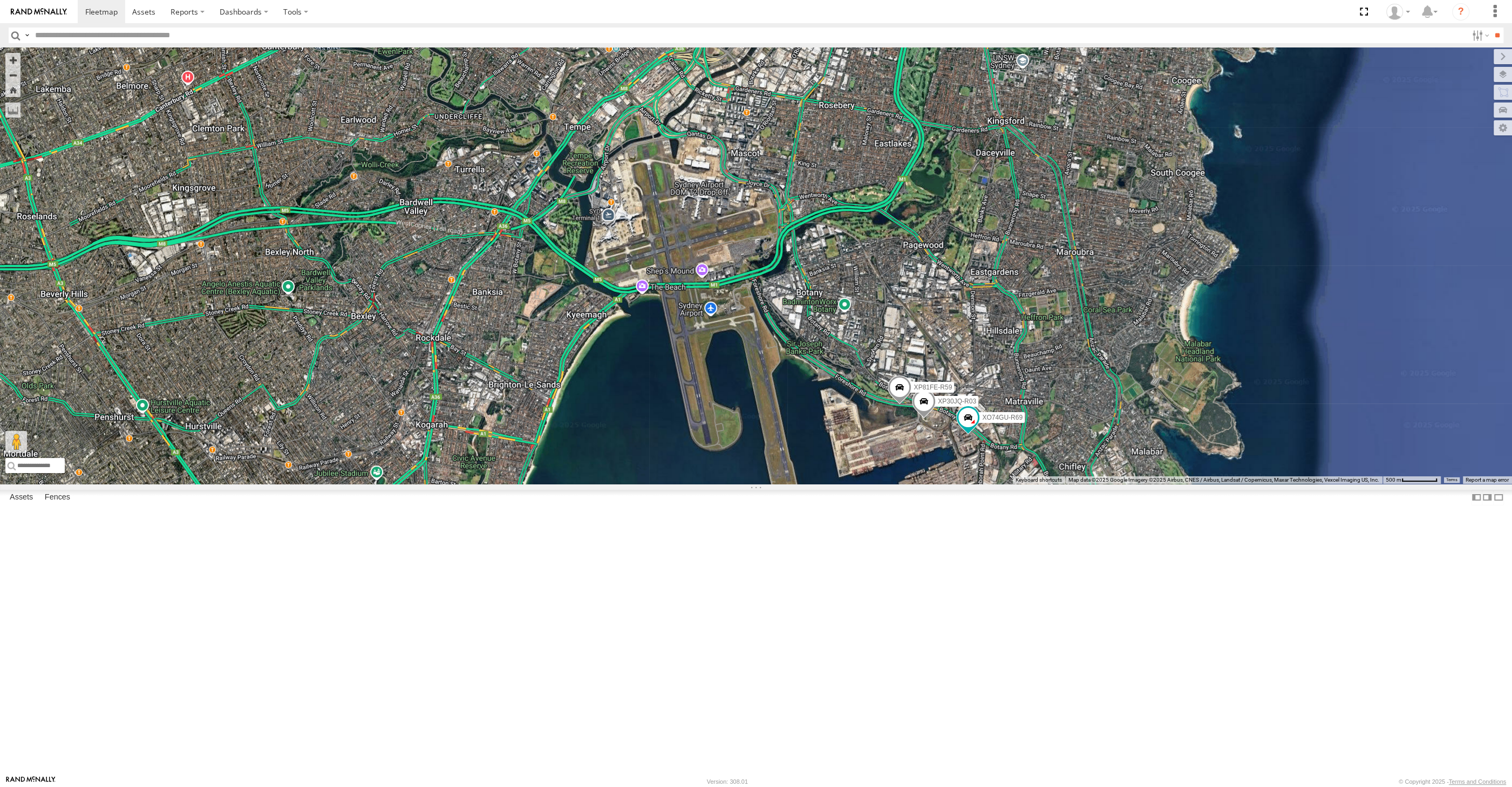
drag, startPoint x: 616, startPoint y: 616, endPoint x: 652, endPoint y: 614, distance: 36.1
click at [652, 484] on div "XP30JQ-R03 XP81FE-R59 XO74GU-R69" at bounding box center [756, 266] width 1512 height 436
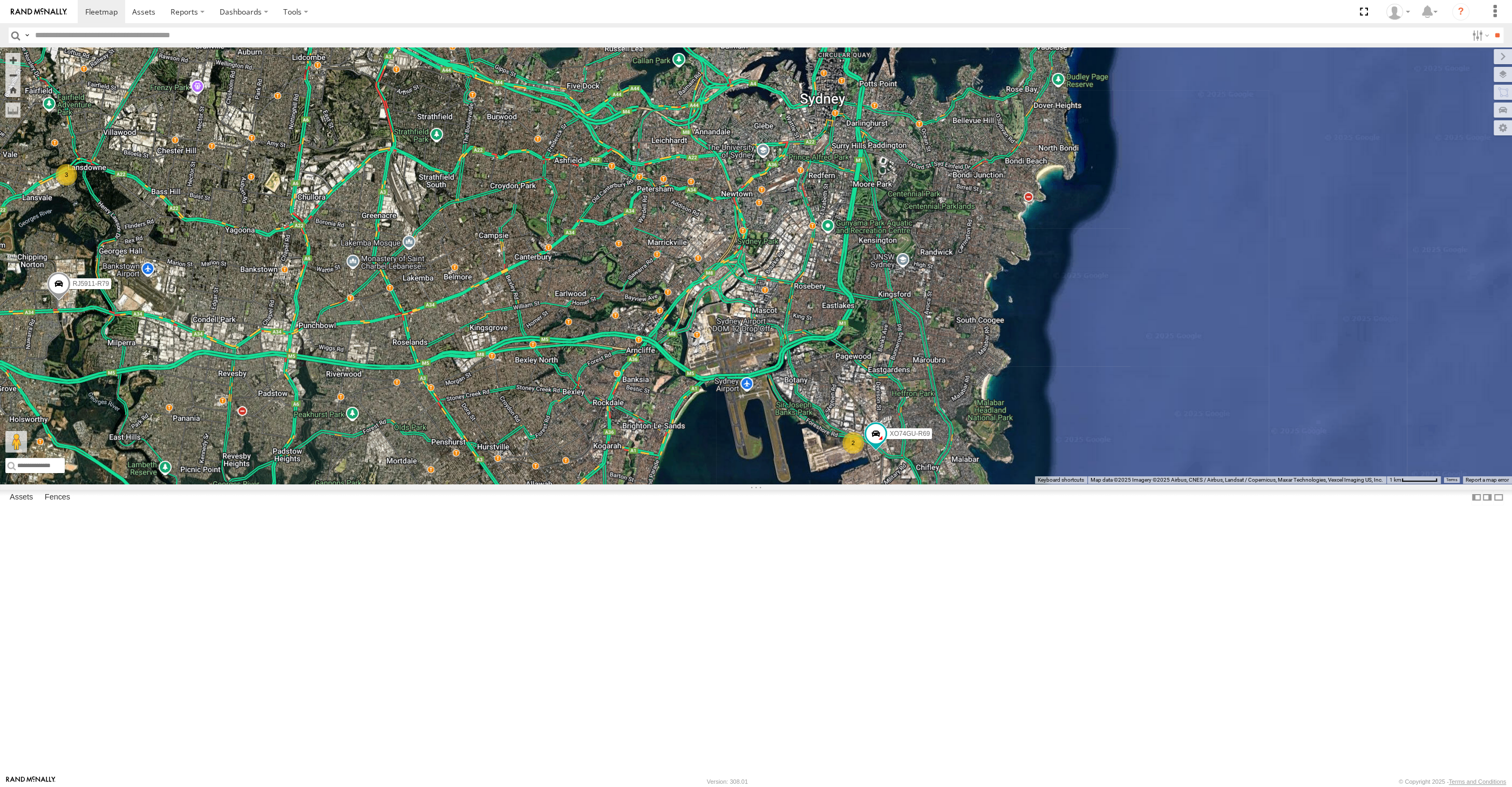
drag, startPoint x: 607, startPoint y: 610, endPoint x: 729, endPoint y: 629, distance: 123.5
click at [723, 484] on div "XO74GU-R69 2 3 RJ5911-R79" at bounding box center [756, 266] width 1512 height 436
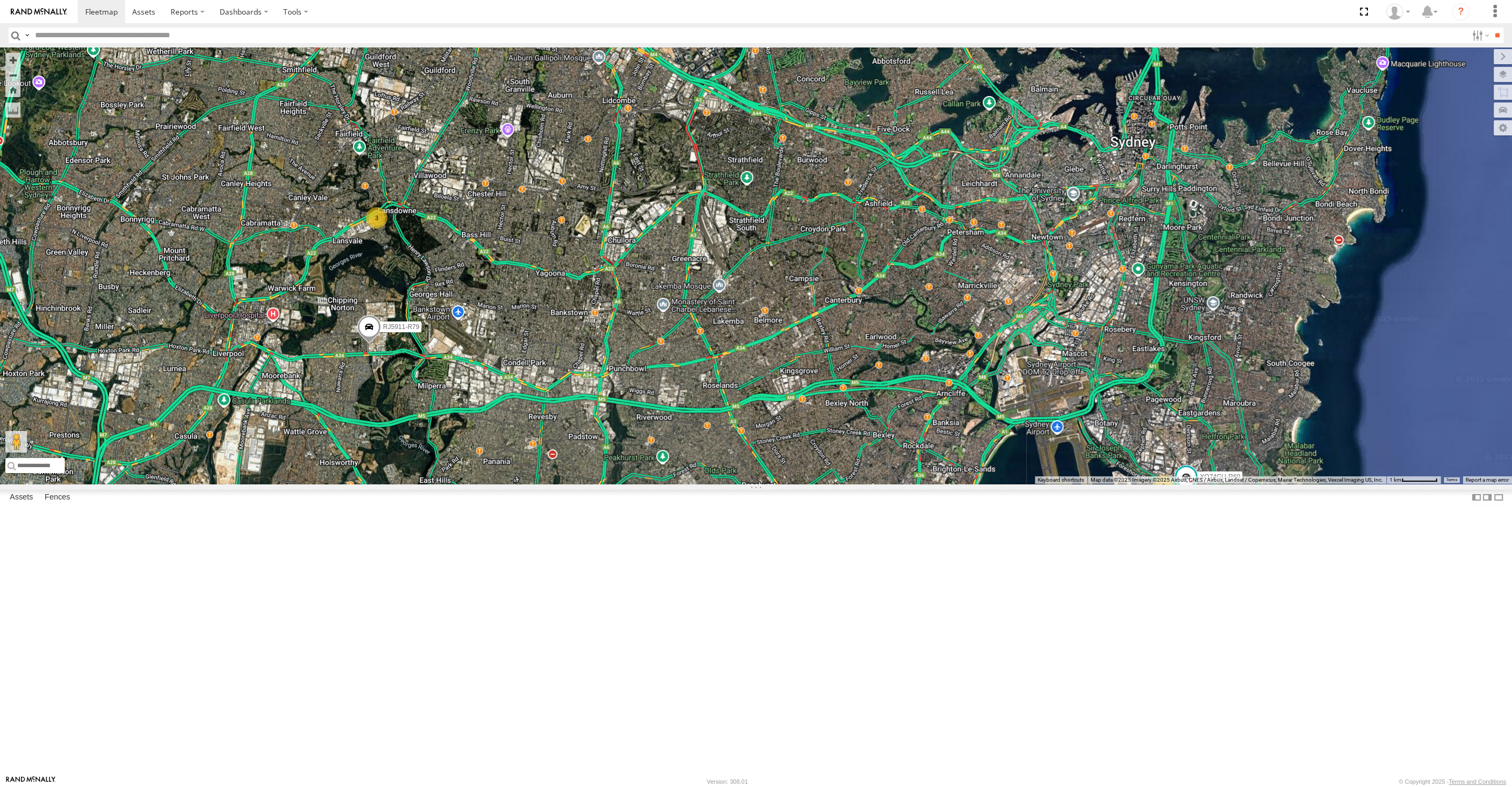
drag, startPoint x: 782, startPoint y: 639, endPoint x: 805, endPoint y: 614, distance: 34.0
click at [804, 484] on div "RJ5911-R79 XSNDHU-R04 2 3 XO74GU-R69" at bounding box center [756, 266] width 1512 height 436
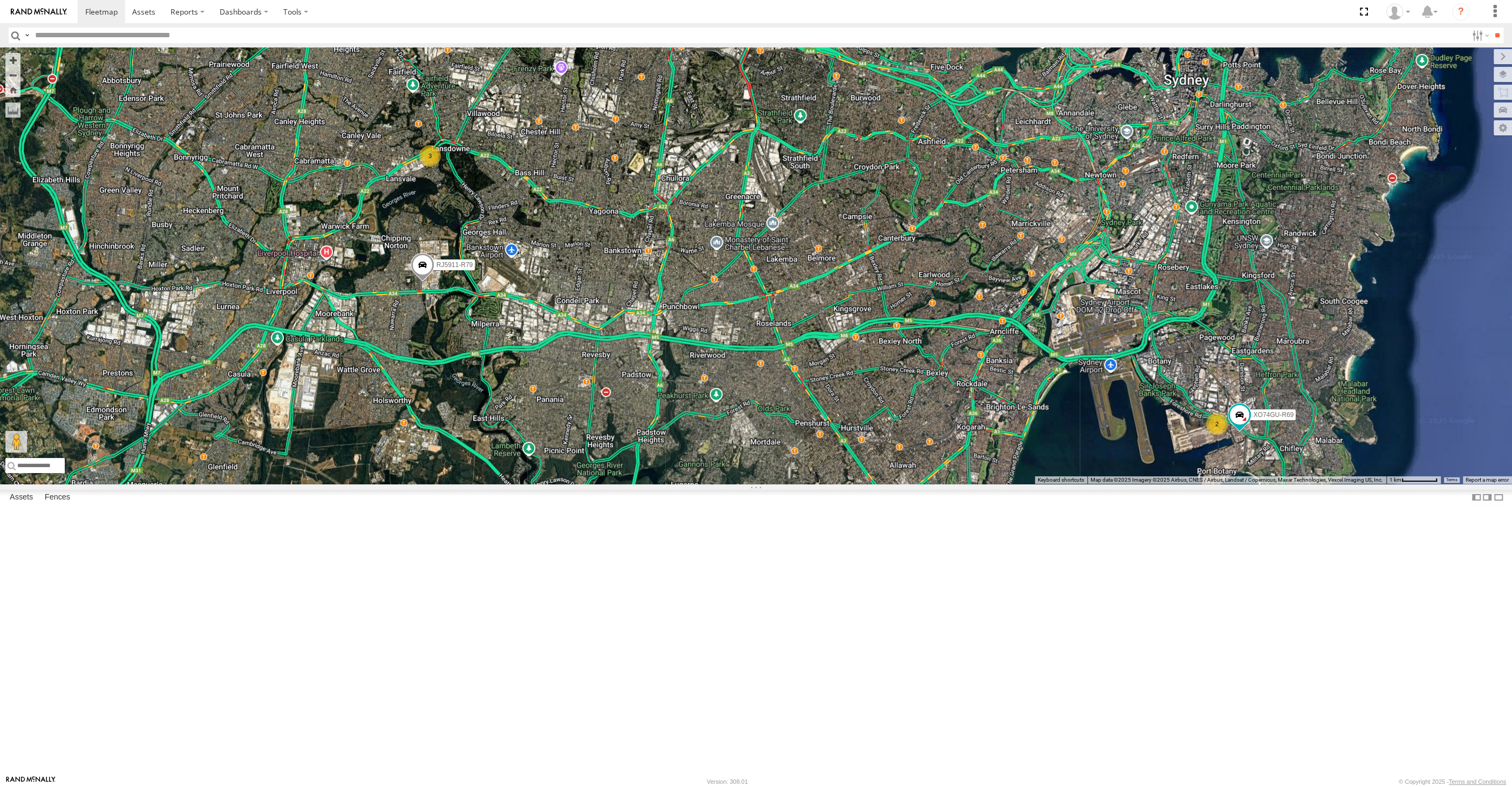
click at [451, 484] on div "RJ5911-R79 XSNDHU-R04 2 3 XO74GU-R69" at bounding box center [756, 266] width 1512 height 436
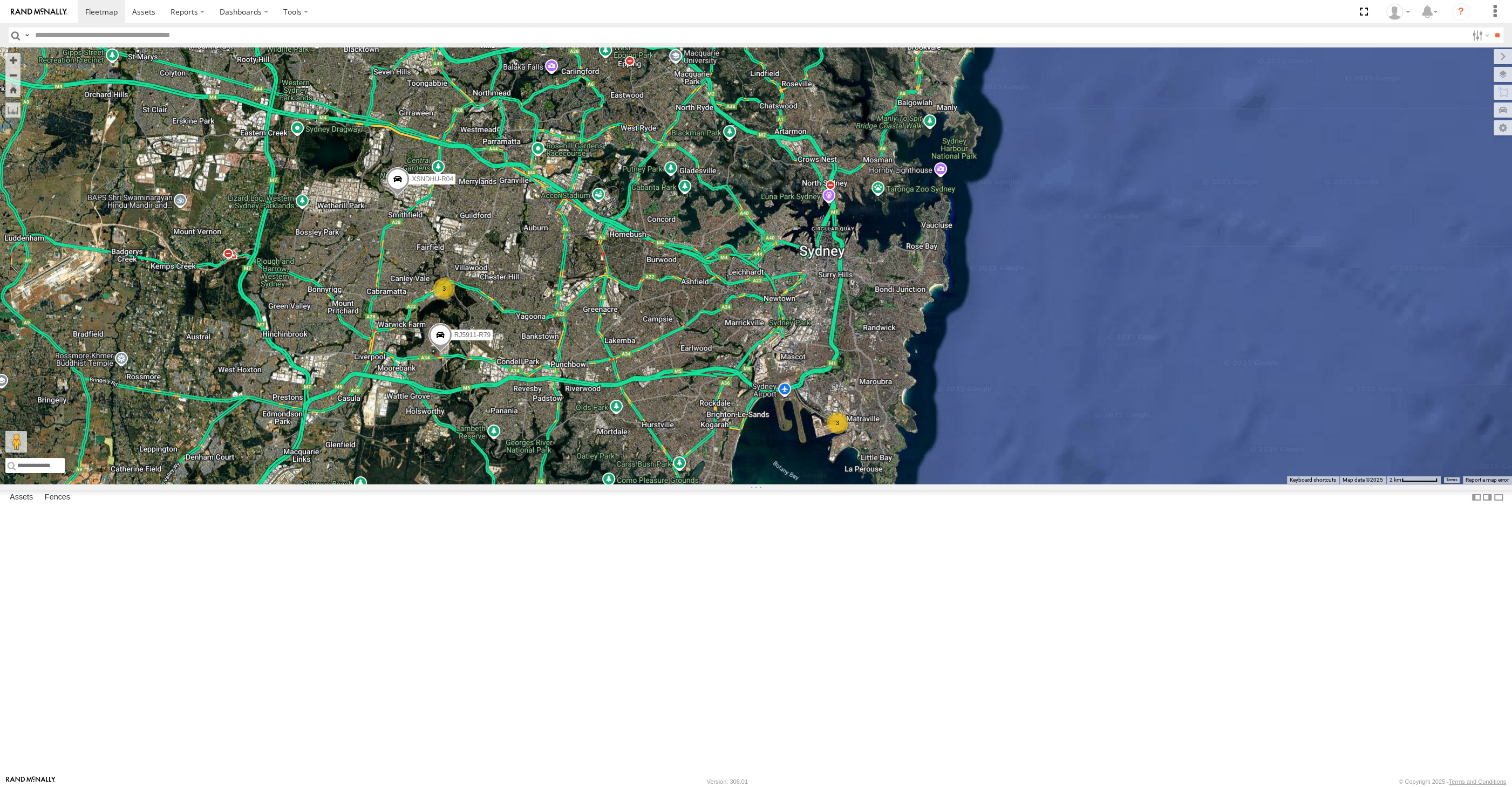
drag, startPoint x: 522, startPoint y: 574, endPoint x: 573, endPoint y: 583, distance: 51.8
click at [573, 484] on div "XSNDHU-R04 RJ5911-R79 3 3" at bounding box center [756, 266] width 1512 height 436
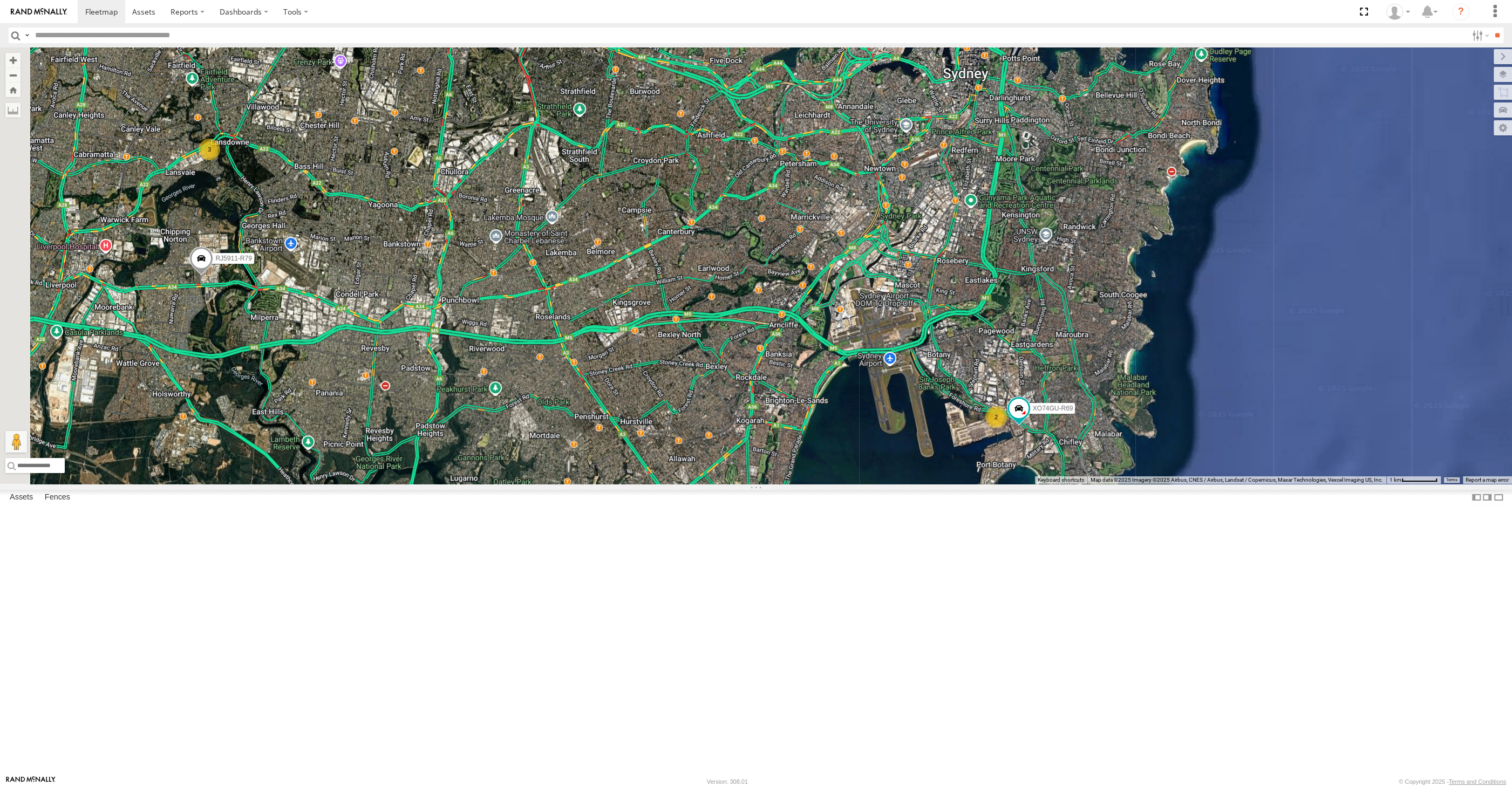
drag, startPoint x: 734, startPoint y: 515, endPoint x: 833, endPoint y: 544, distance: 103.2
click at [831, 484] on div "XSNDHU-R04 RJ5911-R79 XO74GU-R69 2 3" at bounding box center [756, 266] width 1512 height 436
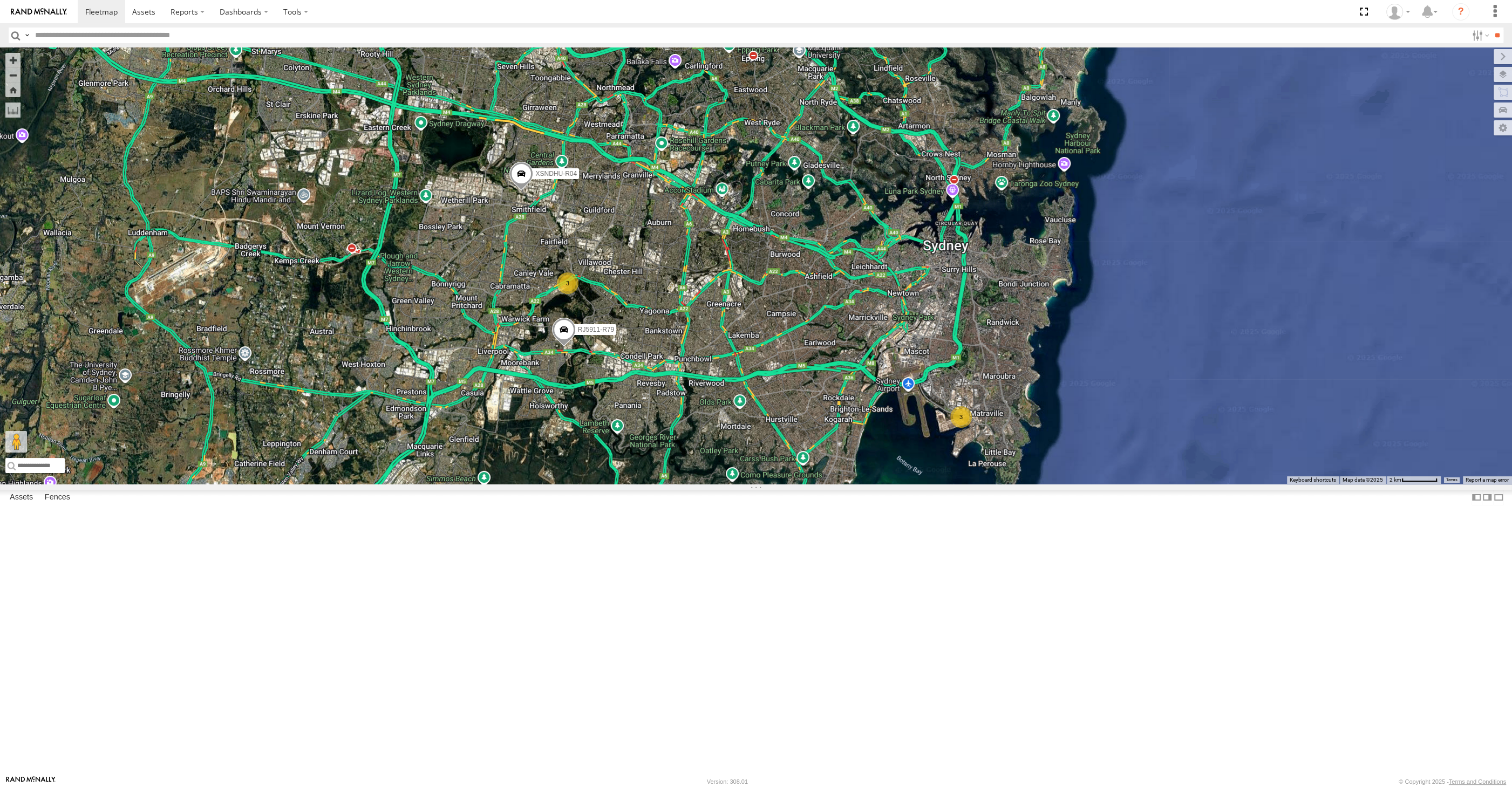
drag, startPoint x: 773, startPoint y: 570, endPoint x: 752, endPoint y: 553, distance: 27.0
click at [755, 484] on div "XSNDHU-R04 RJ5911-R79 3 3" at bounding box center [756, 266] width 1512 height 436
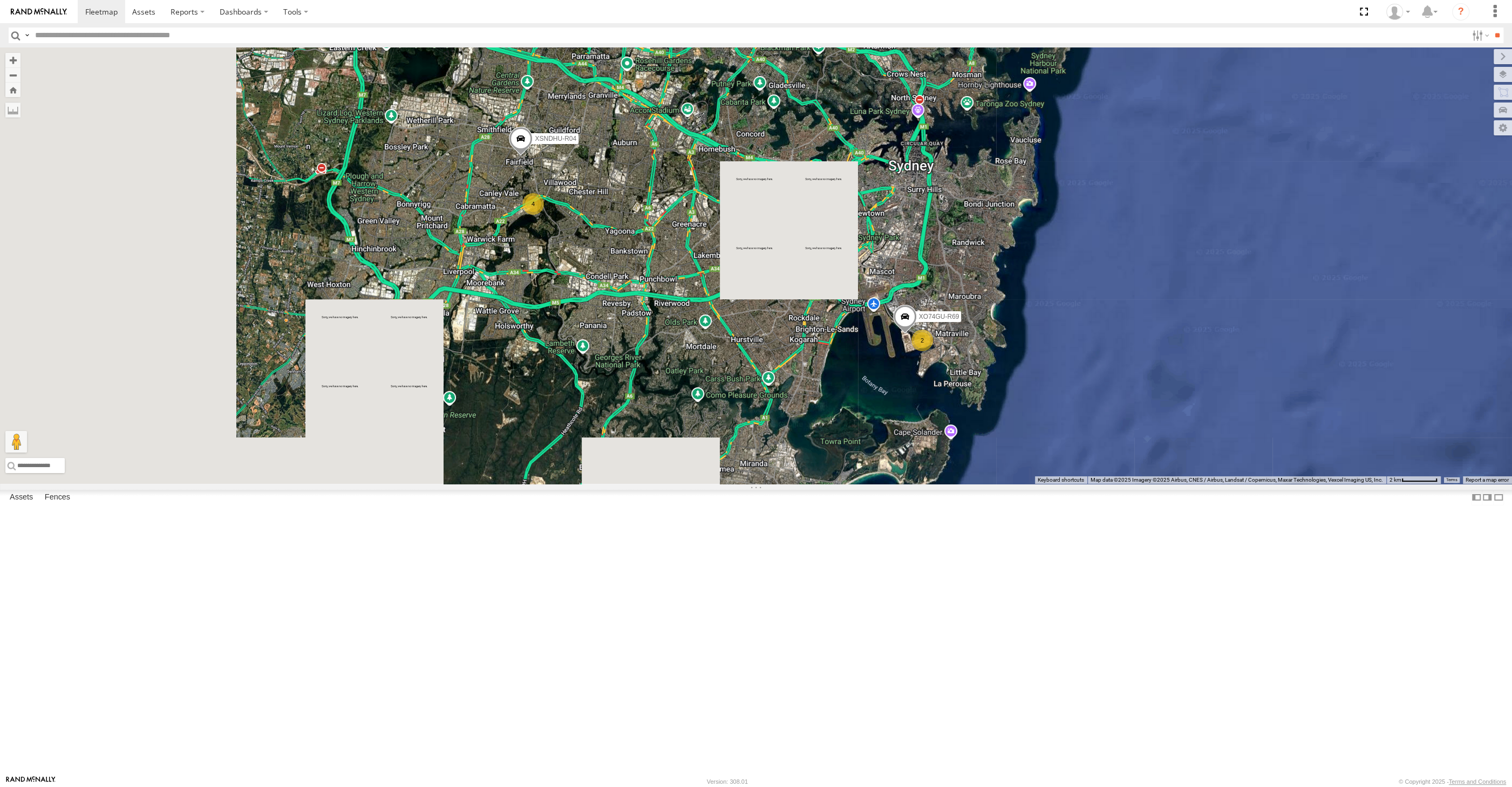
drag, startPoint x: 641, startPoint y: 417, endPoint x: 635, endPoint y: 411, distance: 8.5
click at [641, 416] on div "XSNDHU-R04 XO74GU-R69 2 4" at bounding box center [756, 266] width 1512 height 436
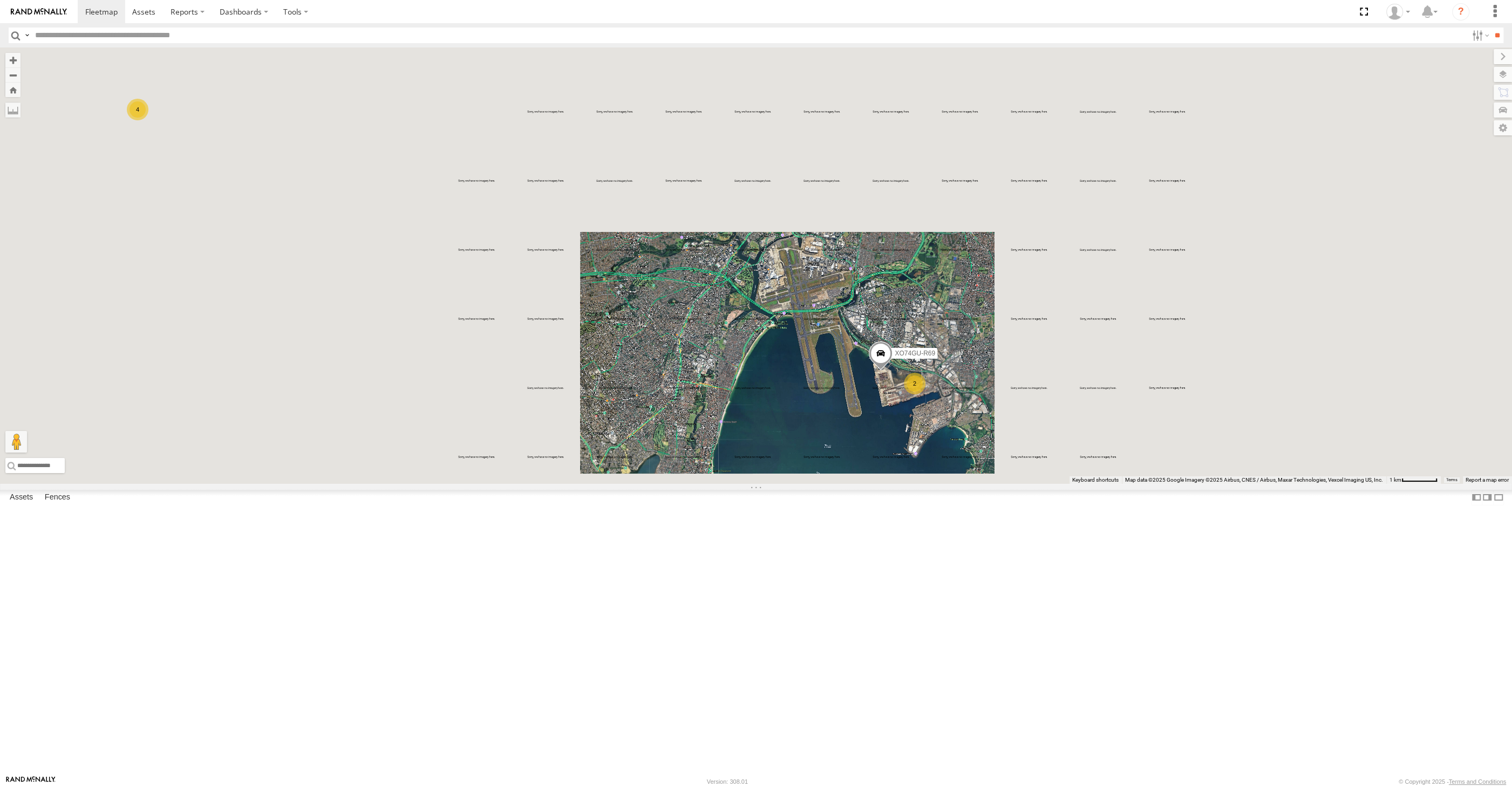
drag, startPoint x: 802, startPoint y: 566, endPoint x: 847, endPoint y: 567, distance: 45.0
click at [847, 484] on div "XO74GU-R69 2 XSNDHU-R04 4" at bounding box center [756, 266] width 1512 height 436
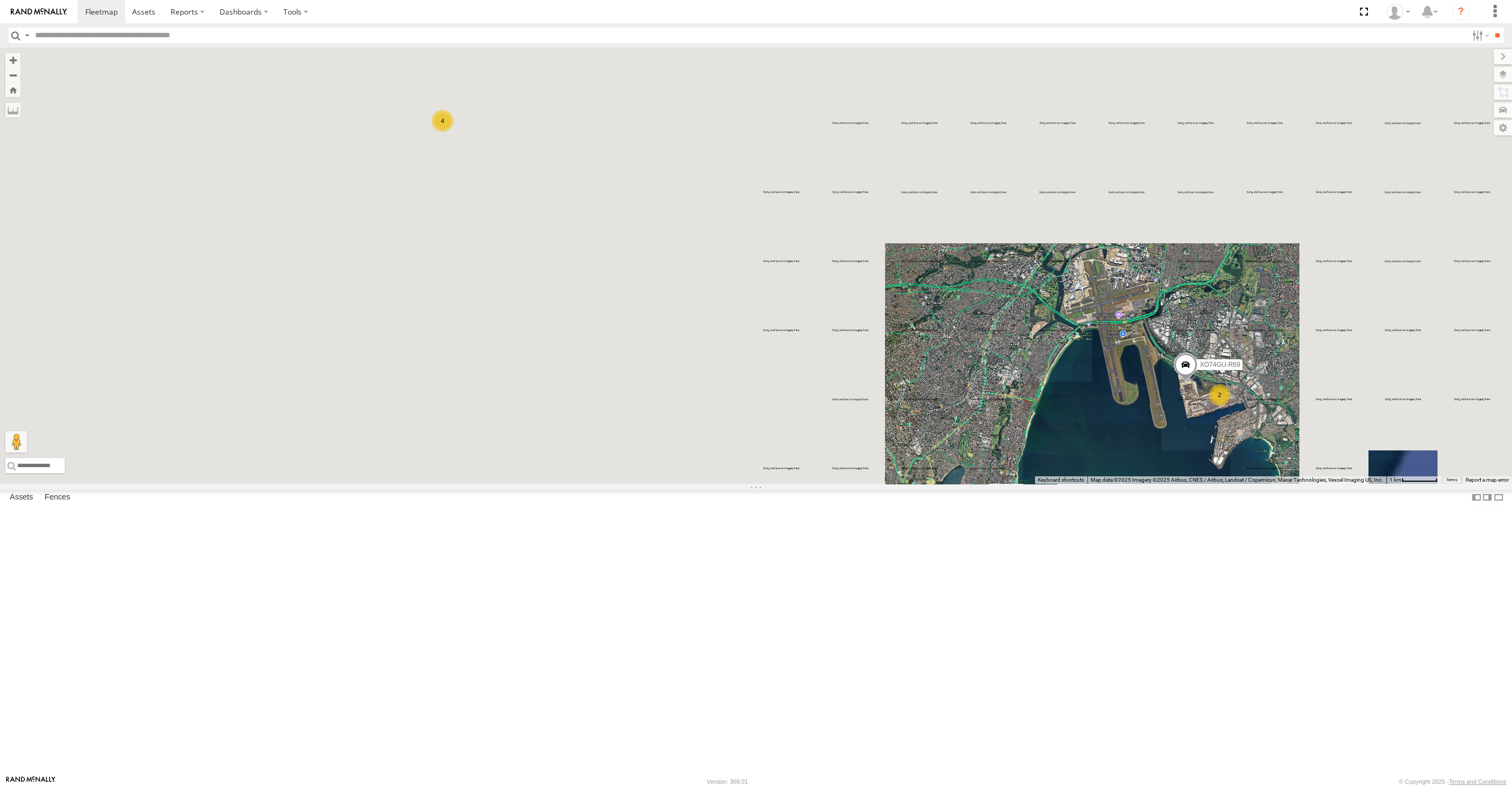
drag, startPoint x: 817, startPoint y: 518, endPoint x: 873, endPoint y: 561, distance: 70.6
click at [871, 484] on div "XO74GU-R69 2 XSNDHU-R04 4" at bounding box center [756, 266] width 1512 height 436
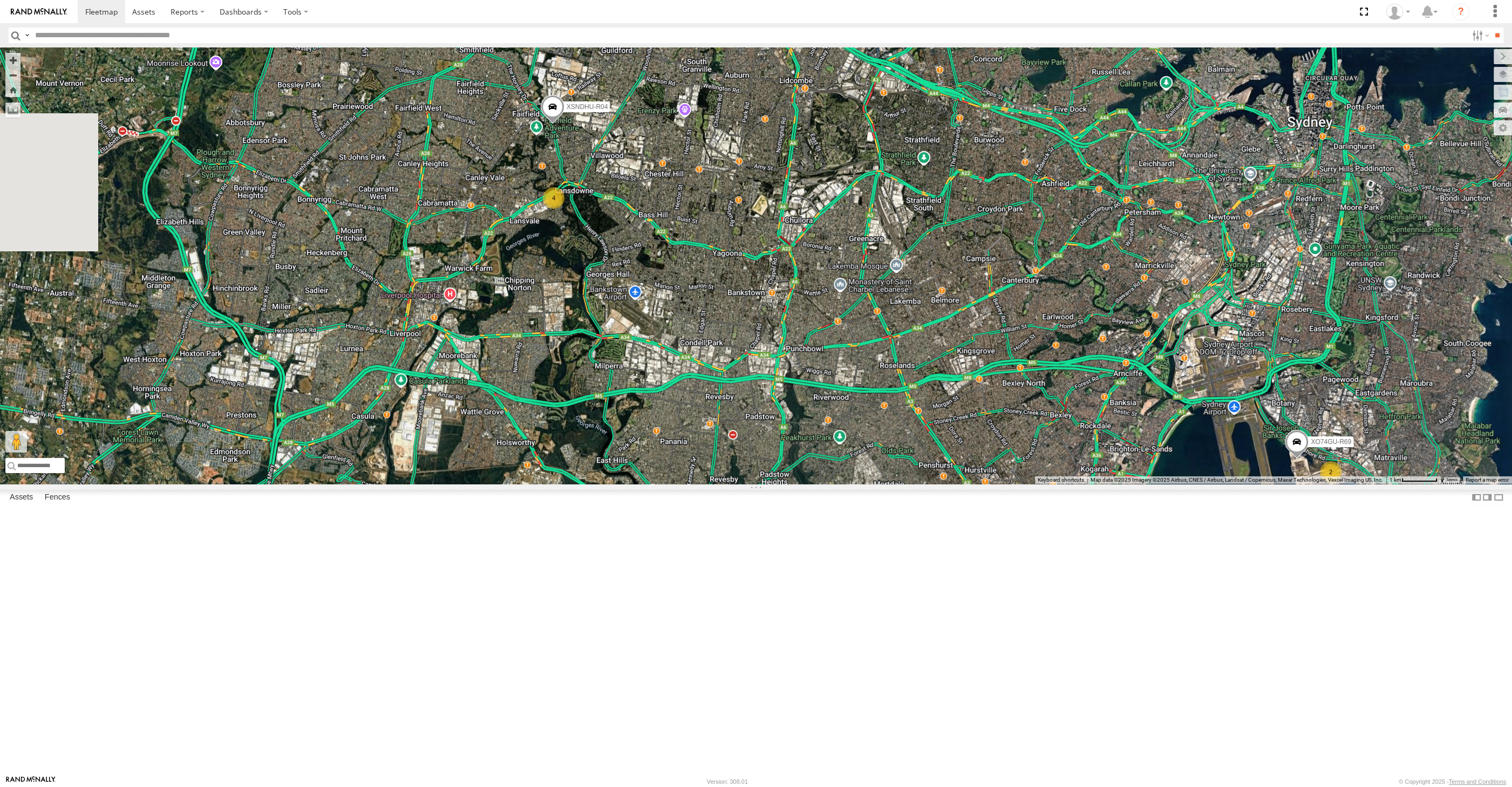
drag, startPoint x: 912, startPoint y: 495, endPoint x: 943, endPoint y: 518, distance: 38.6
click at [943, 484] on div "XO74GU-R69 2 XSNDHU-R04 4" at bounding box center [756, 266] width 1512 height 436
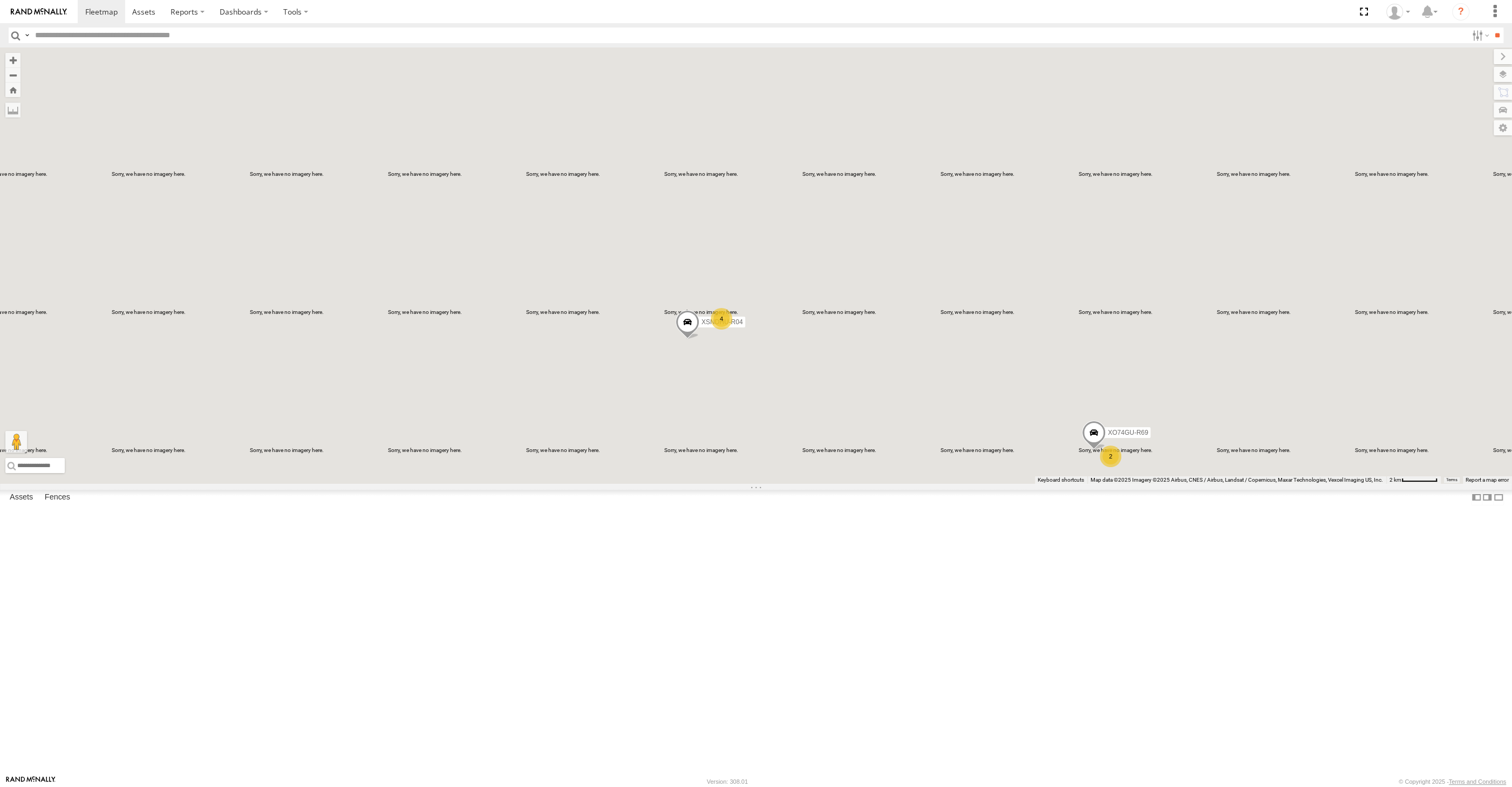
drag, startPoint x: 893, startPoint y: 606, endPoint x: 853, endPoint y: 595, distance: 41.5
click at [864, 484] on div "XO74GU-R69 2 XSNDHU-R04 4" at bounding box center [756, 266] width 1512 height 436
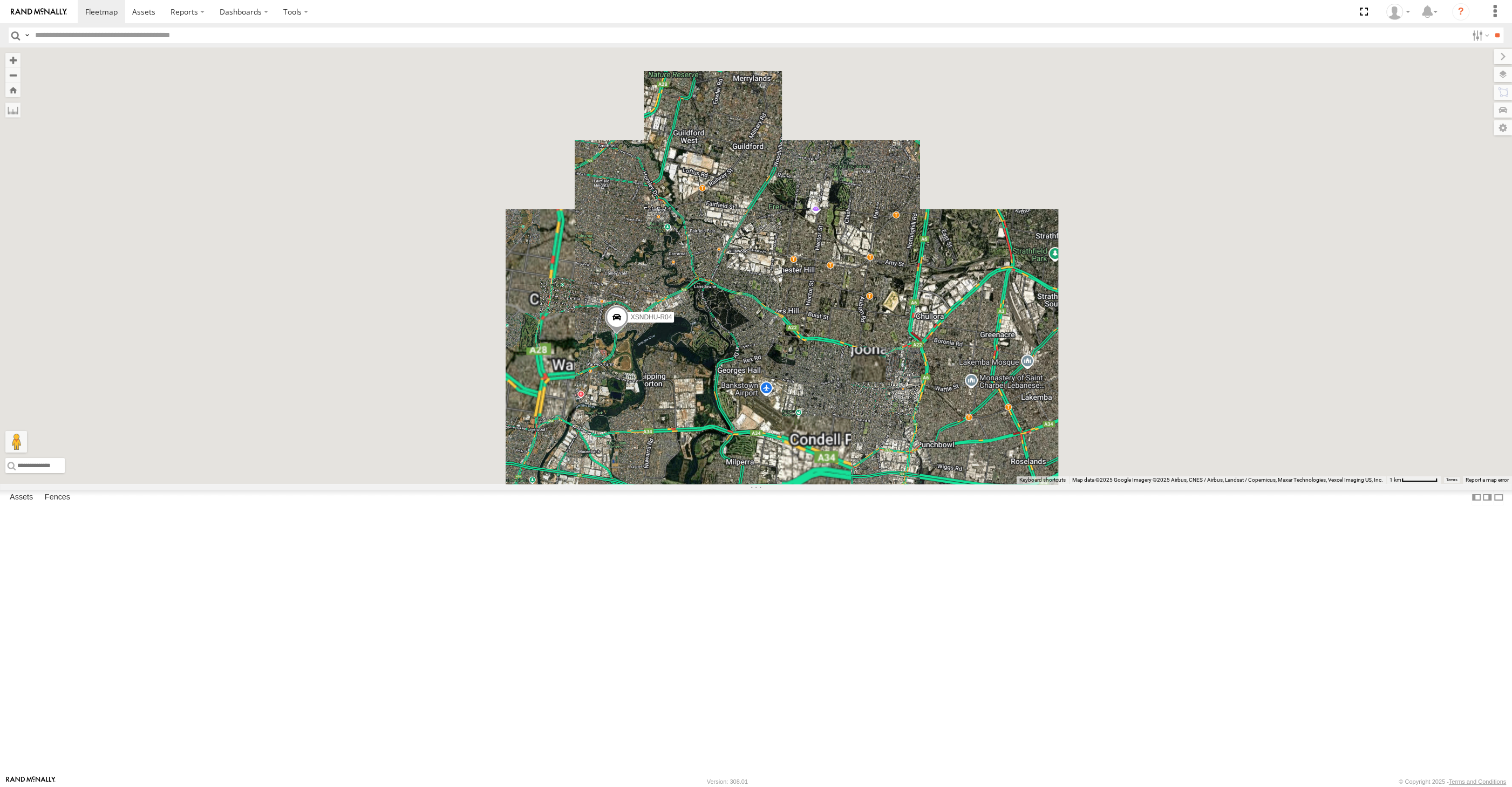
drag, startPoint x: 820, startPoint y: 542, endPoint x: 802, endPoint y: 526, distance: 24.1
click at [804, 484] on div "XO74GU-R69 XSNDHU-R04" at bounding box center [756, 266] width 1512 height 436
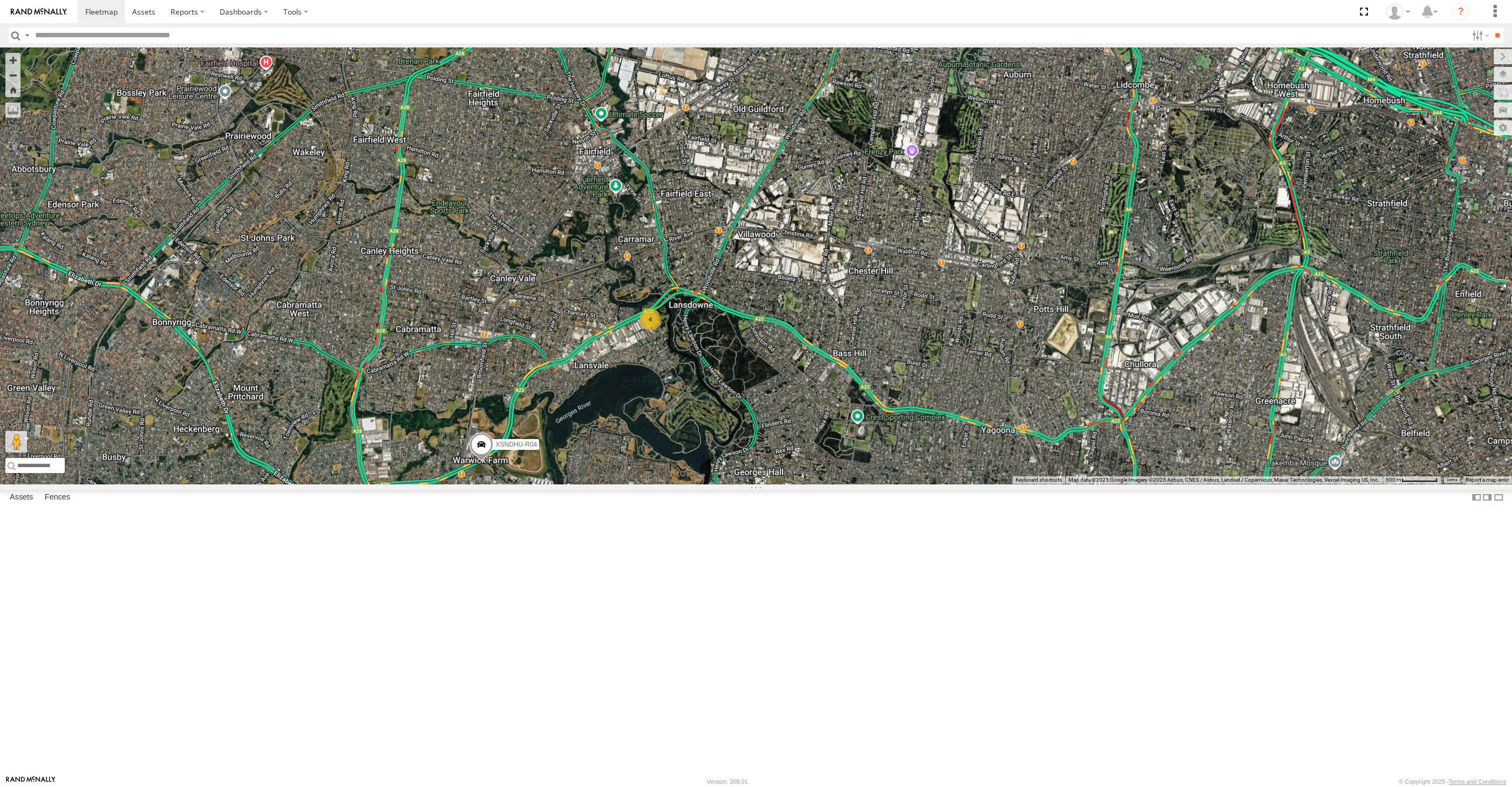
click at [780, 373] on div "XO74GU-R69 XSNDHU-R04 4" at bounding box center [756, 266] width 1512 height 436
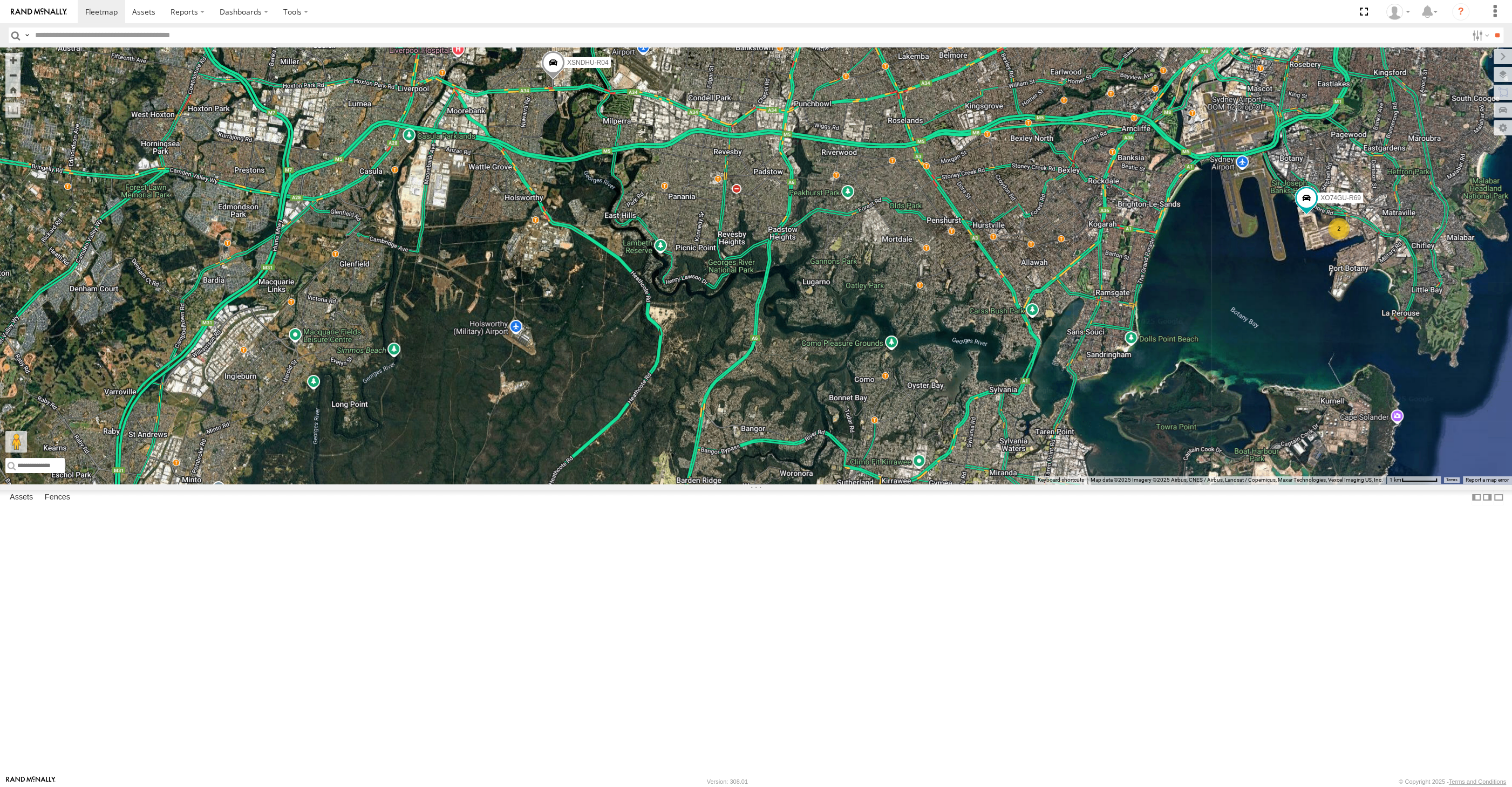
click at [1074, 428] on div "XSNDHU-R04 XO74GU-R69 2 4" at bounding box center [756, 266] width 1512 height 436
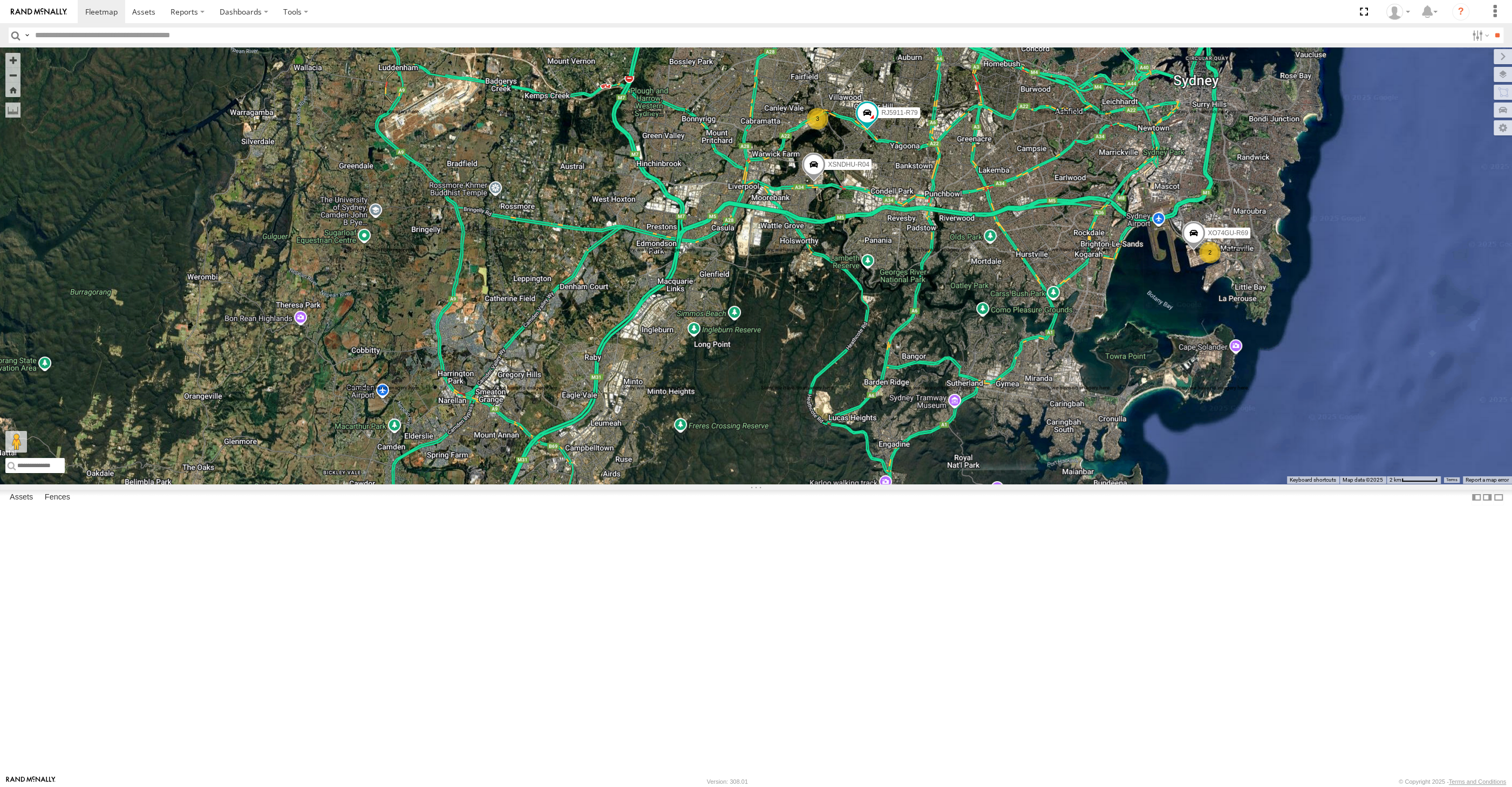
drag, startPoint x: 832, startPoint y: 466, endPoint x: 820, endPoint y: 475, distance: 15.0
click at [820, 475] on div "2 XSNDHU-R04 3 RJ5911-R79 XO74GU-R69" at bounding box center [756, 266] width 1512 height 436
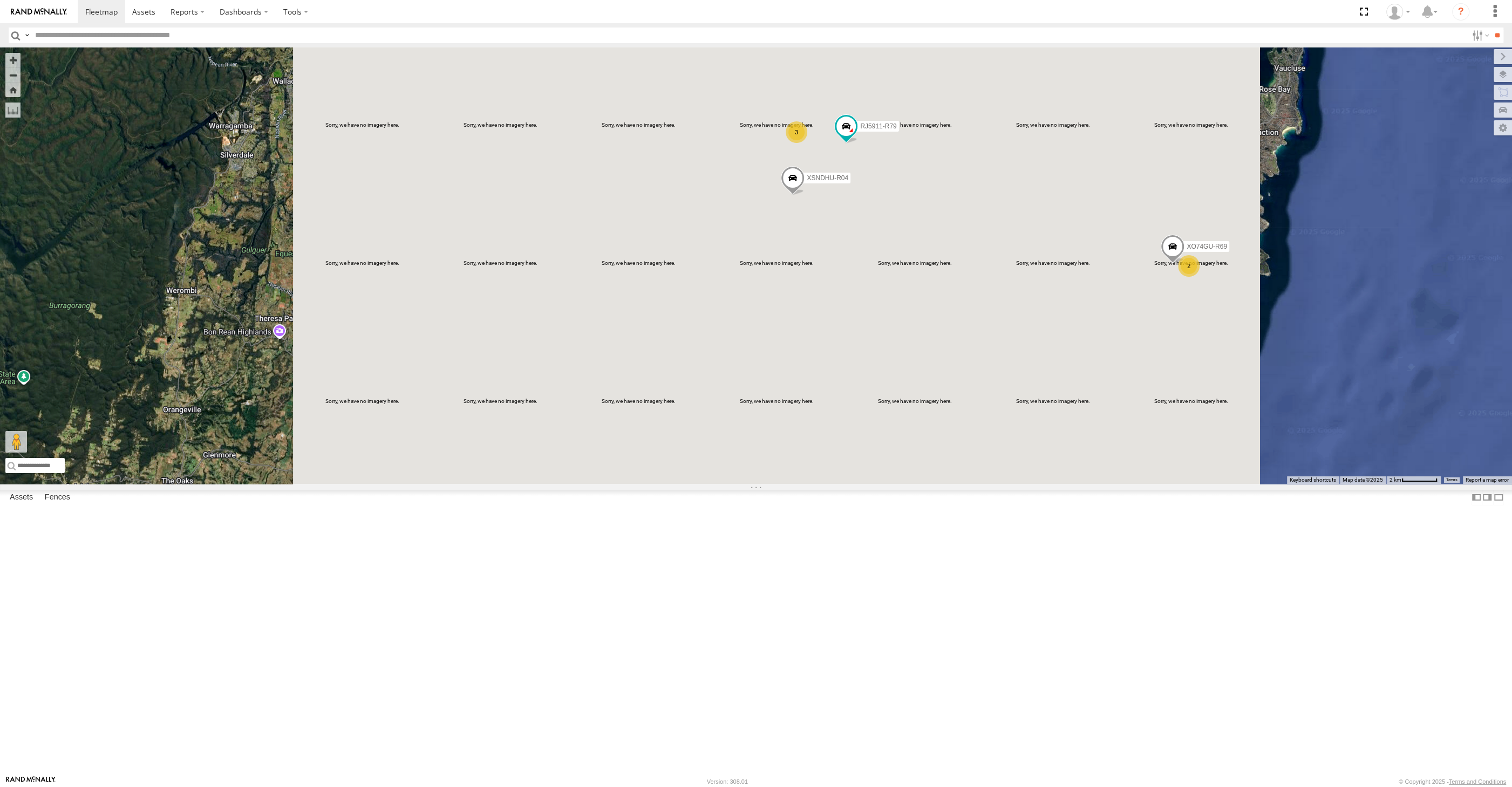
click at [884, 375] on div "2 XSNDHU-R04 3 RJ5911-R79 XO74GU-R69" at bounding box center [756, 266] width 1512 height 436
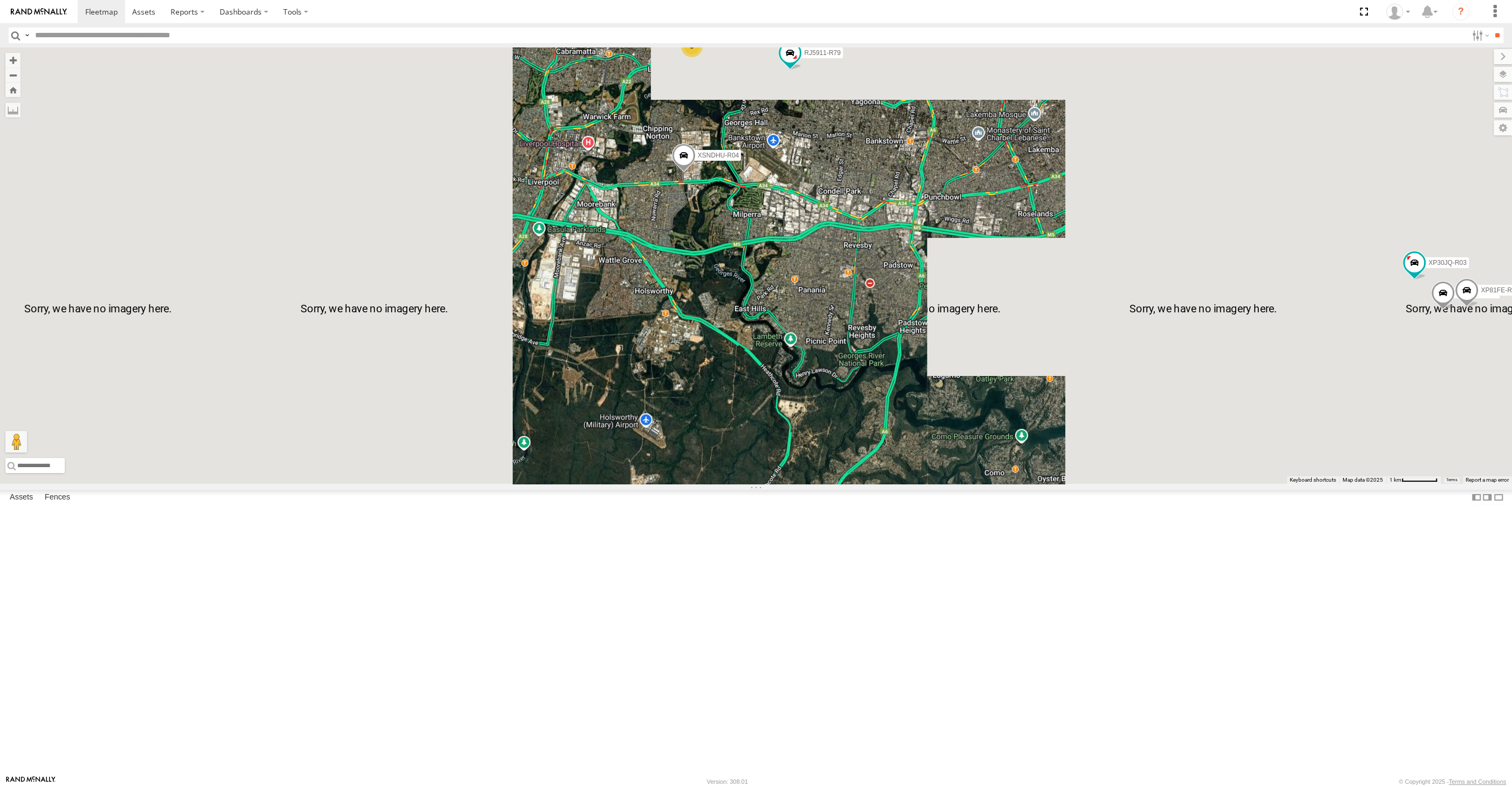
drag, startPoint x: 995, startPoint y: 388, endPoint x: 961, endPoint y: 398, distance: 35.4
click at [970, 399] on div "XSNDHU-R04 RJ5911-R79 XO74GU-R69 XP30JQ-R03 3 XP81FE-R59" at bounding box center [756, 266] width 1512 height 436
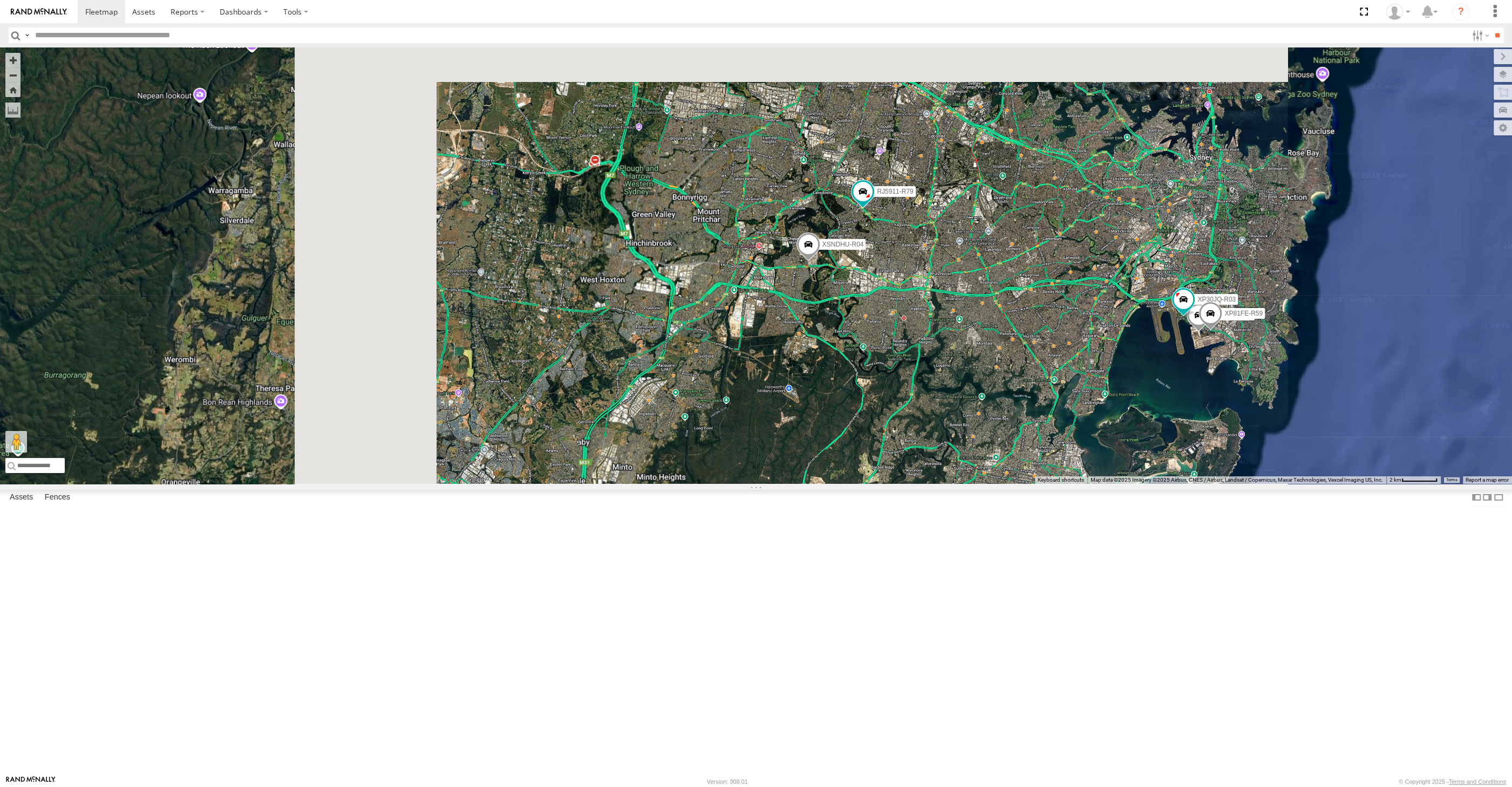
drag, startPoint x: 1041, startPoint y: 511, endPoint x: 982, endPoint y: 506, distance: 59.2
click at [990, 484] on div "XSNDHU-R04 RJ5911-R79 XO74GU-R69 XP30JQ-R03 XP81FE-R59" at bounding box center [756, 266] width 1512 height 436
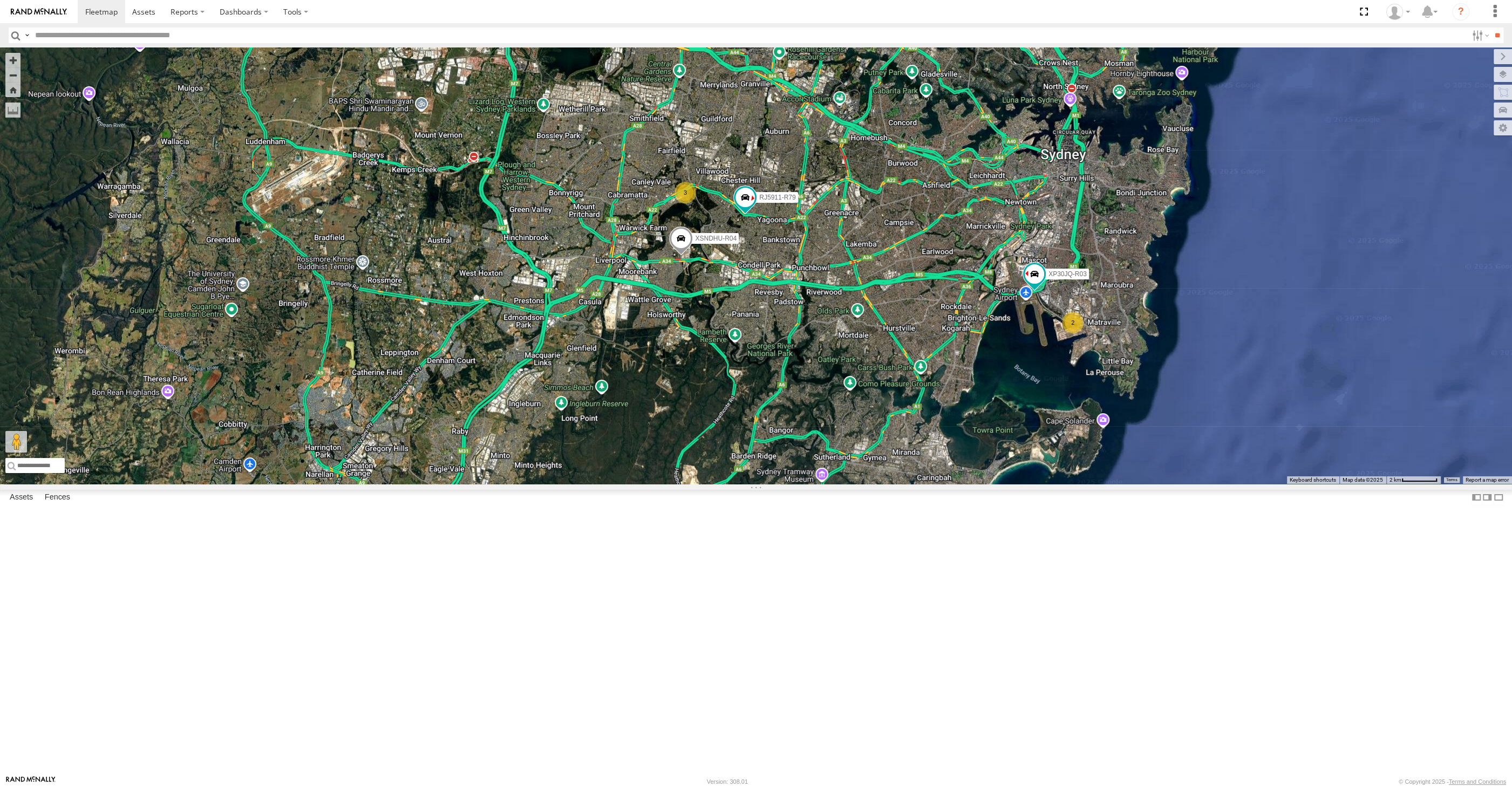
click at [1002, 484] on div "XSNDHU-R04 RJ5911-R79 XP30JQ-R03 3 2" at bounding box center [756, 266] width 1512 height 436
